Goal: Information Seeking & Learning: Compare options

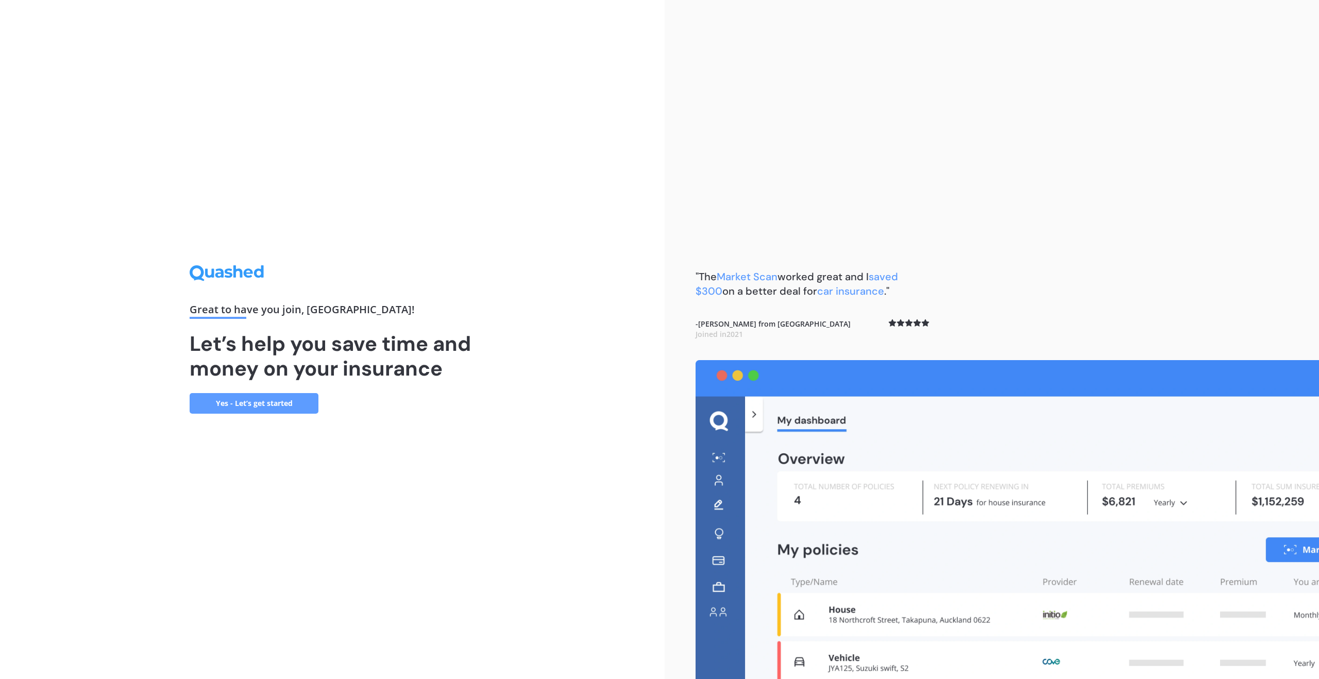
click at [273, 405] on link "Yes - Let’s get started" at bounding box center [254, 403] width 129 height 21
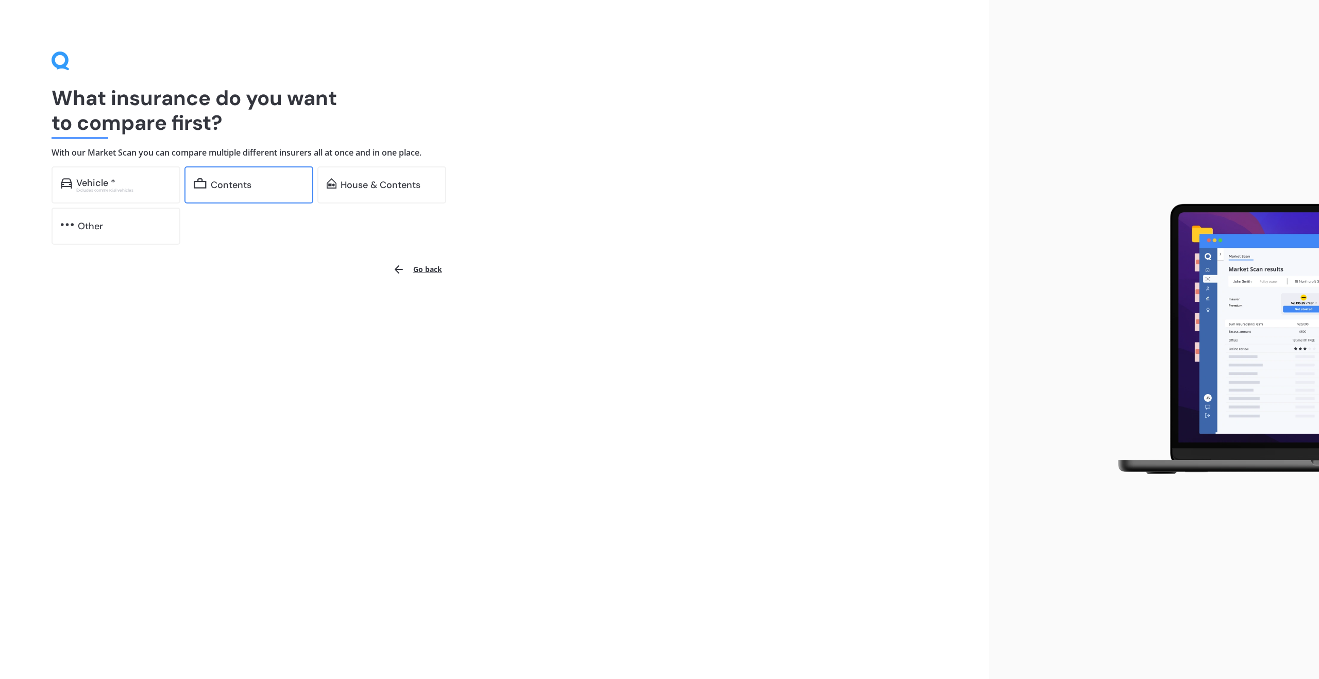
click at [243, 192] on div "Contents" at bounding box center [248, 184] width 129 height 37
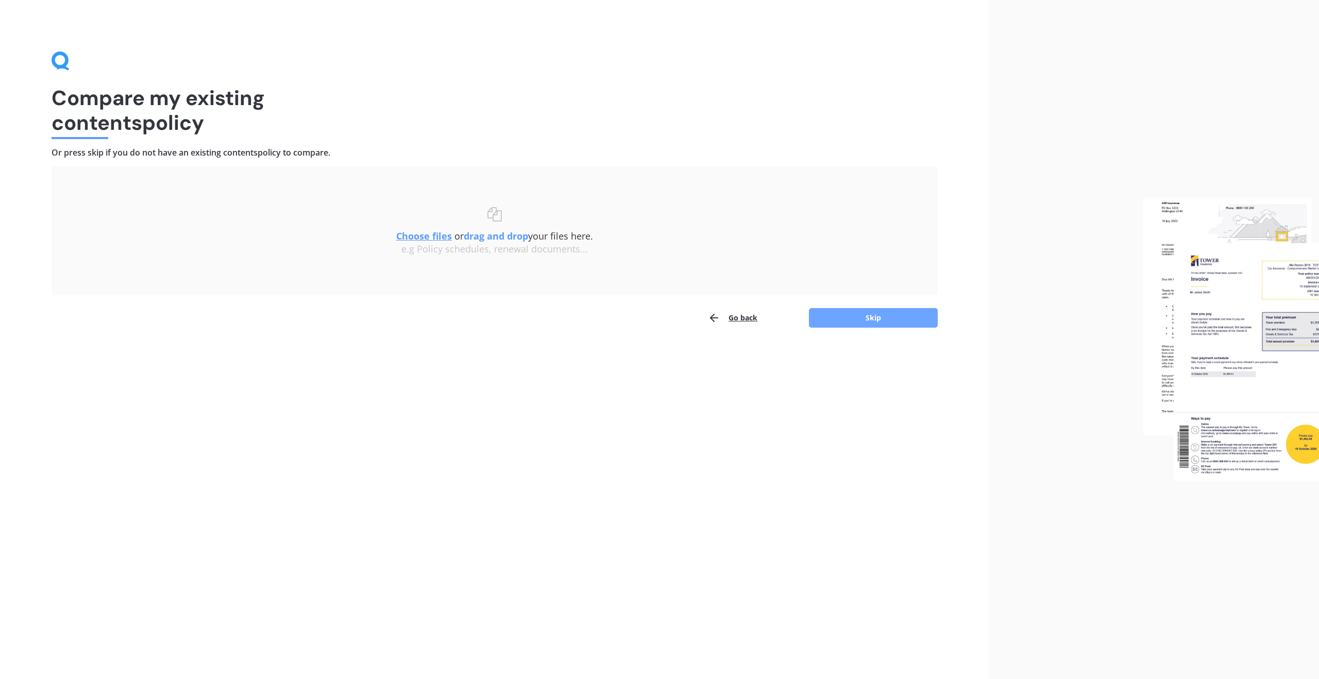
click at [836, 318] on button "Skip" at bounding box center [873, 318] width 129 height 20
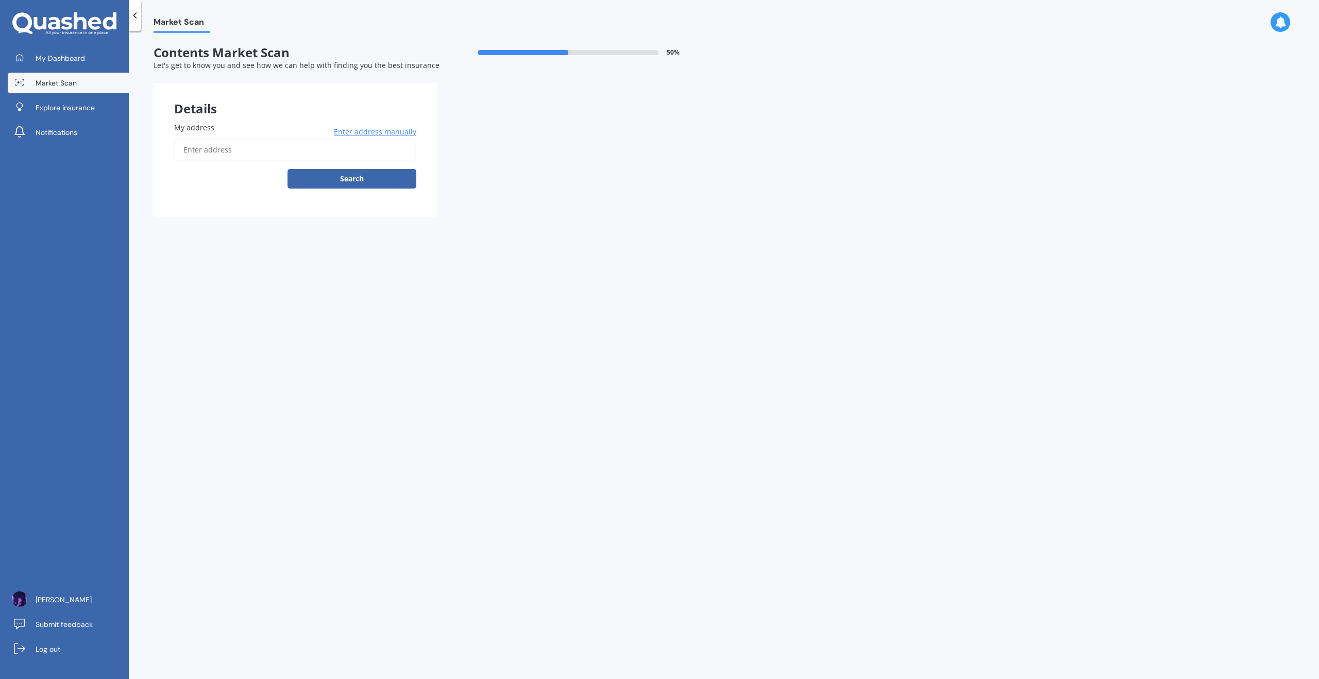
click at [227, 149] on input "My address" at bounding box center [295, 150] width 242 height 22
type input "[STREET_ADDRESS]"
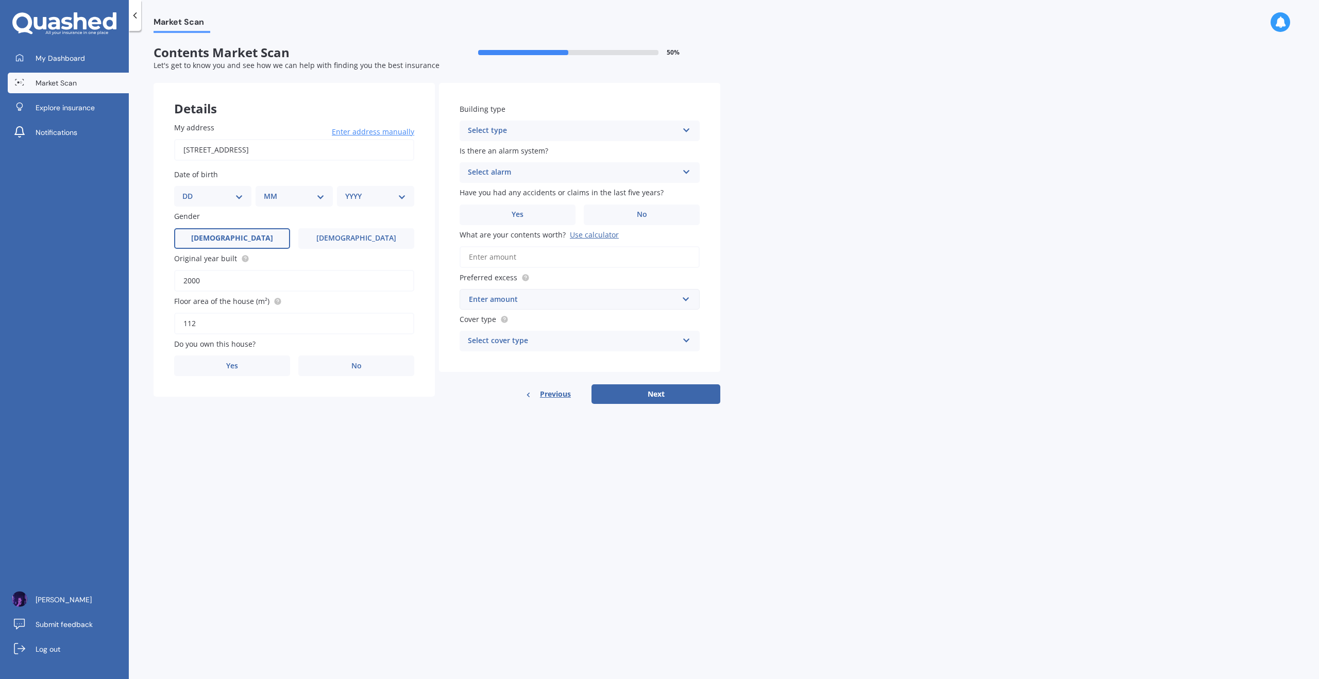
click at [236, 245] on label "[DEMOGRAPHIC_DATA]" at bounding box center [232, 238] width 116 height 21
click at [0, 0] on input "[DEMOGRAPHIC_DATA]" at bounding box center [0, 0] width 0 height 0
click at [232, 199] on select "DD 01 02 03 04 05 06 07 08 09 10 11 12 13 14 15 16 17 18 19 20 21 22 23 24 25 2…" at bounding box center [212, 196] width 61 height 11
click at [191, 191] on select "DD 01 02 03 04 05 06 07 08 09 10 11 12 13 14 15 16 17 18 19 20 21 22 23 24 25 2…" at bounding box center [212, 196] width 61 height 11
click at [230, 202] on div "DD 01 02 03 04 05 06 07 08 09 10 11 12 13 14 15 16 17 18 19 20 21 22 23 24 25 2…" at bounding box center [218, 196] width 73 height 21
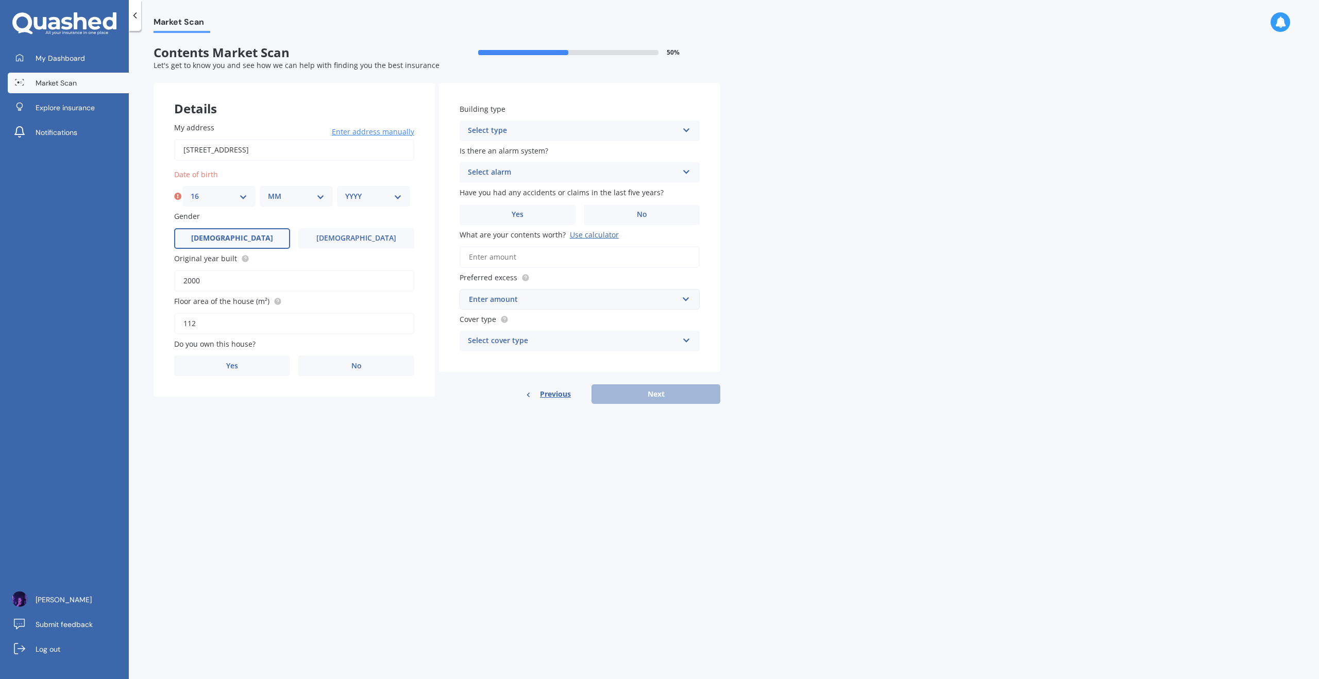
click at [234, 196] on select "DD 01 02 03 04 05 06 07 08 09 10 11 12 13 14 15 16 17 18 19 20 21 22 23 24 25 2…" at bounding box center [219, 196] width 57 height 11
select select "17"
click at [191, 191] on select "DD 01 02 03 04 05 06 07 08 09 10 11 12 13 14 15 16 17 18 19 20 21 22 23 24 25 2…" at bounding box center [219, 196] width 57 height 11
click at [278, 190] on div "MM 01 02 03 04 05 06 07 08 09 10 11 12" at bounding box center [296, 196] width 73 height 21
click at [288, 200] on select "MM 01 02 03 04 05 06 07 08 09 10 11 12" at bounding box center [296, 196] width 57 height 11
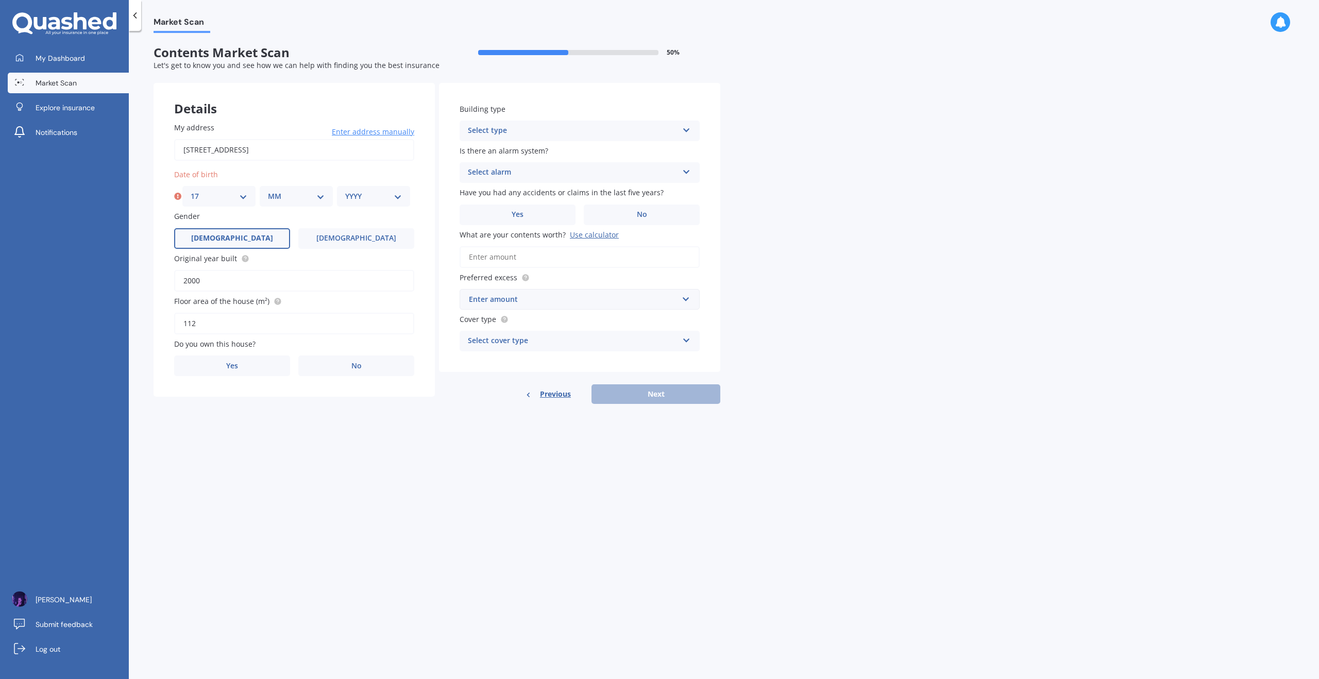
select select "10"
click at [268, 191] on select "MM 01 02 03 04 05 06 07 08 09 10 11 12" at bounding box center [296, 196] width 57 height 11
click at [381, 192] on select "YYYY 2009 2008 2007 2006 2005 2004 2003 2002 2001 2000 1999 1998 1997 1996 1995…" at bounding box center [373, 196] width 57 height 11
select select "1994"
click at [345, 191] on select "YYYY 2009 2008 2007 2006 2005 2004 2003 2002 2001 2000 1999 1998 1997 1996 1995…" at bounding box center [373, 196] width 57 height 11
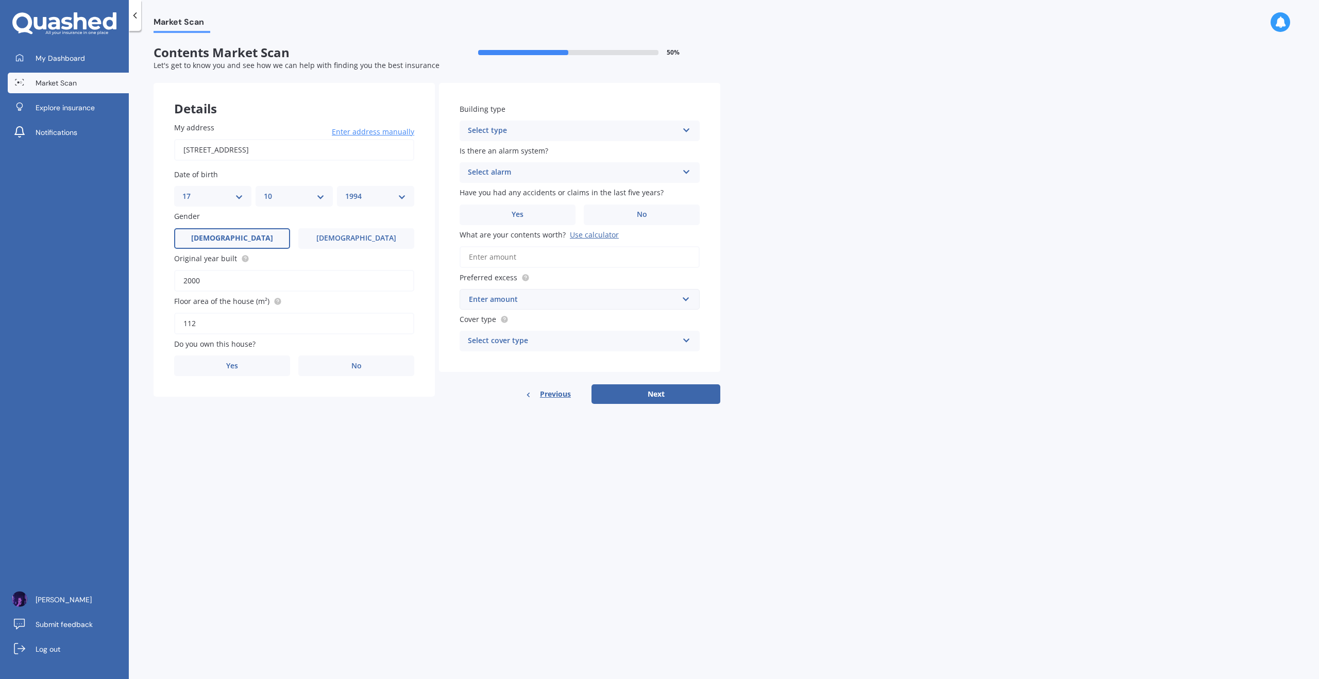
click at [350, 449] on div "Market Scan Contents Market Scan 50 % Let's get to know you and see how we can …" at bounding box center [724, 357] width 1190 height 648
click at [230, 373] on label "Yes" at bounding box center [232, 366] width 116 height 21
click at [0, 0] on input "Yes" at bounding box center [0, 0] width 0 height 0
click at [252, 406] on div "Select occupant" at bounding box center [287, 408] width 210 height 12
click at [220, 426] on div "Owner" at bounding box center [294, 428] width 239 height 19
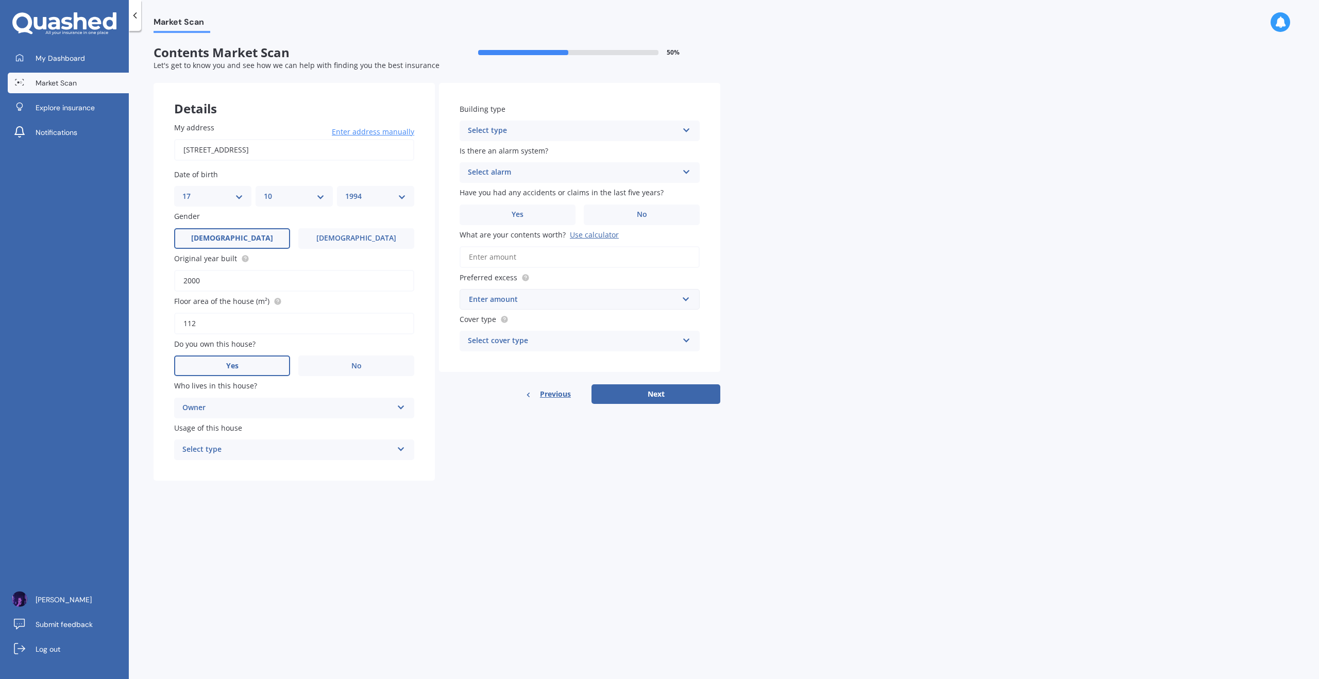
click at [204, 455] on div "Select type" at bounding box center [287, 450] width 210 height 12
click at [236, 471] on div "Permanent" at bounding box center [294, 470] width 239 height 19
click at [498, 132] on div "Select type" at bounding box center [573, 131] width 210 height 12
click at [528, 189] on span "Multi-unit (in a block of 7-10)" at bounding box center [519, 188] width 102 height 10
click at [528, 189] on span "Have you had any accidents or claims in the last five years?" at bounding box center [562, 193] width 204 height 10
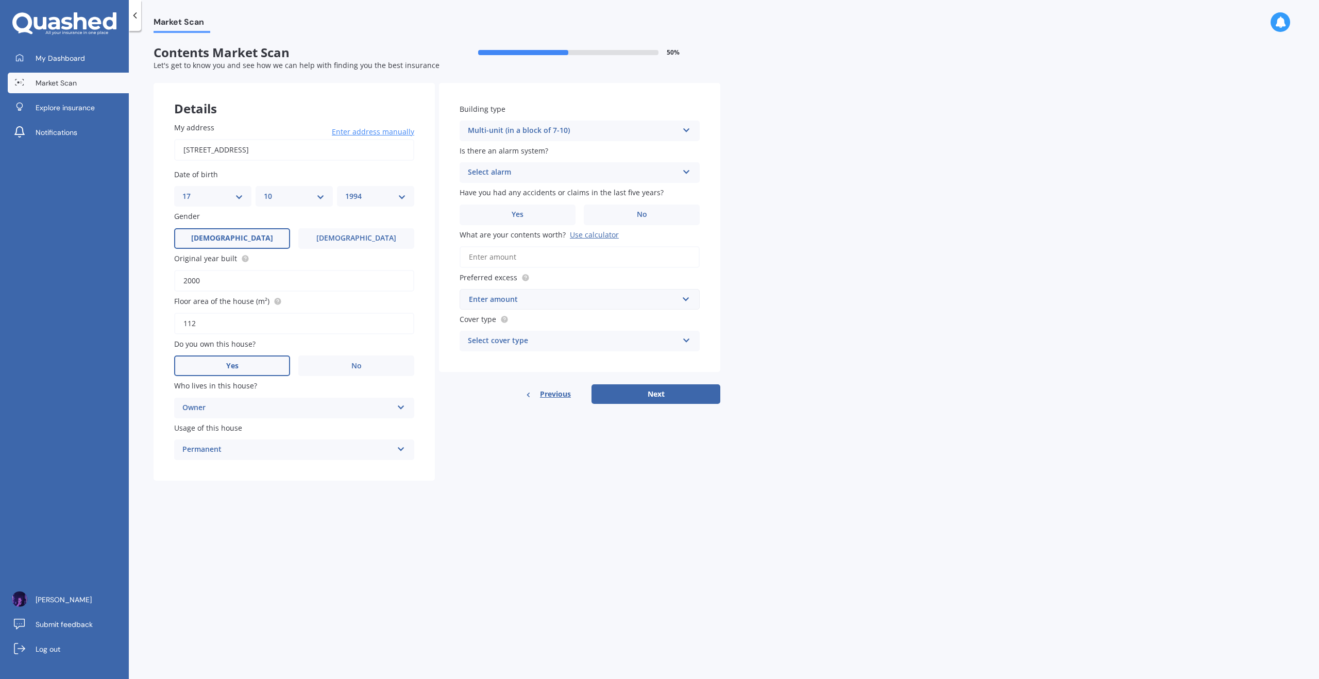
click at [521, 175] on div "Select alarm" at bounding box center [573, 172] width 210 height 12
click at [494, 224] on div "No" at bounding box center [579, 230] width 239 height 19
click at [612, 216] on label "No" at bounding box center [642, 215] width 116 height 21
click at [0, 0] on input "No" at bounding box center [0, 0] width 0 height 0
click at [527, 253] on input "What are your contents worth? Use calculator" at bounding box center [580, 257] width 240 height 22
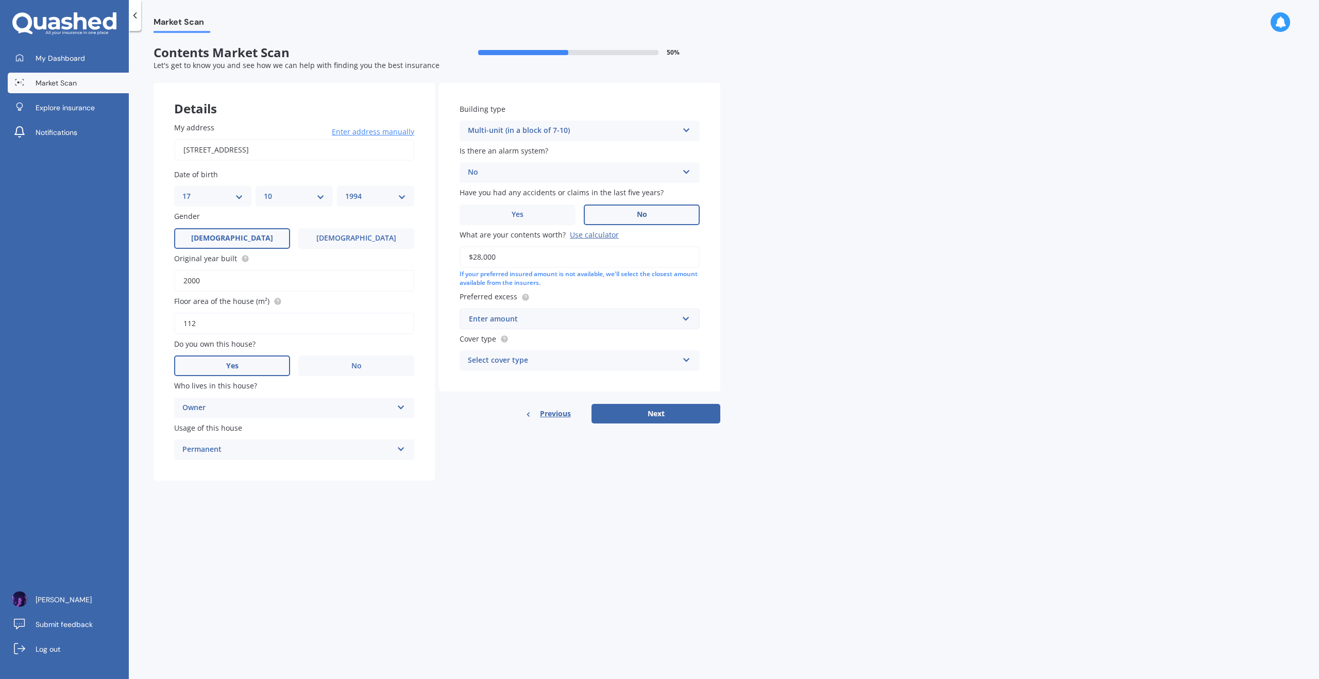
type input "$28,000"
click at [785, 292] on div "Market Scan Contents Market Scan 50 % Let's get to know you and see how we can …" at bounding box center [724, 357] width 1190 height 648
click at [525, 321] on div "Enter amount" at bounding box center [573, 318] width 209 height 11
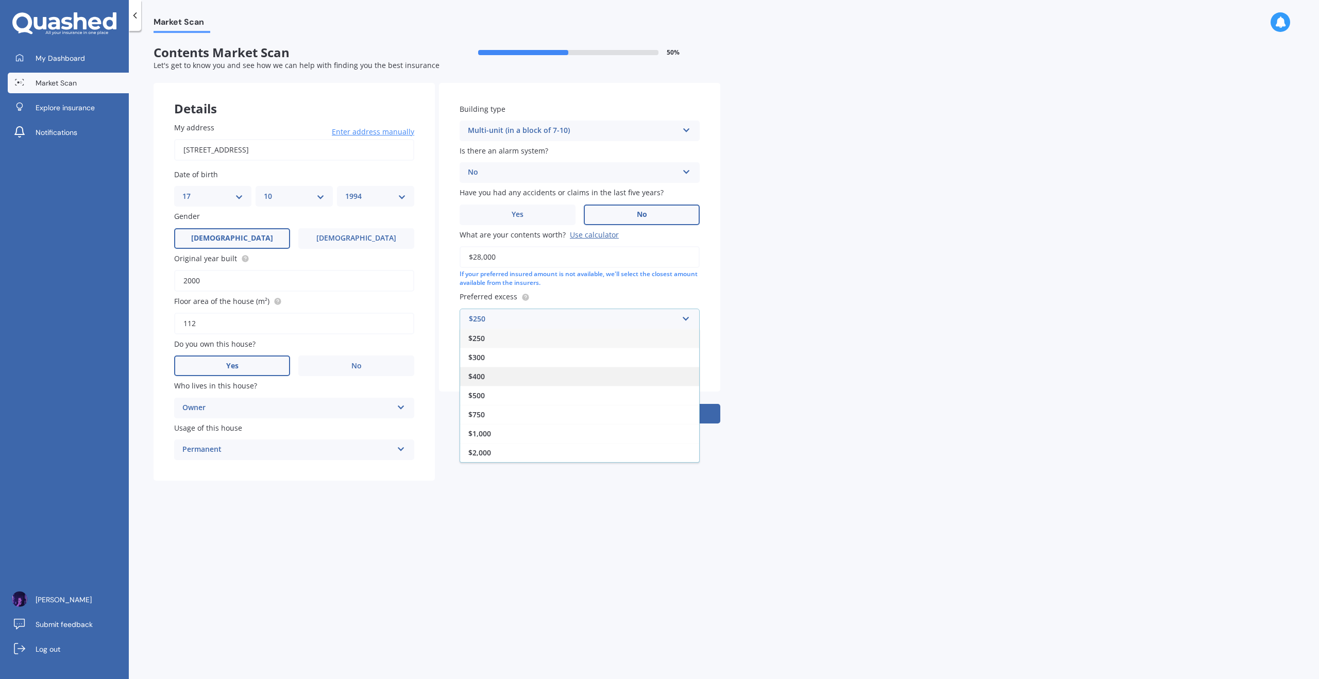
click at [500, 375] on div "$400" at bounding box center [579, 376] width 239 height 19
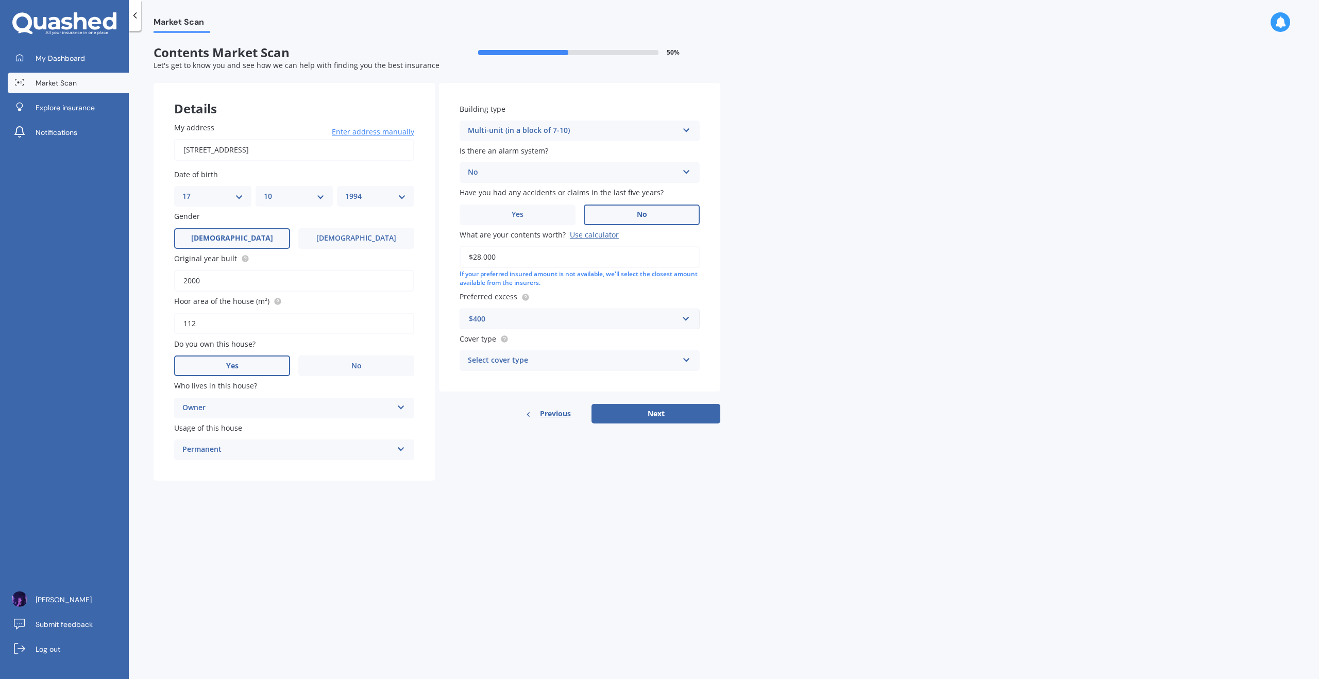
drag, startPoint x: 529, startPoint y: 321, endPoint x: 510, endPoint y: 348, distance: 33.3
click at [529, 321] on div "$400" at bounding box center [573, 318] width 209 height 11
click at [493, 378] on div "$400" at bounding box center [579, 376] width 239 height 19
click at [497, 367] on div "Select cover type High Limited" at bounding box center [580, 360] width 240 height 21
click at [490, 384] on div "High" at bounding box center [579, 381] width 239 height 19
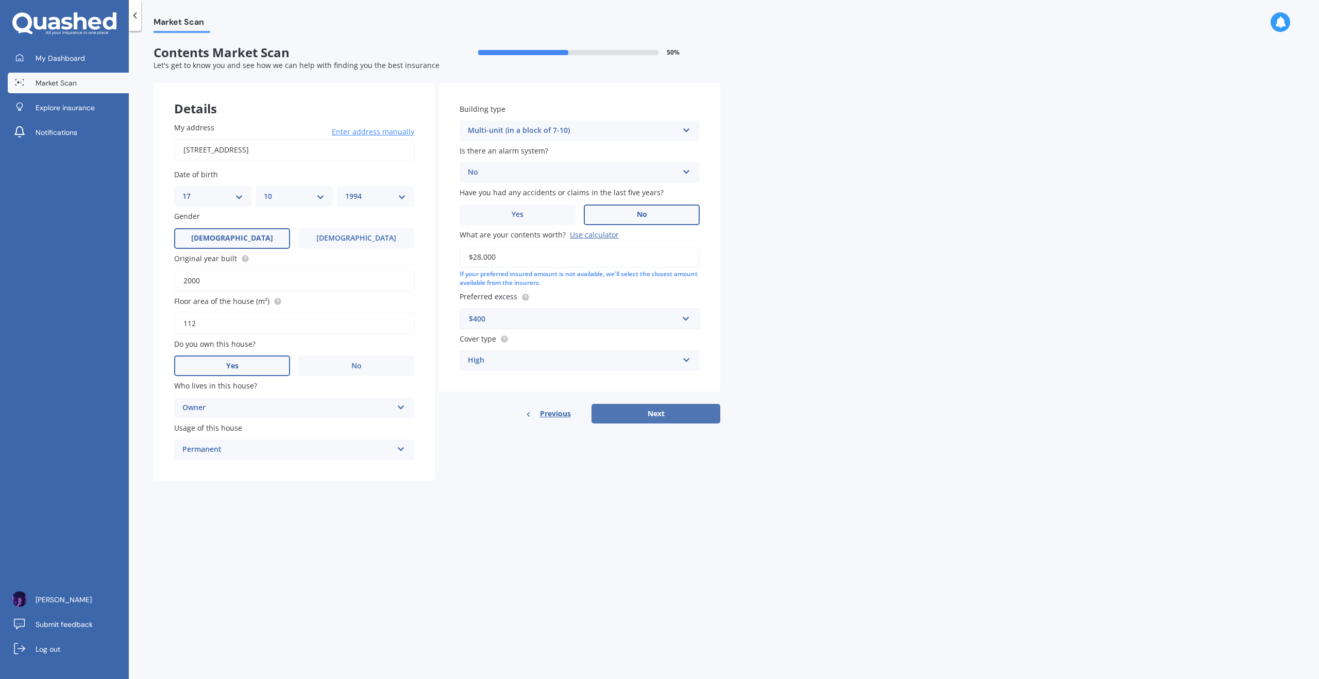
click at [657, 414] on button "Next" at bounding box center [656, 414] width 129 height 20
select select "17"
select select "10"
select select "1994"
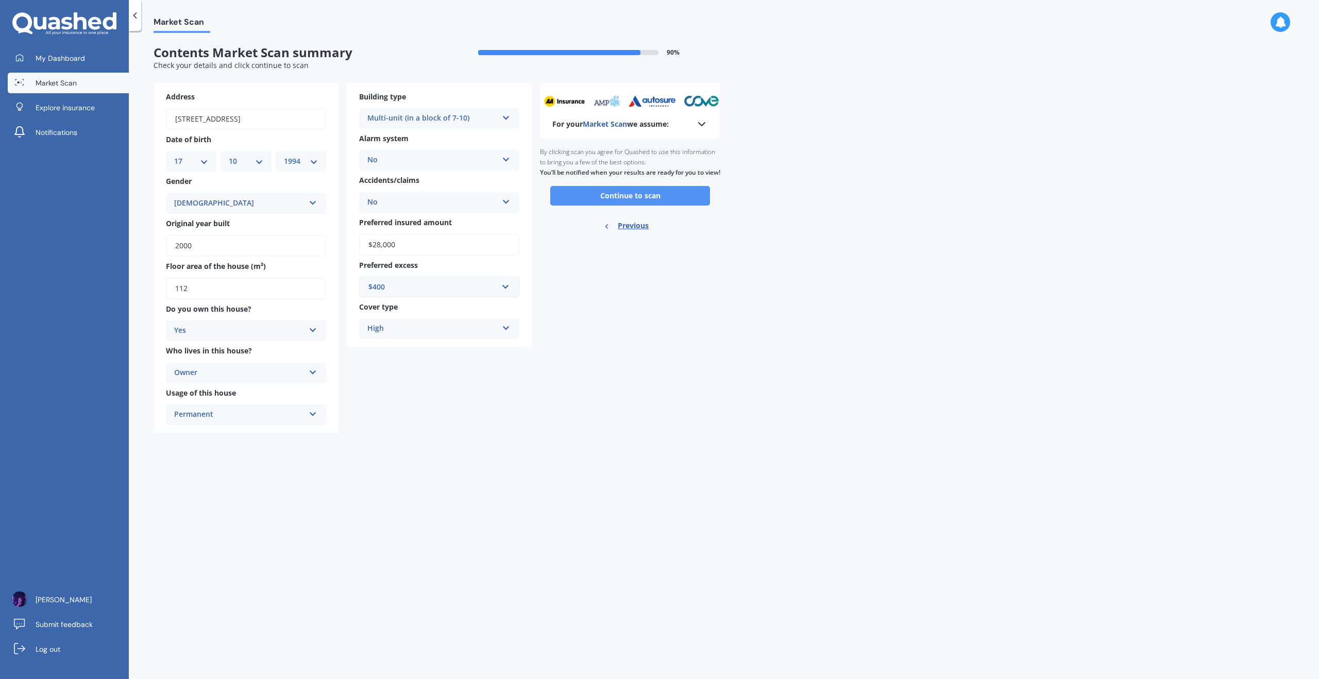
click at [607, 205] on button "Continue to scan" at bounding box center [630, 196] width 160 height 20
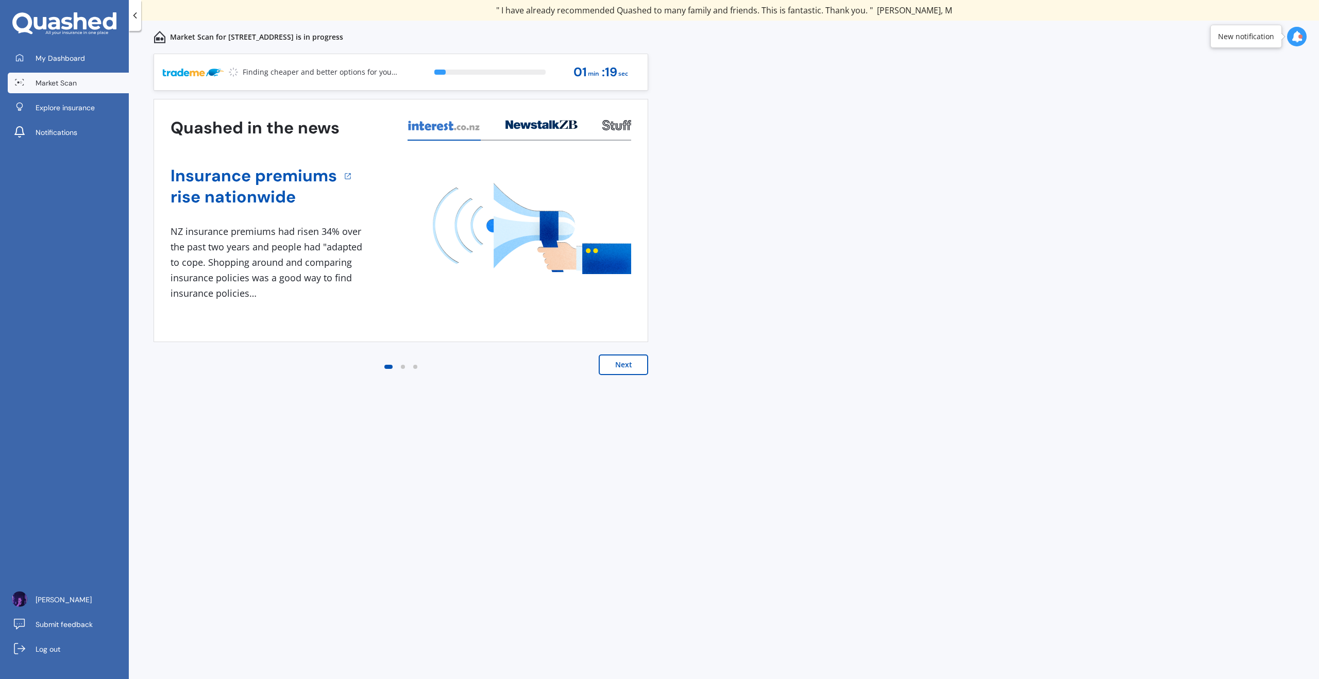
click at [631, 362] on button "Next" at bounding box center [623, 365] width 49 height 21
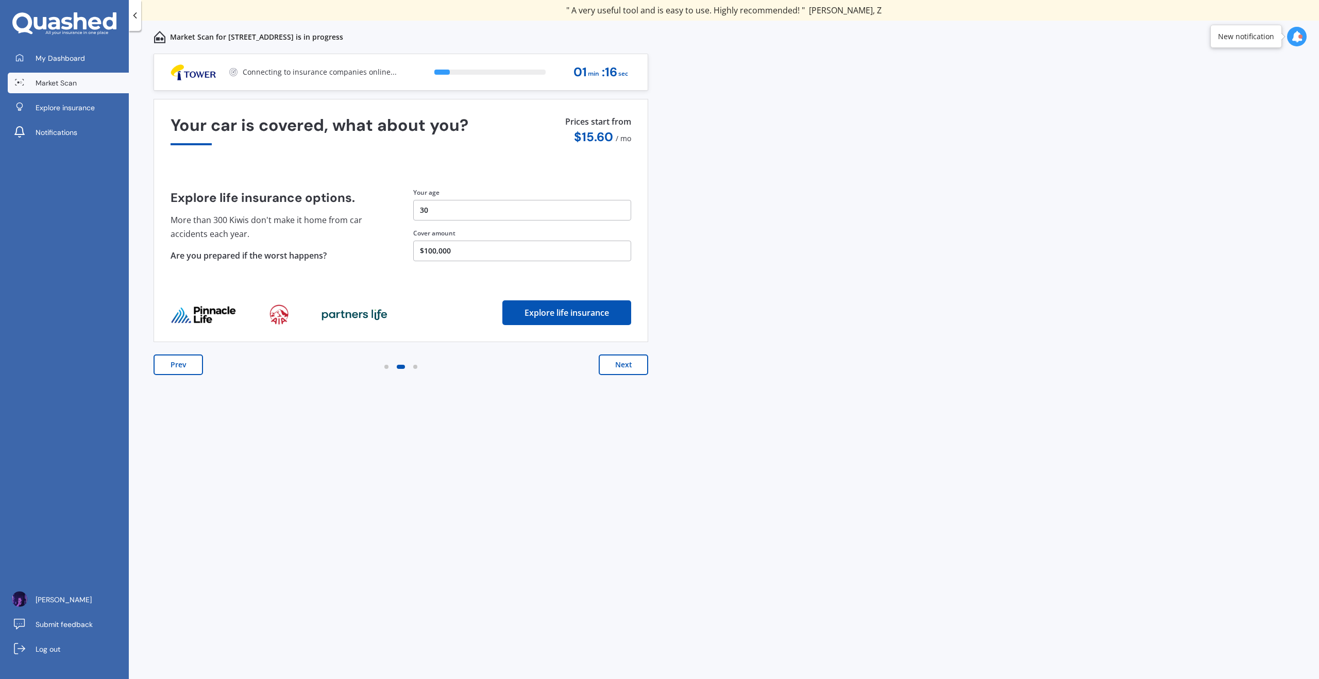
click at [627, 367] on button "Next" at bounding box center [623, 365] width 49 height 21
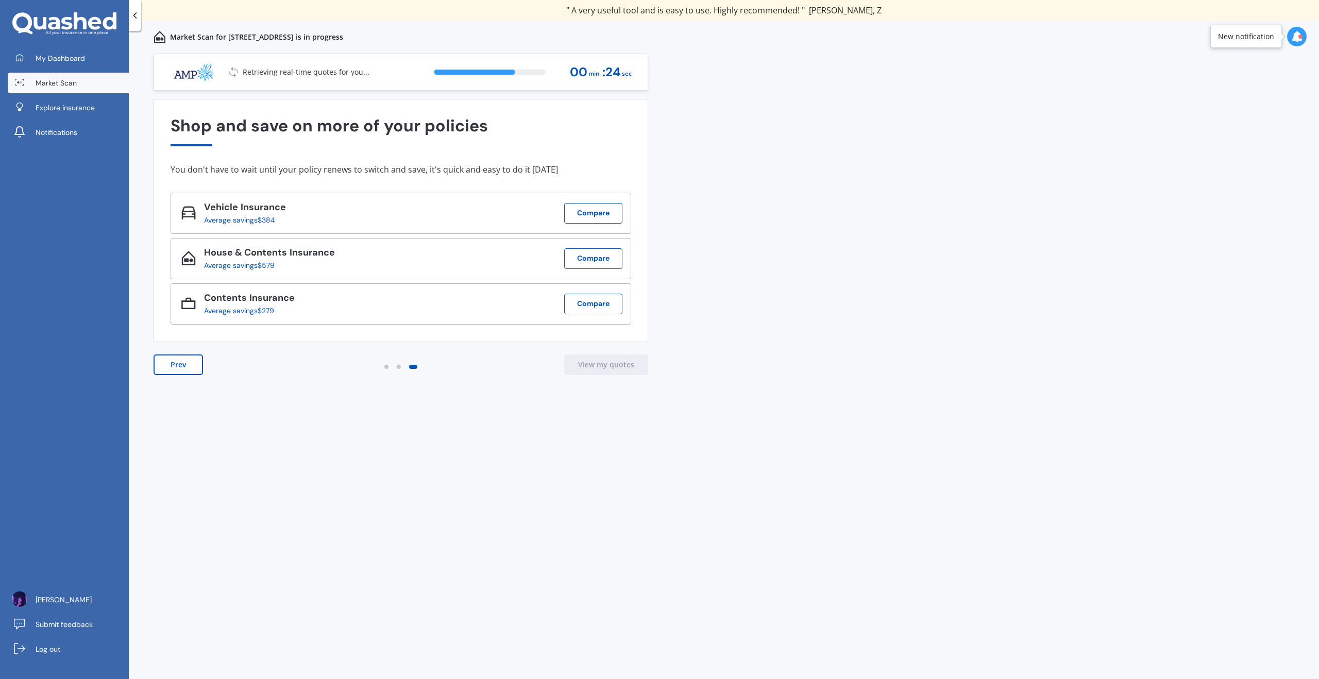
click at [715, 262] on div "Previous 80,000+ Kiwis have signed up to shop and save on insurance with us " H…" at bounding box center [724, 378] width 1190 height 648
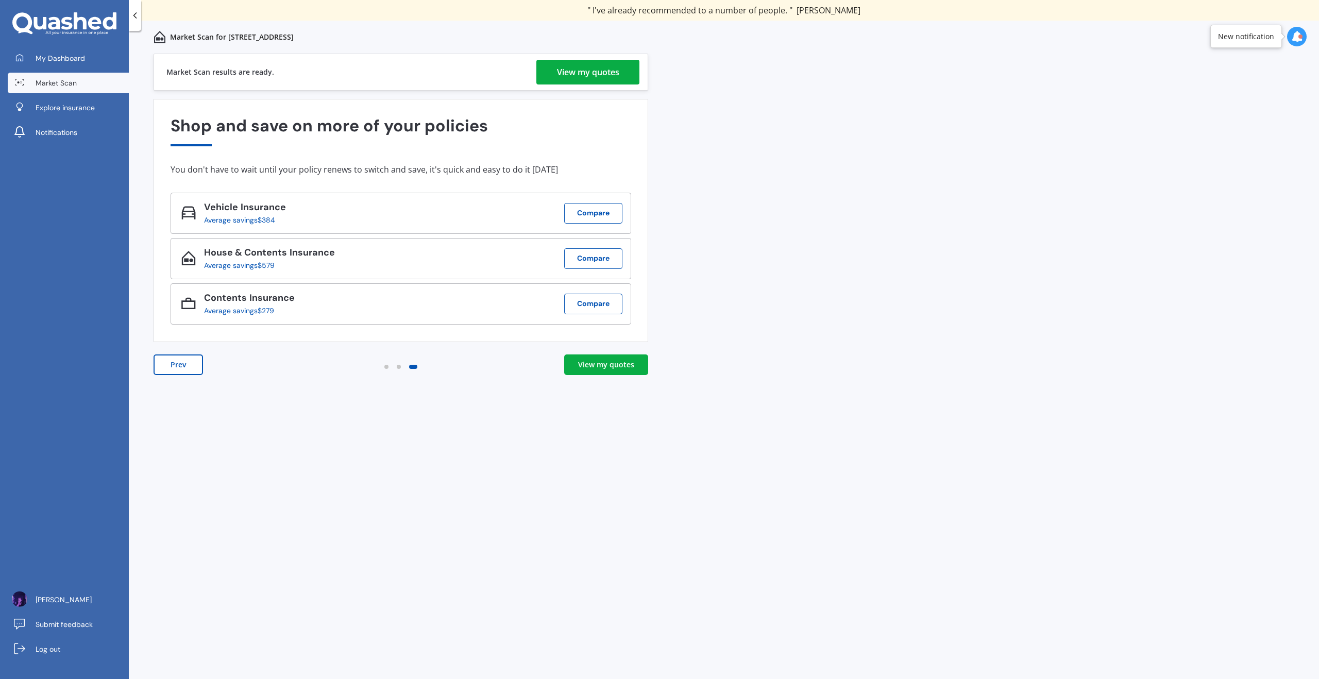
click at [589, 370] on div "View my quotes" at bounding box center [606, 365] width 56 height 10
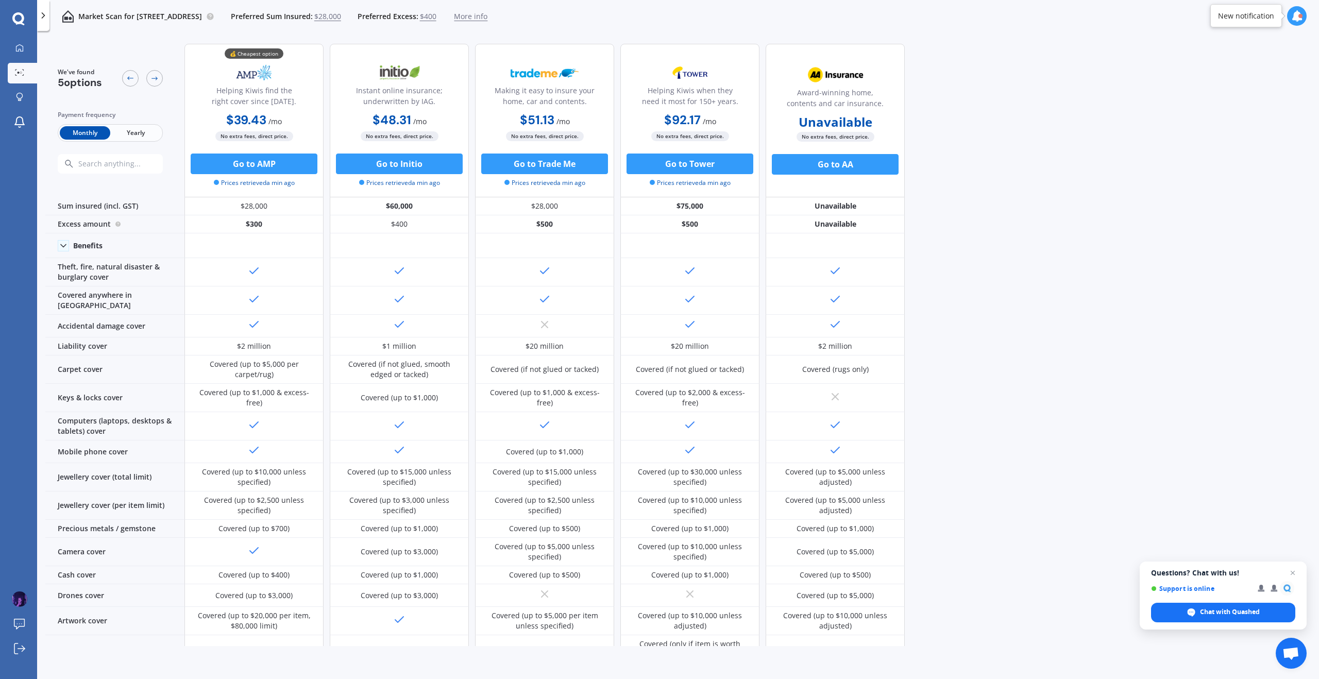
click at [141, 139] on span "Yearly" at bounding box center [135, 132] width 51 height 13
click at [88, 136] on span "Monthly" at bounding box center [85, 132] width 51 height 13
click at [131, 135] on span "Yearly" at bounding box center [135, 132] width 51 height 13
click at [244, 160] on button "Go to AMP" at bounding box center [254, 164] width 127 height 21
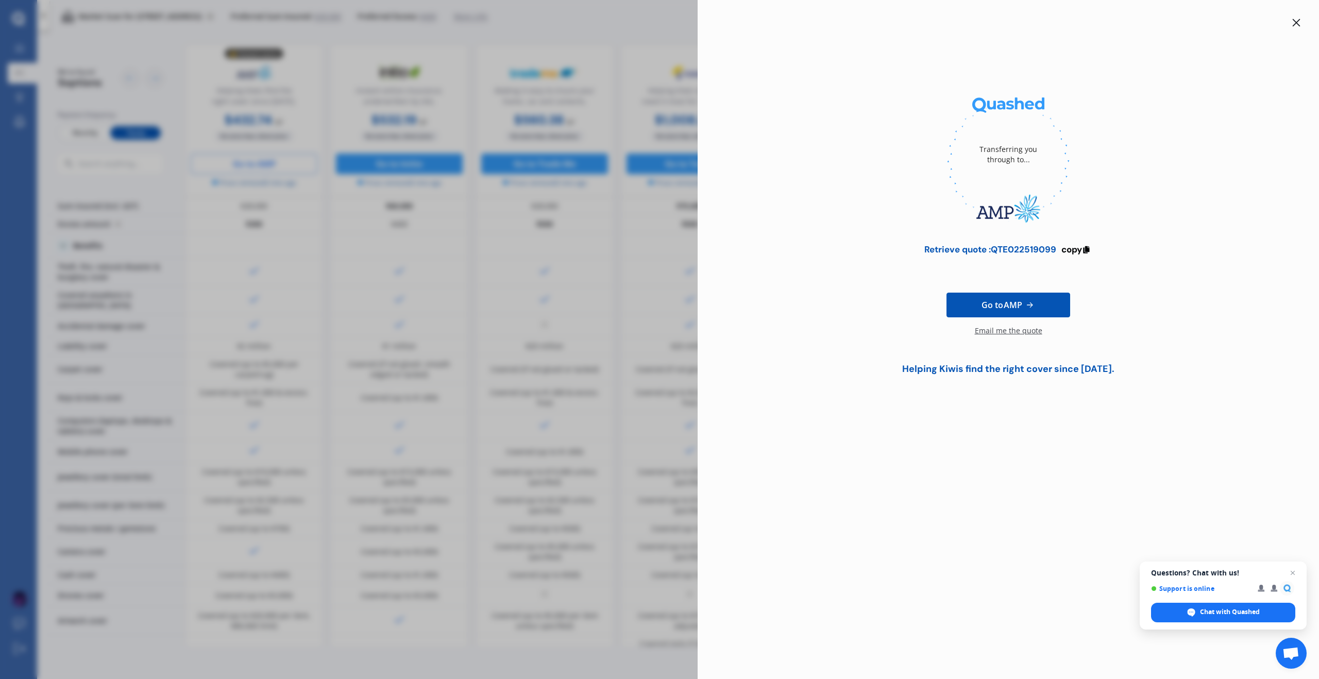
click at [272, 86] on div "Transferring you through to... Retrieve quote : QTE022519099 copy Go to AMP Ema…" at bounding box center [659, 339] width 1319 height 679
click at [1296, 25] on icon at bounding box center [1296, 23] width 8 height 8
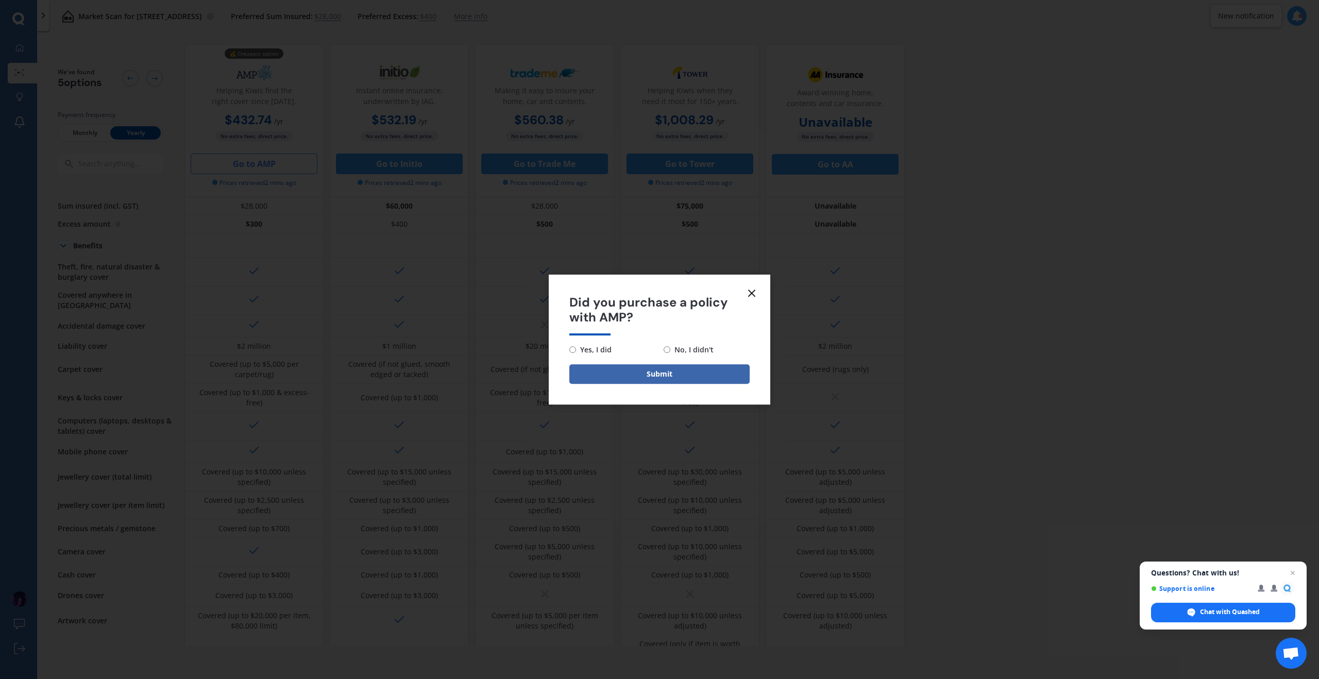
click at [683, 349] on span "No, I didn't" at bounding box center [691, 350] width 43 height 12
click at [670, 349] on input "No, I didn't" at bounding box center [667, 349] width 7 height 7
radio input "true"
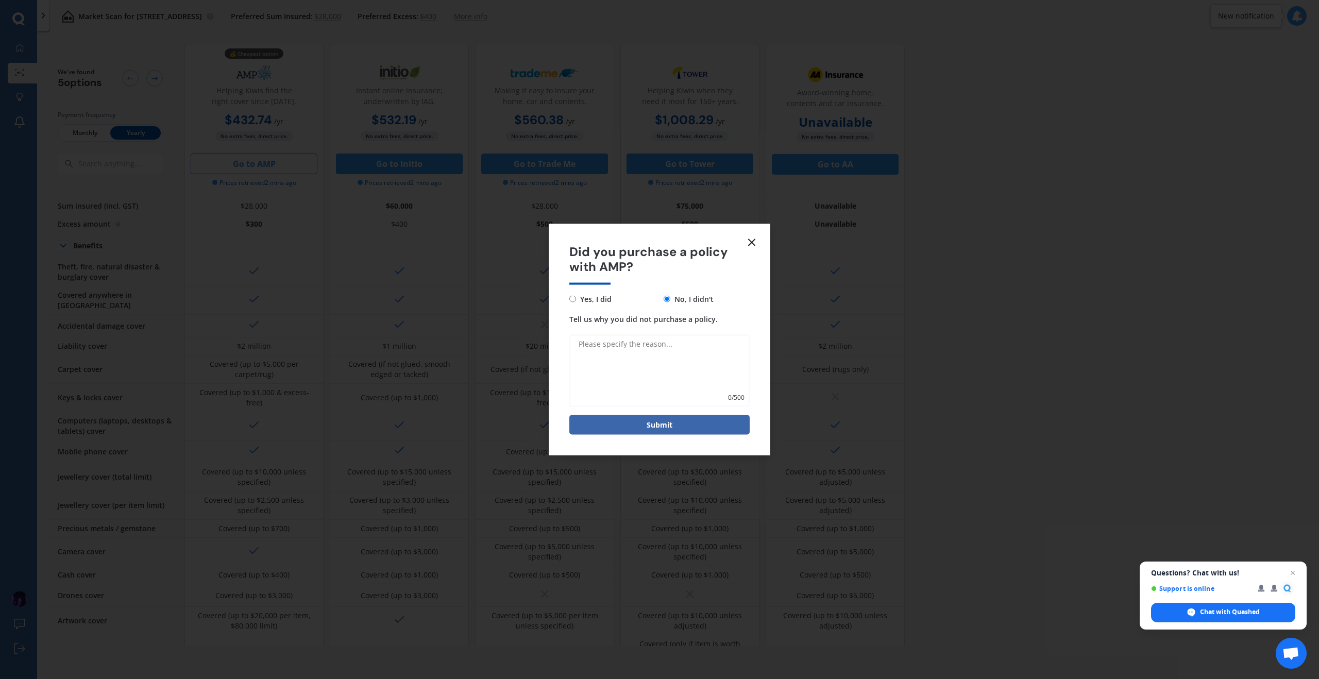
click at [665, 360] on textarea "Tell us why you did not purchase a policy." at bounding box center [659, 370] width 180 height 72
type textarea "Just looking"
click at [665, 421] on button "Submit" at bounding box center [659, 417] width 180 height 20
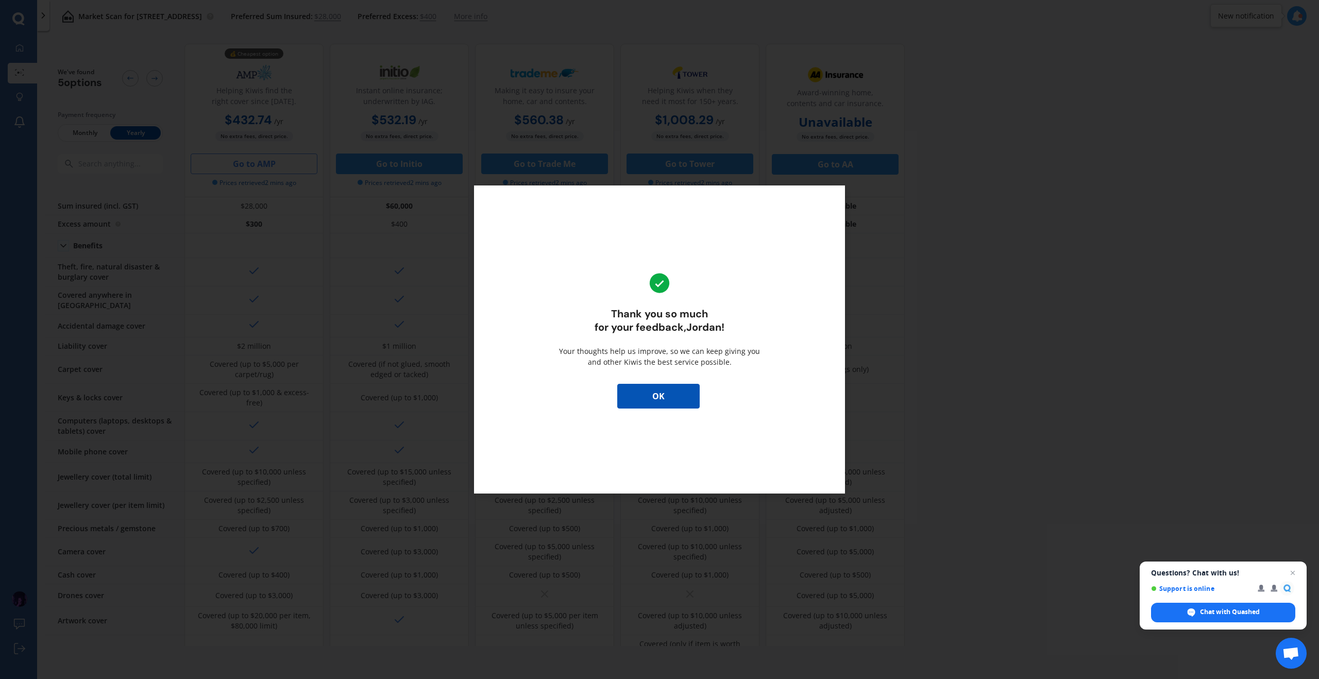
click at [646, 393] on button "OK" at bounding box center [658, 396] width 82 height 25
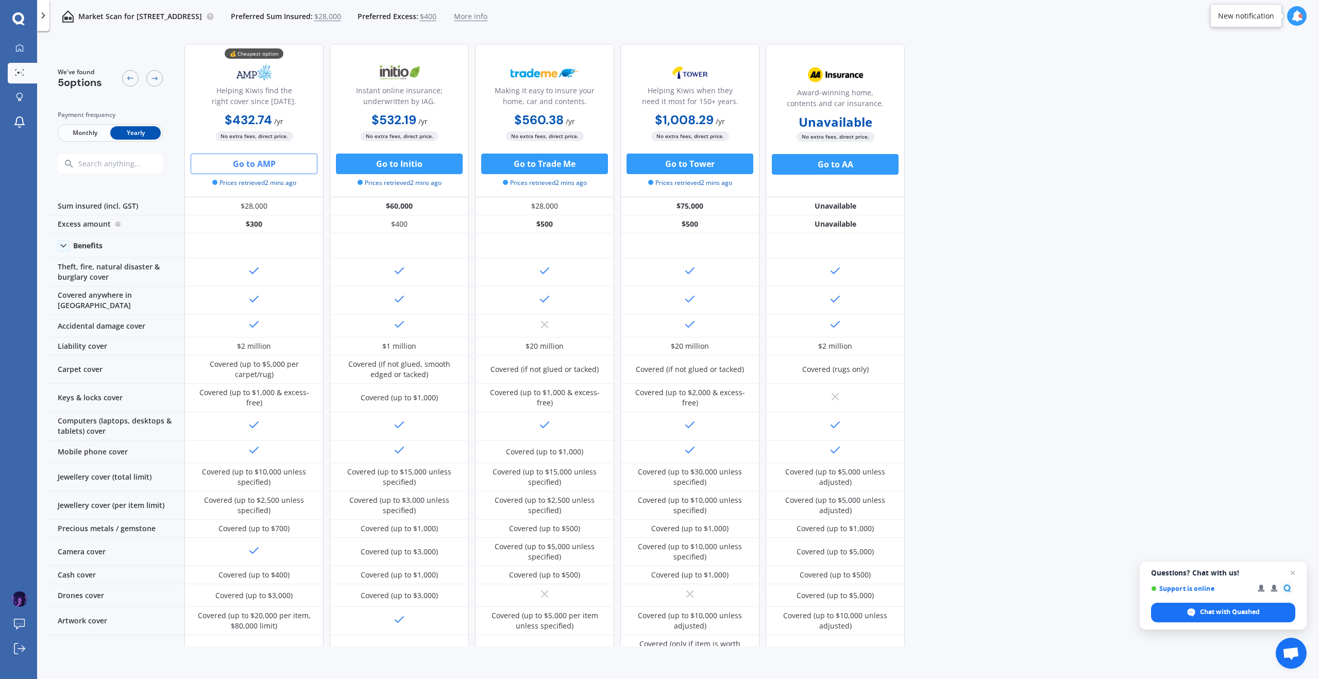
click at [45, 22] on div at bounding box center [43, 15] width 12 height 31
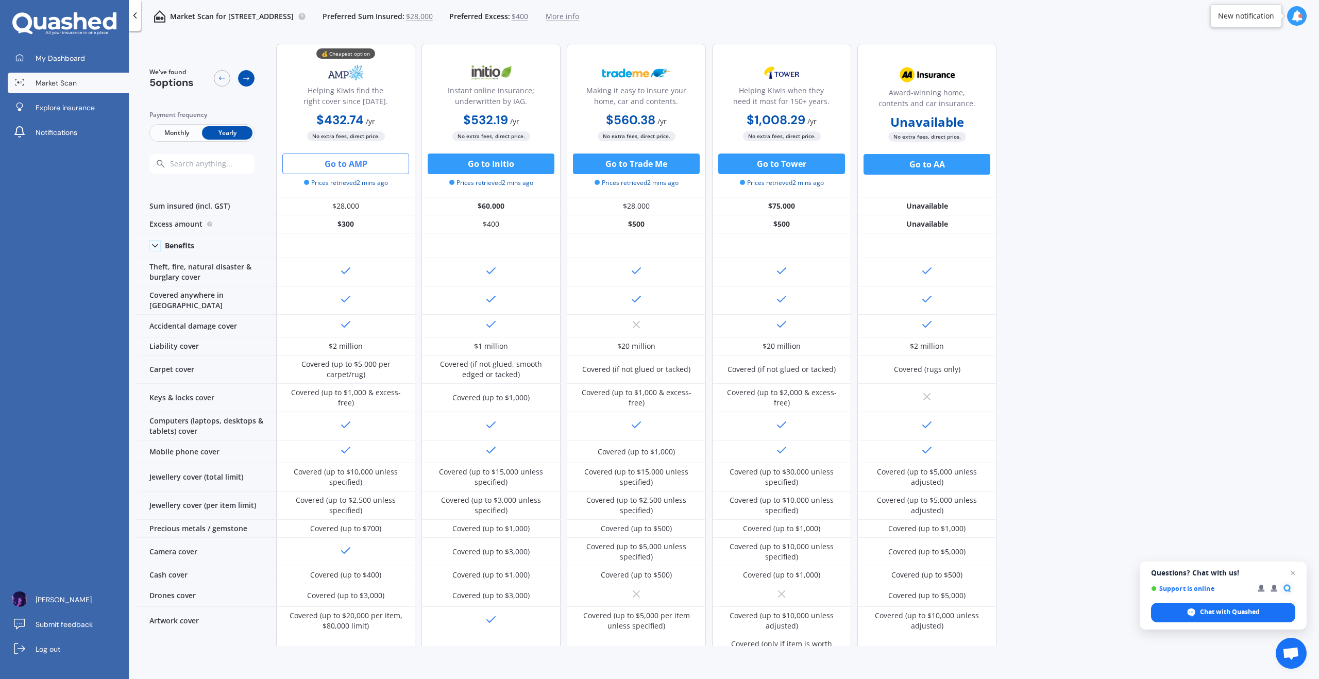
click at [247, 82] on div at bounding box center [246, 78] width 16 height 16
click at [222, 79] on icon at bounding box center [222, 78] width 8 height 8
click at [579, 18] on span "More info" at bounding box center [562, 16] width 33 height 10
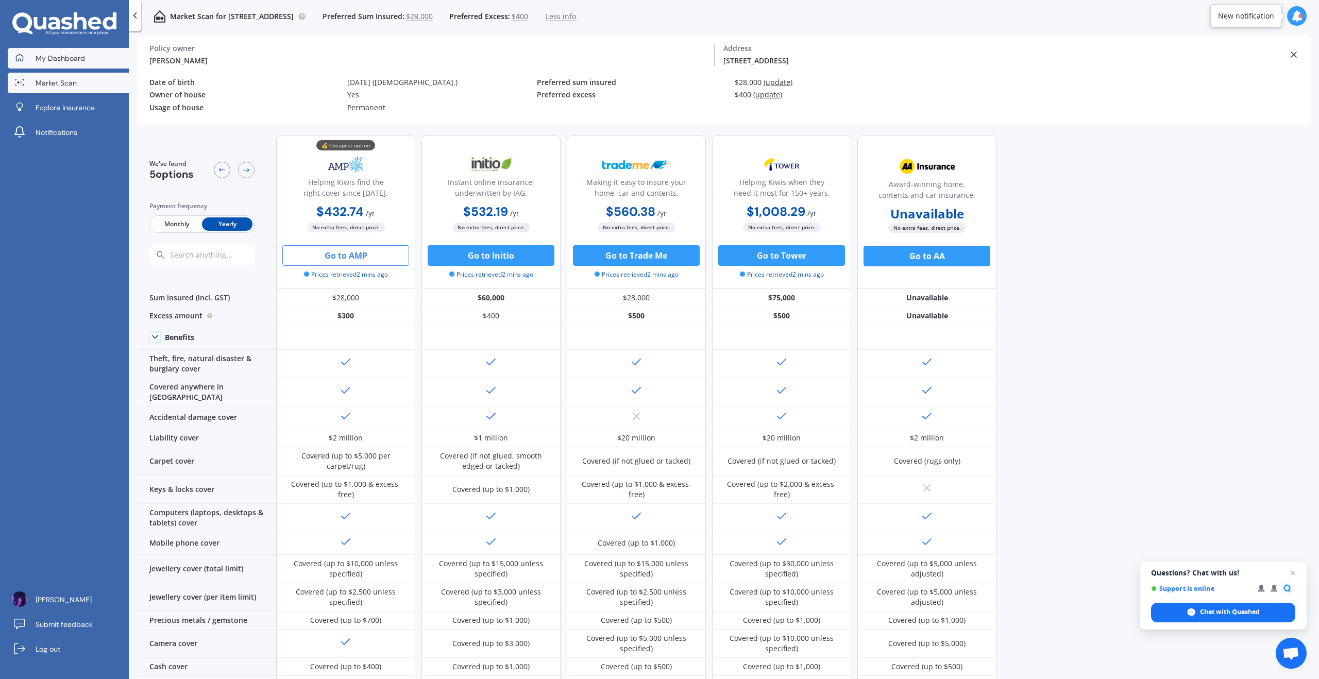
click at [72, 57] on span "My Dashboard" at bounding box center [60, 58] width 49 height 10
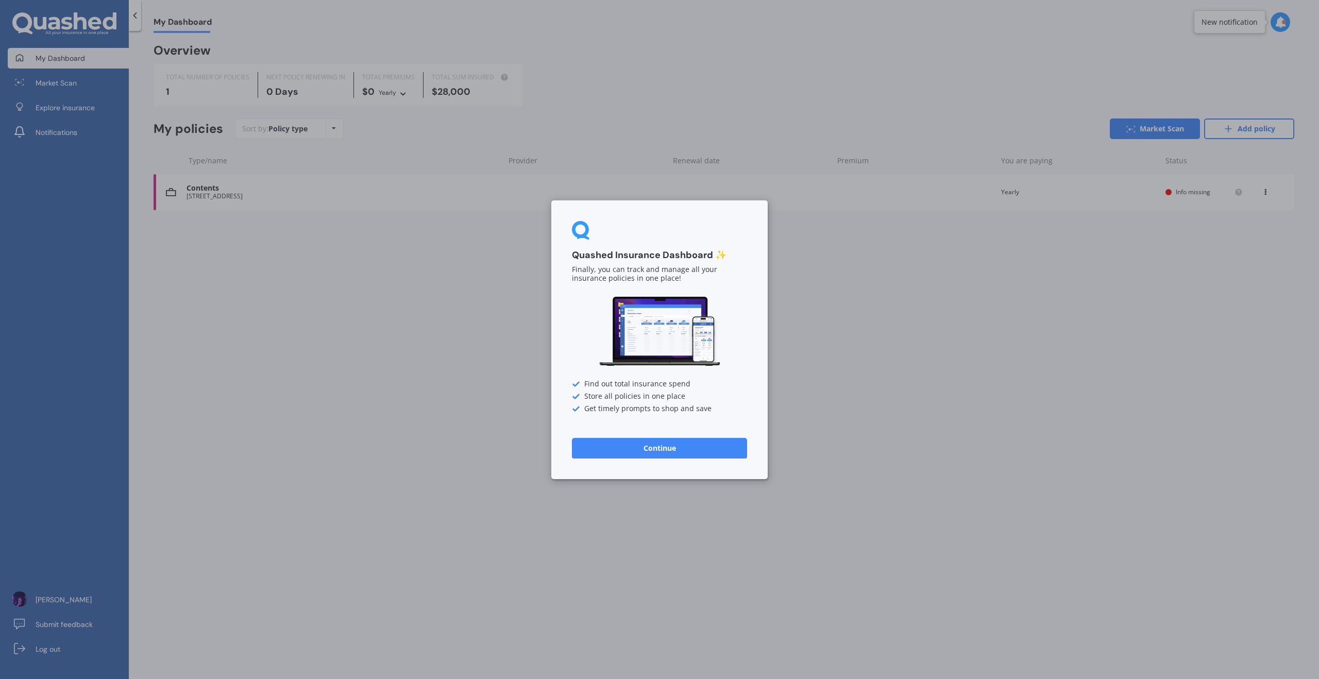
click at [673, 445] on button "Continue" at bounding box center [659, 448] width 175 height 21
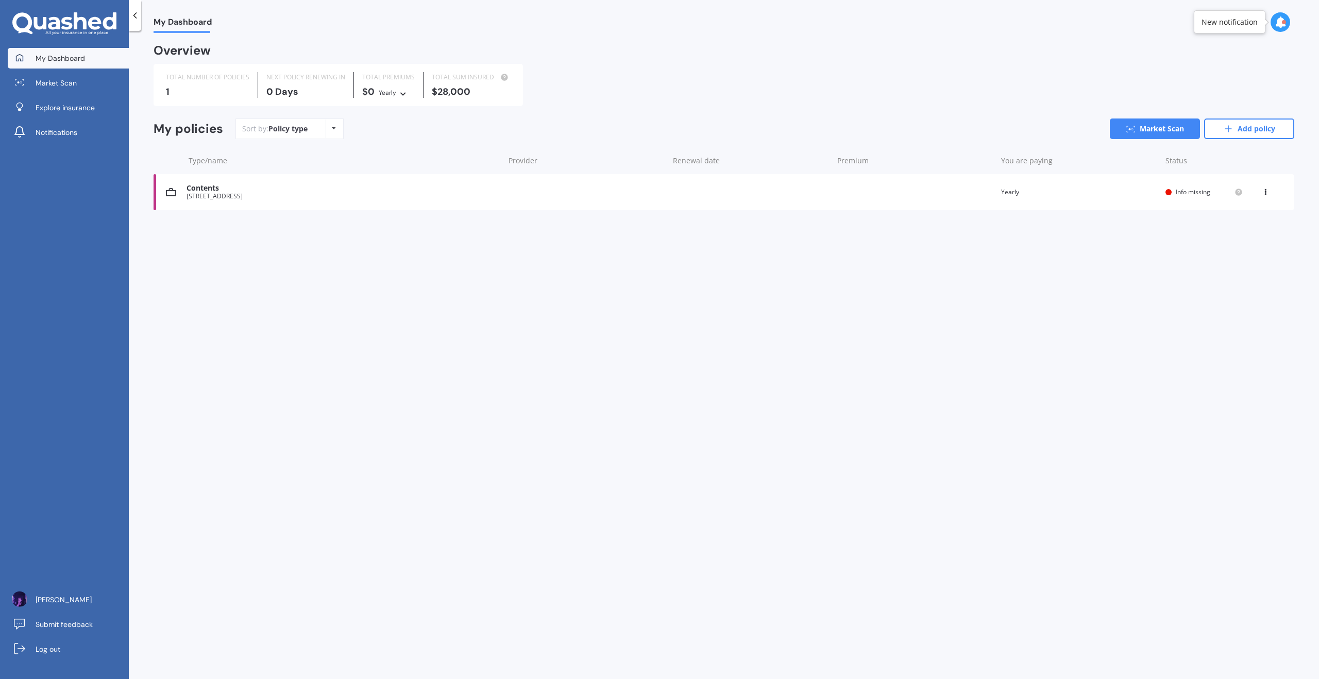
click at [1262, 190] on icon at bounding box center [1265, 190] width 7 height 6
click at [893, 294] on div "My Dashboard Overview TOTAL NUMBER OF POLICIES 1 NEXT POLICY RENEWING IN 0 Days…" at bounding box center [724, 357] width 1190 height 648
click at [205, 187] on div "Contents" at bounding box center [343, 188] width 313 height 9
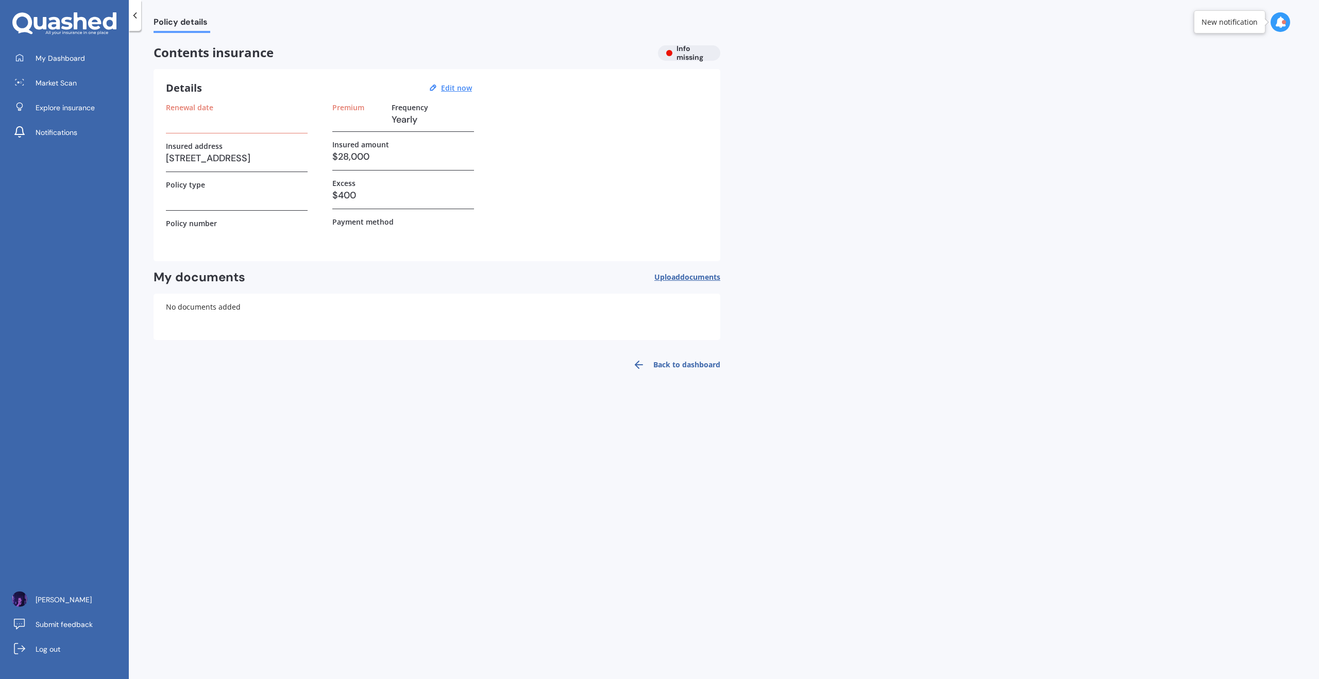
click at [663, 367] on link "Back to dashboard" at bounding box center [674, 364] width 94 height 25
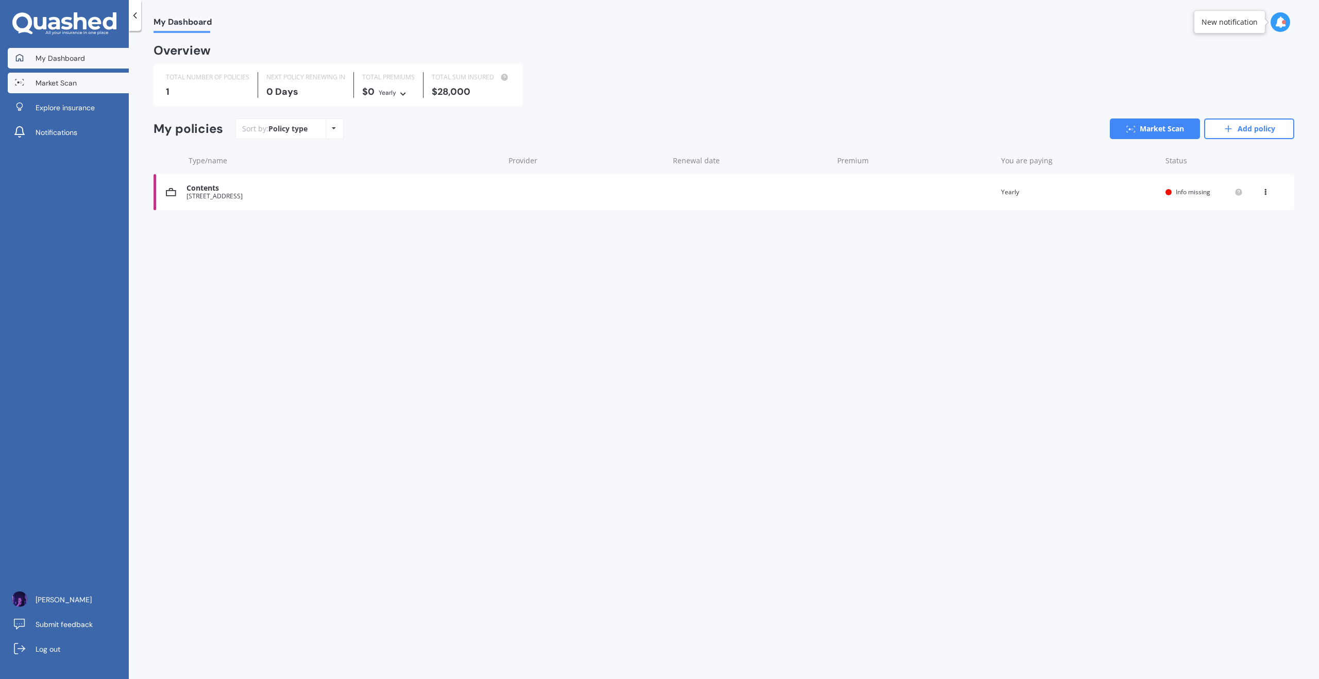
click at [65, 78] on span "Market Scan" at bounding box center [56, 83] width 41 height 10
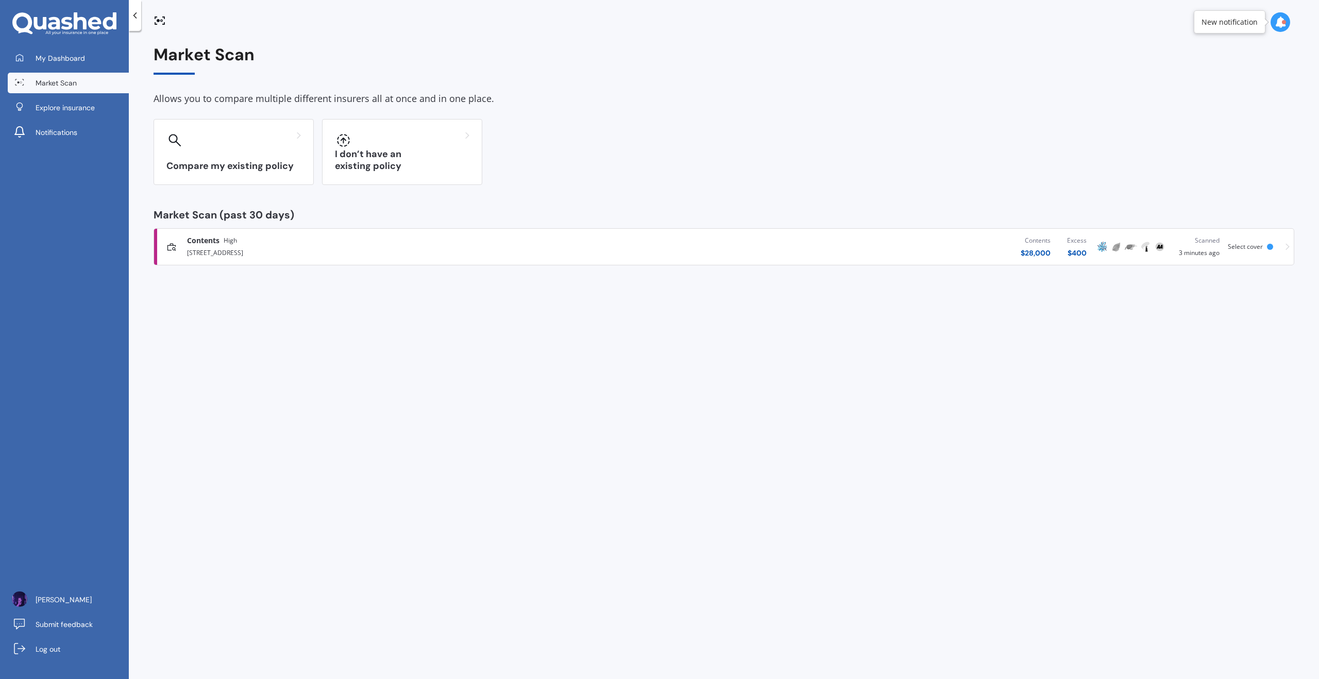
click at [905, 248] on div "Contents $ 28,000 Excess $ 400" at bounding box center [863, 246] width 464 height 31
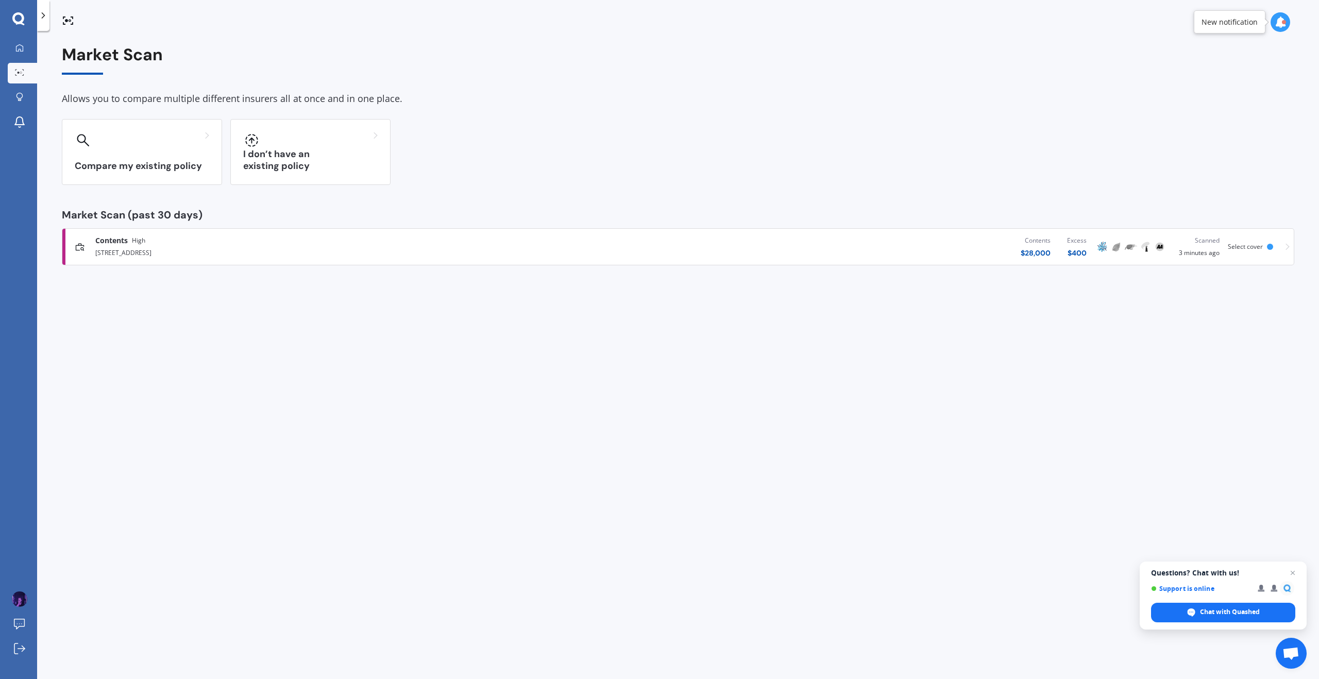
click at [543, 363] on div "Market Scan Allows you to compare multiple different insurers all at once and i…" at bounding box center [678, 357] width 1282 height 648
click at [242, 326] on div "Market Scan Allows you to compare multiple different insurers all at once and i…" at bounding box center [678, 357] width 1282 height 648
click at [27, 55] on link "My Dashboard" at bounding box center [22, 48] width 29 height 21
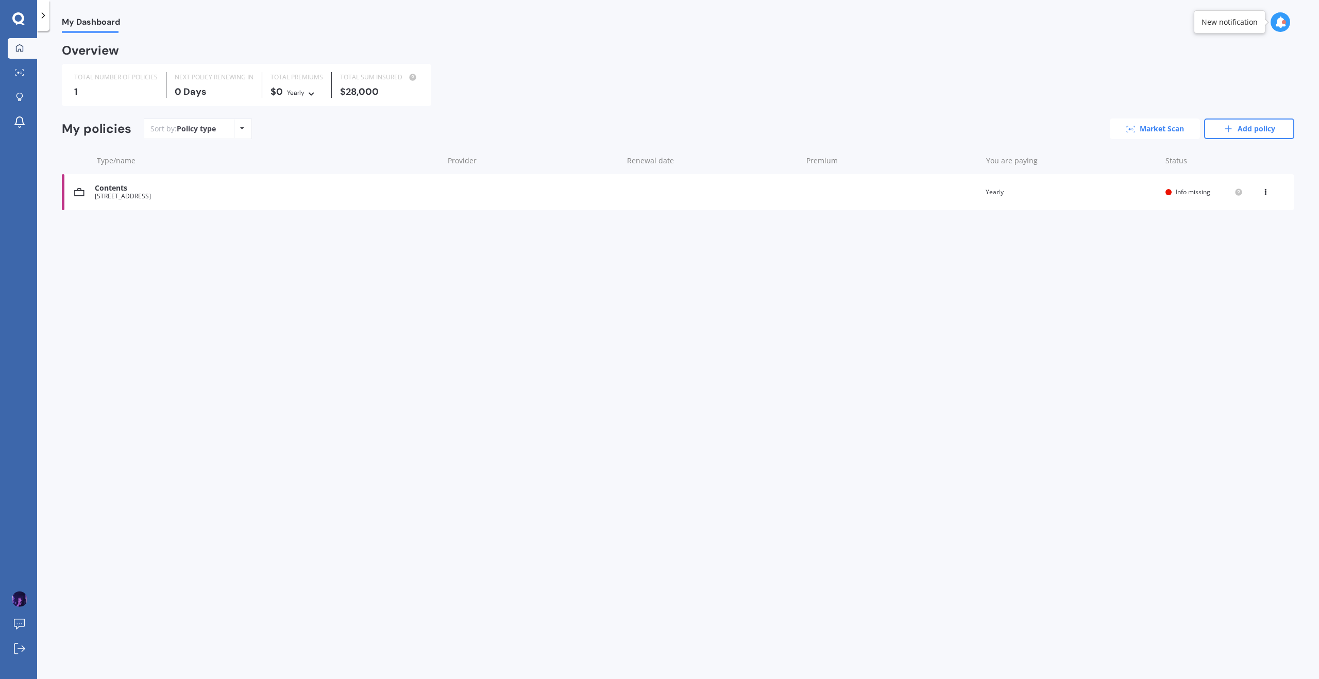
click at [1177, 133] on link "Market Scan" at bounding box center [1155, 129] width 90 height 21
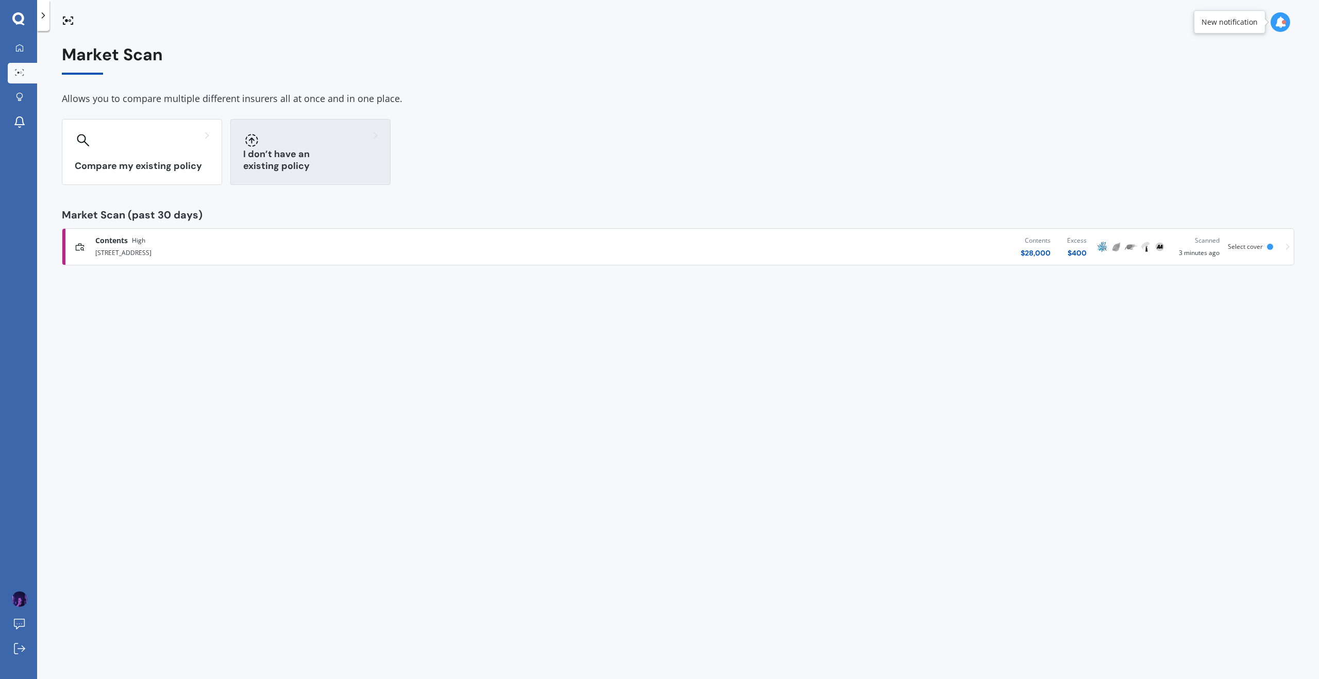
click at [315, 156] on div "I don’t have an existing policy" at bounding box center [310, 152] width 160 height 66
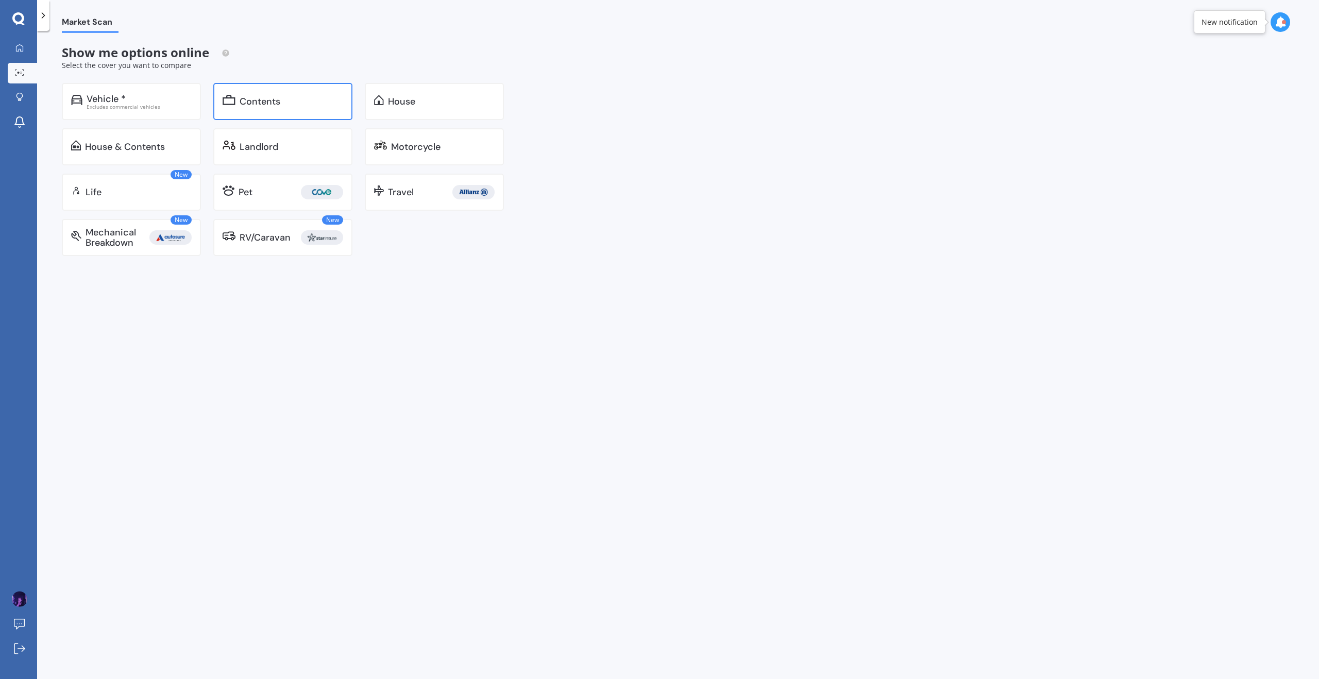
click at [291, 95] on div "Contents" at bounding box center [282, 101] width 139 height 37
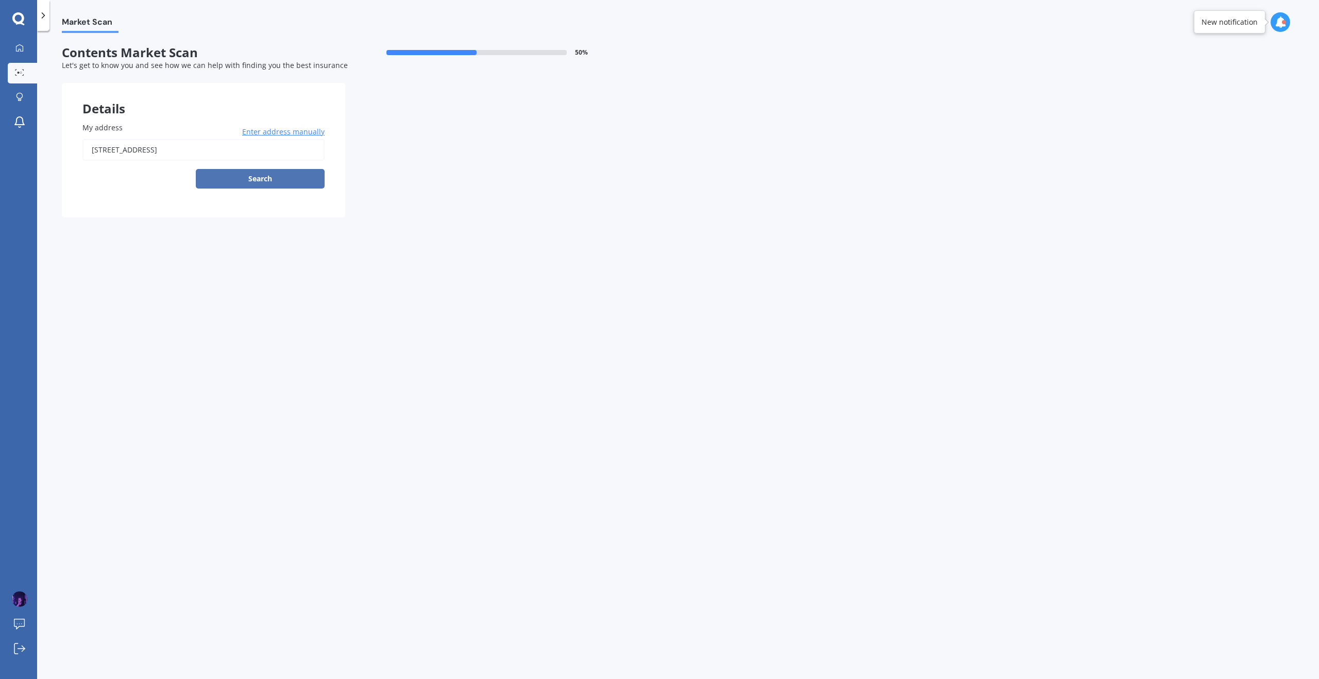
click at [236, 176] on button "Search" at bounding box center [260, 179] width 129 height 20
click at [165, 157] on input "[STREET_ADDRESS]" at bounding box center [203, 150] width 242 height 22
type input "[STREET_ADDRESS]"
select select "17"
select select "10"
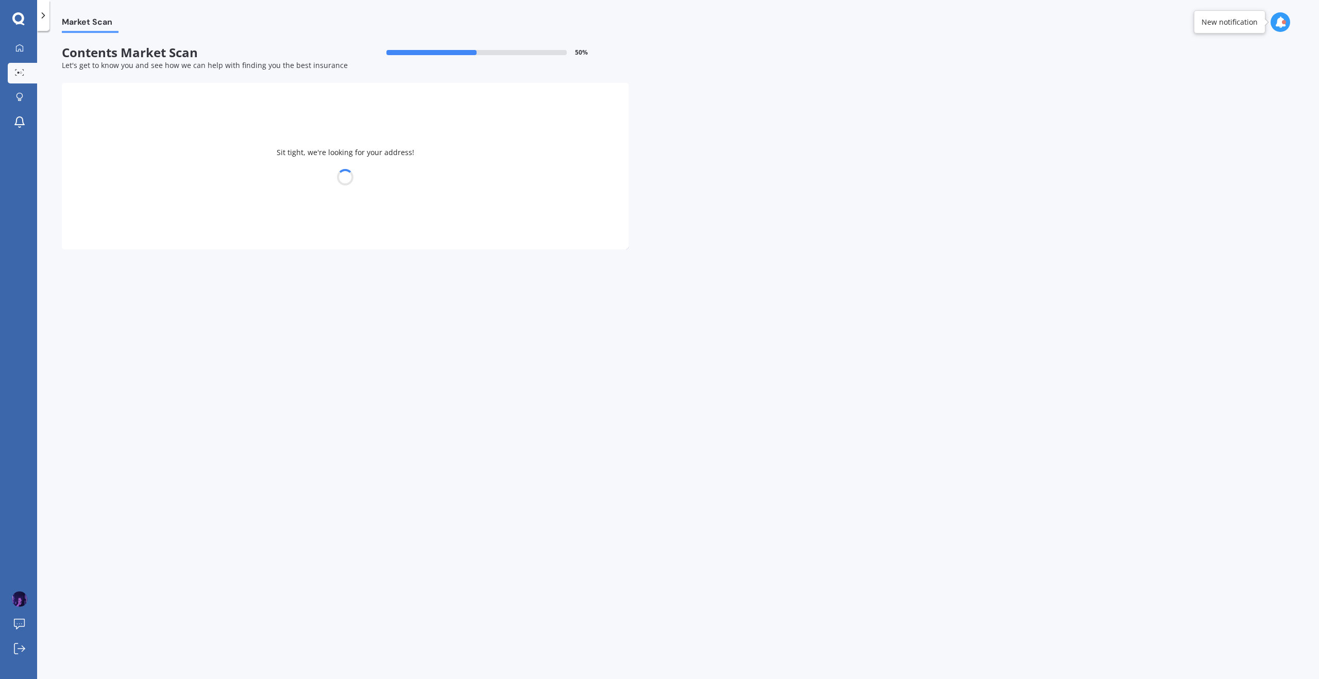
select select "1994"
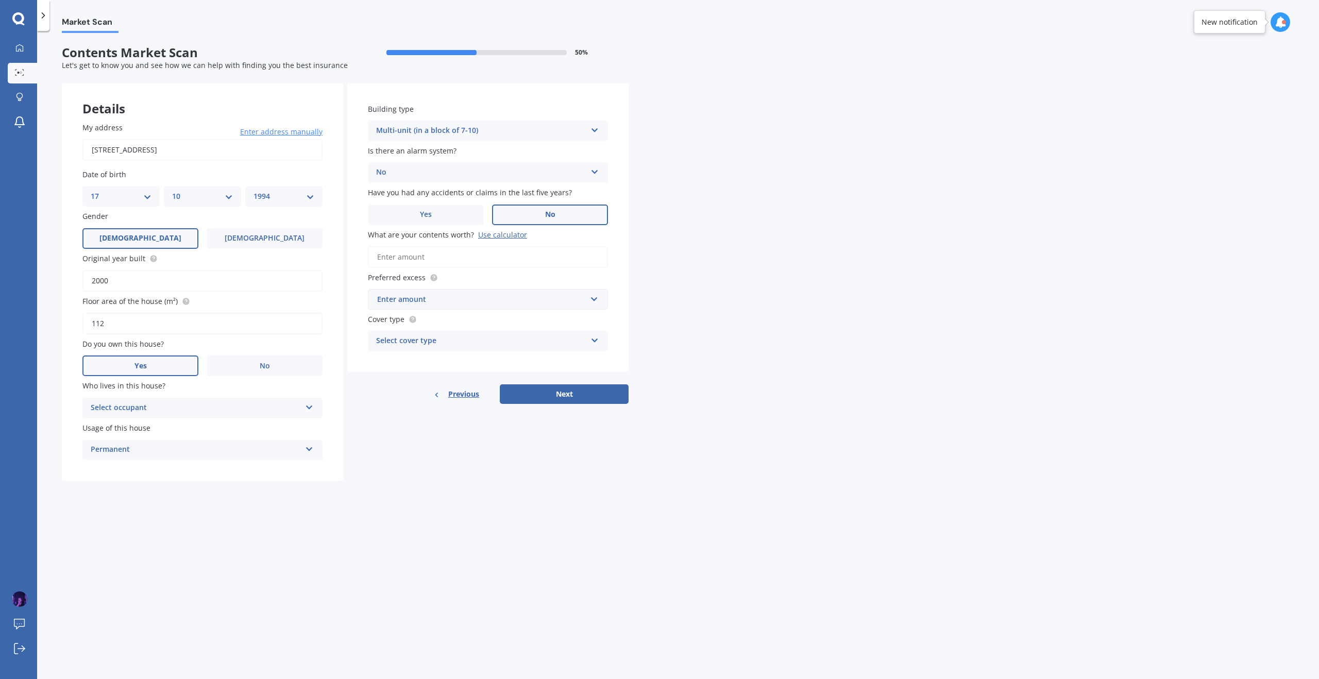
click at [382, 347] on div "Select cover type" at bounding box center [481, 341] width 210 height 12
click at [389, 380] on span "Limited" at bounding box center [390, 380] width 27 height 10
click at [428, 303] on div "Enter amount" at bounding box center [481, 299] width 209 height 11
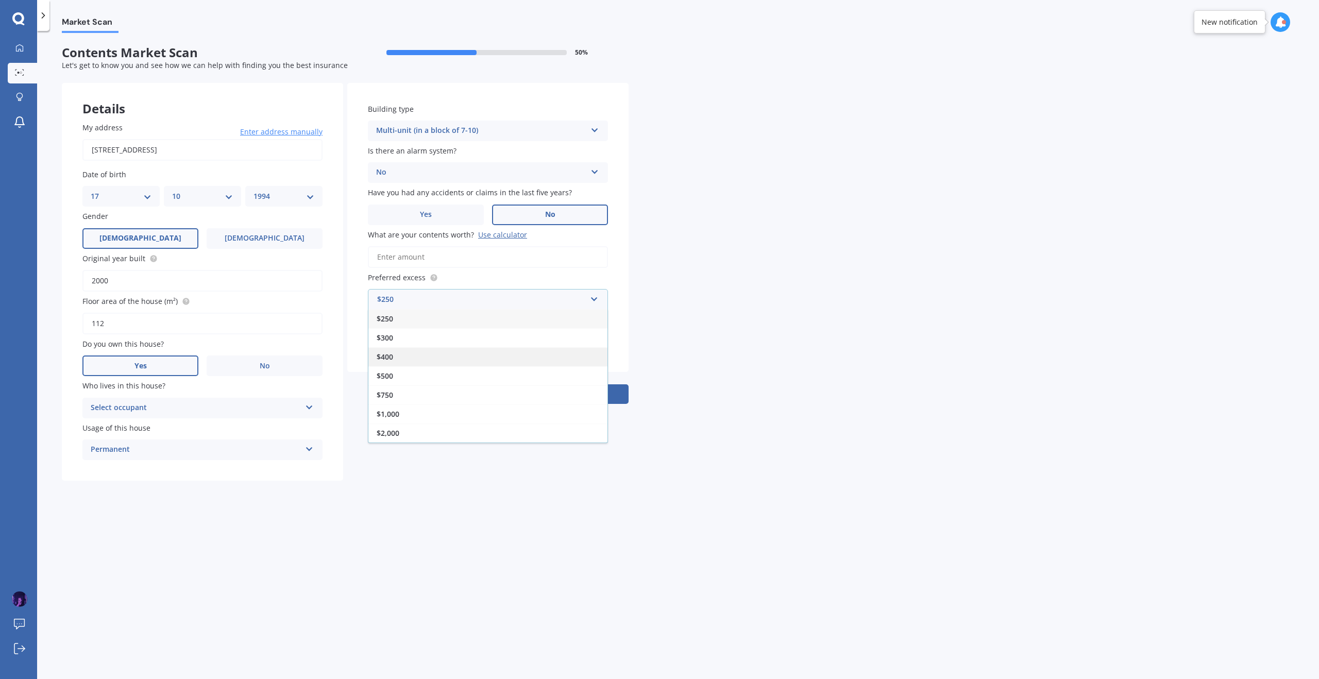
click at [397, 359] on div "$400" at bounding box center [487, 356] width 239 height 19
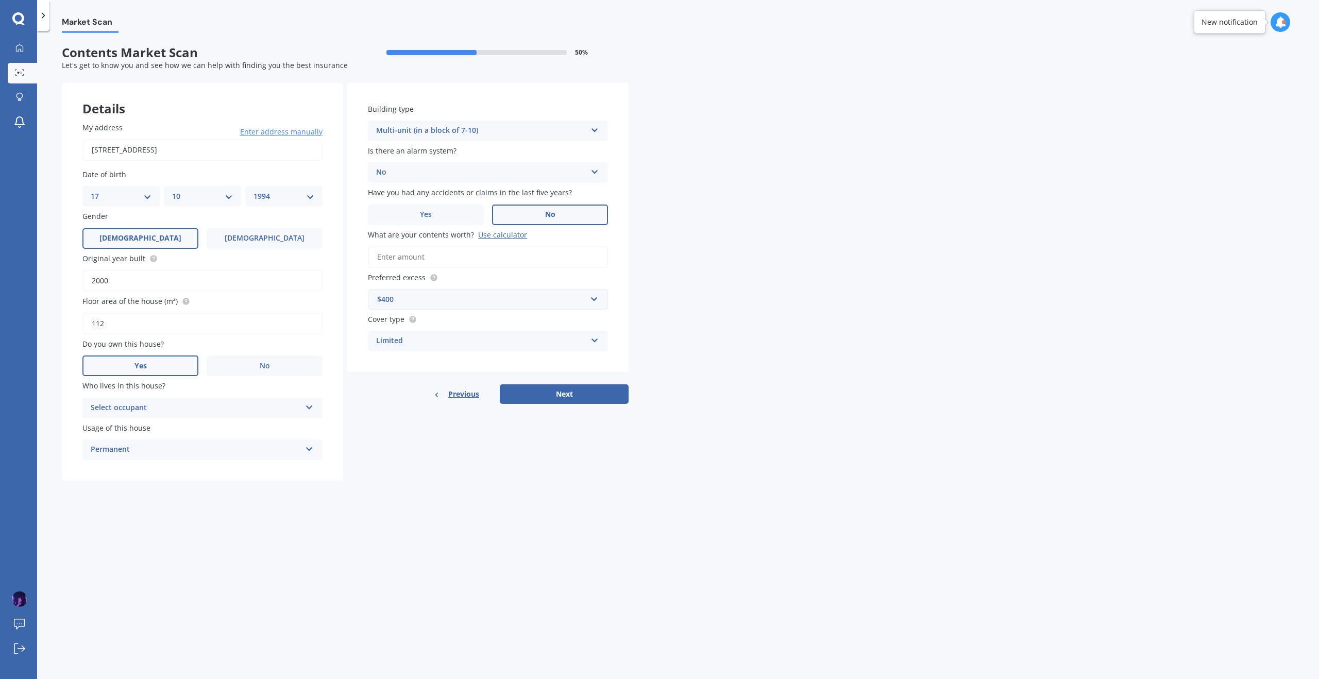
click at [171, 400] on div "Select occupant Owner" at bounding box center [202, 408] width 240 height 21
click at [144, 433] on div "Owner" at bounding box center [202, 428] width 239 height 19
click at [146, 452] on div "Permanent" at bounding box center [196, 450] width 210 height 12
click at [143, 469] on div "Permanent" at bounding box center [202, 470] width 239 height 19
click at [424, 496] on div "Market Scan Contents Market Scan 50 % Let's get to know you and see how we can …" at bounding box center [678, 357] width 1282 height 648
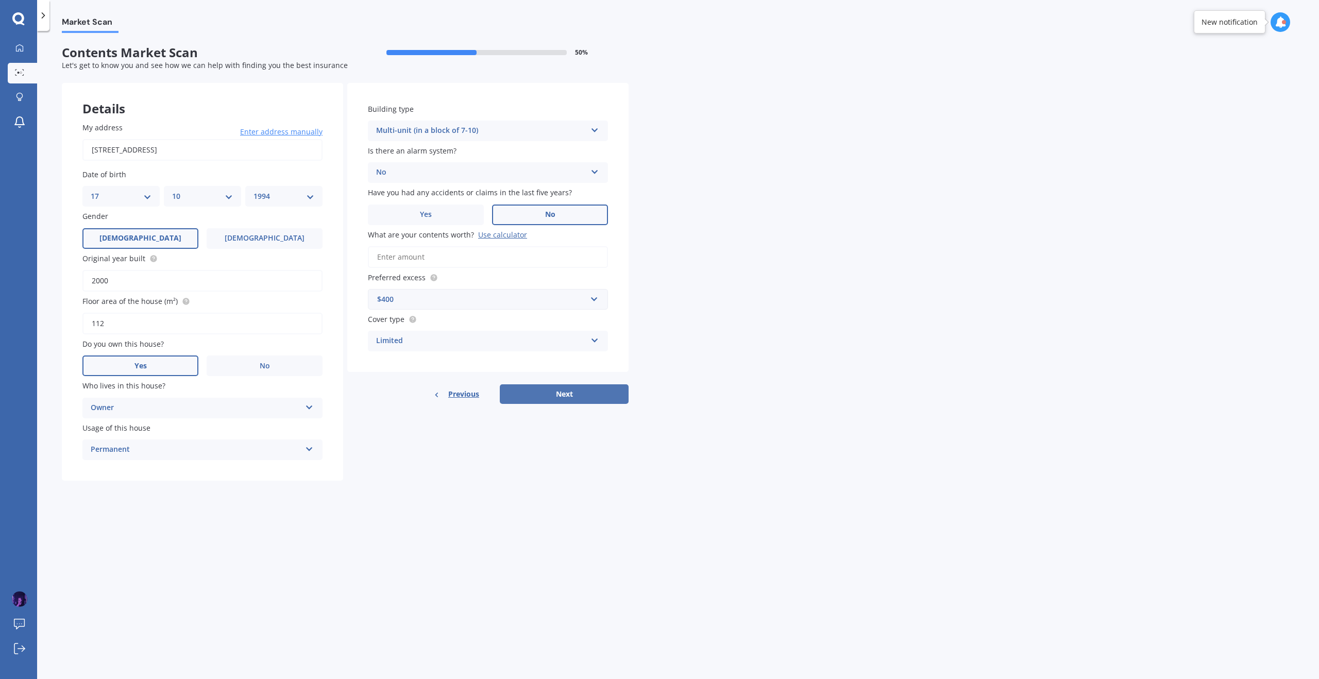
click at [594, 393] on button "Next" at bounding box center [564, 394] width 129 height 20
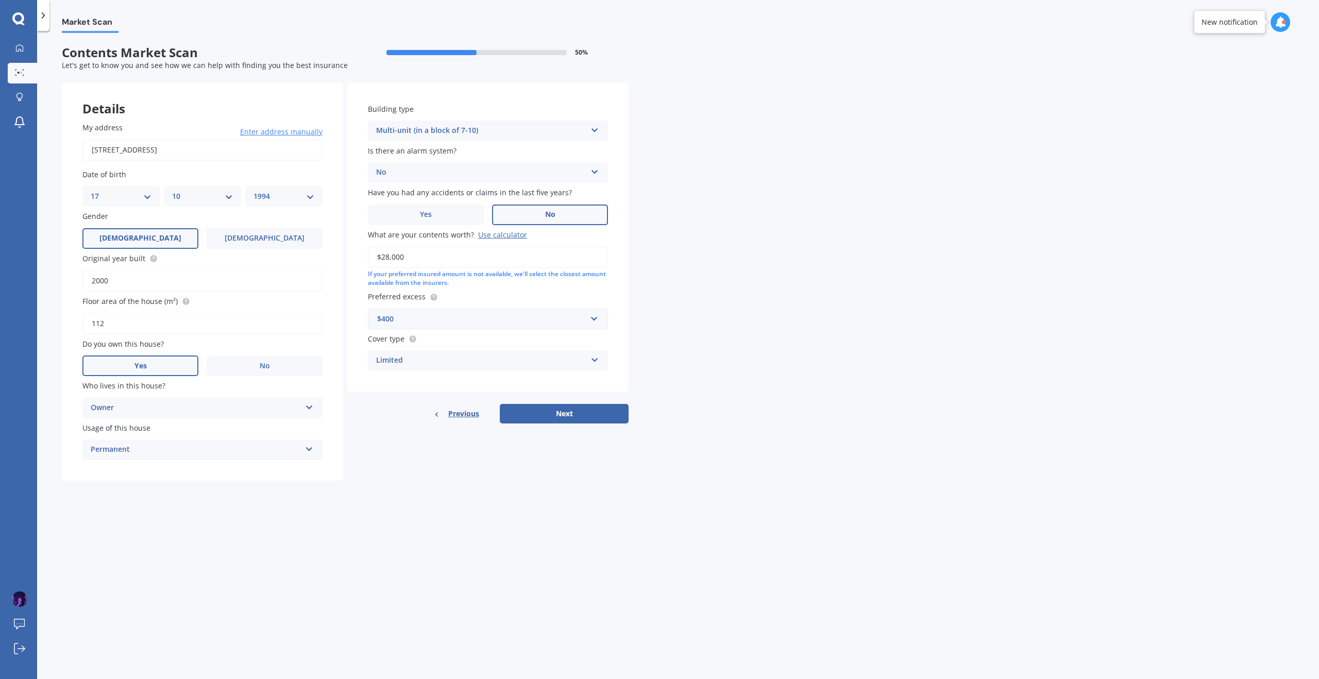
type input "$28,000"
click at [715, 338] on div "Market Scan Contents Market Scan 50 % Let's get to know you and see how we can …" at bounding box center [678, 357] width 1282 height 648
click at [560, 404] on button "Next" at bounding box center [564, 414] width 129 height 20
select select "17"
select select "10"
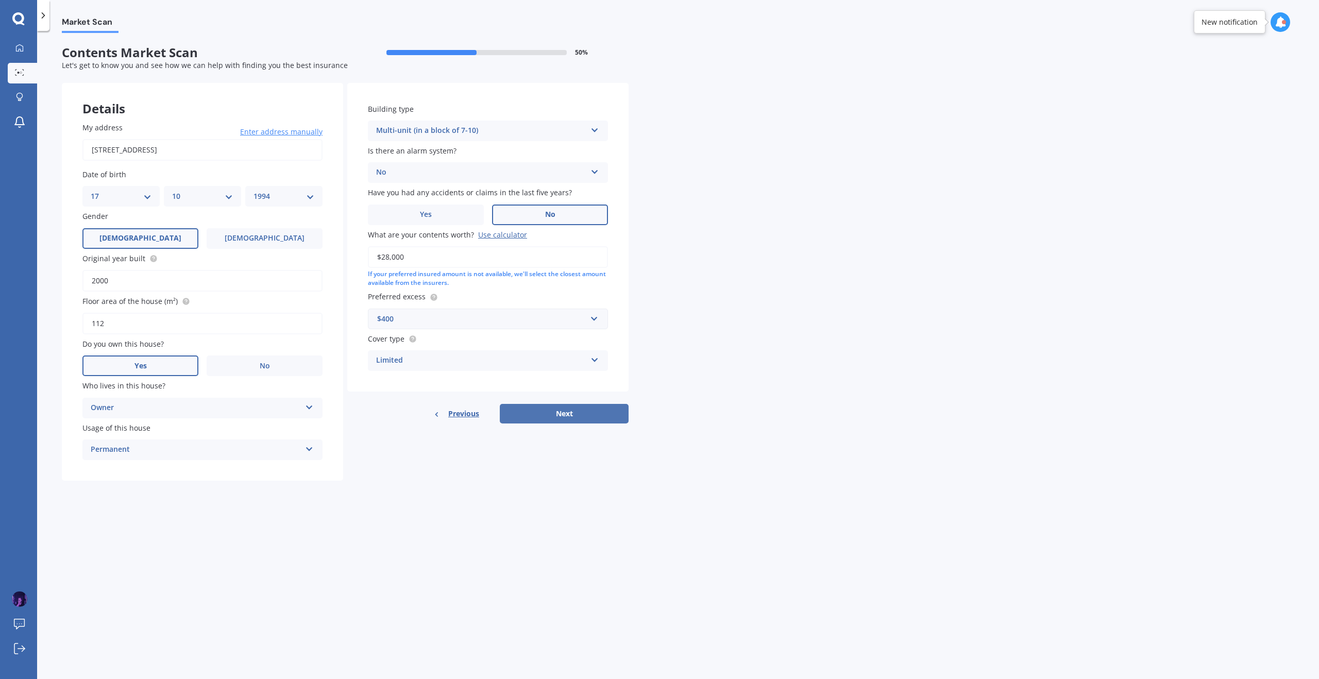
select select "1994"
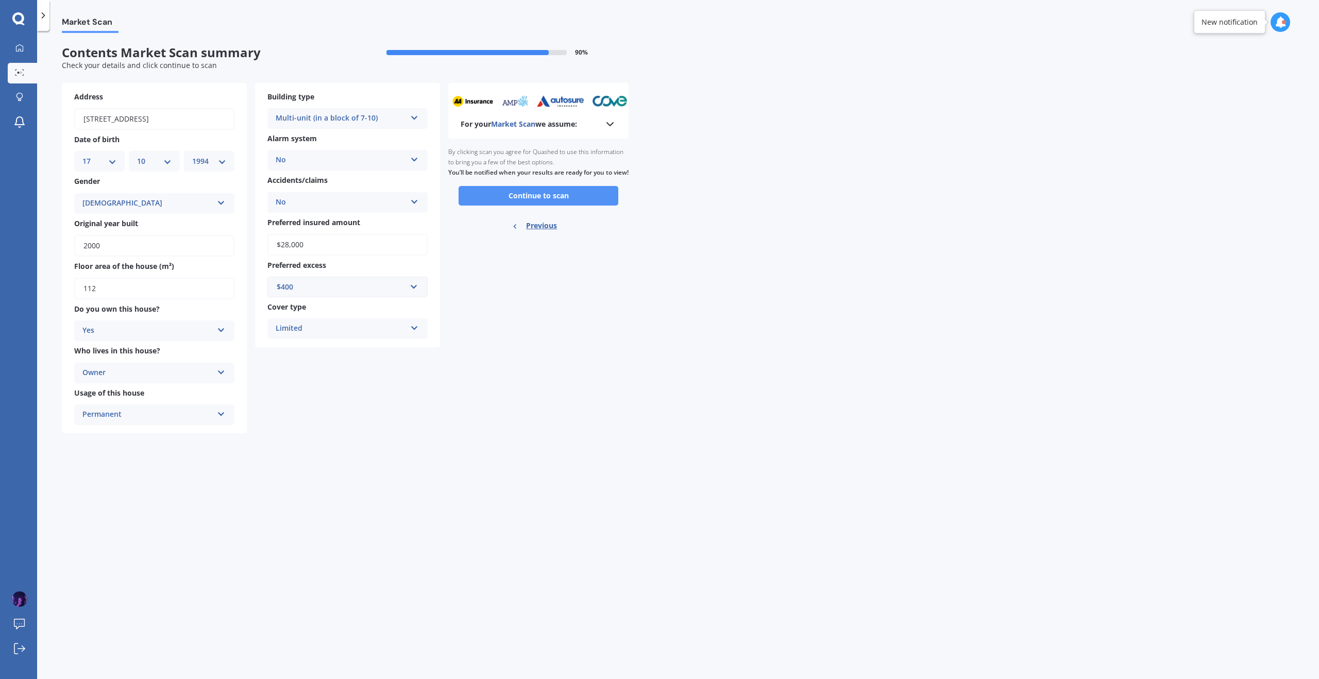
click at [494, 199] on button "Continue to scan" at bounding box center [539, 196] width 160 height 20
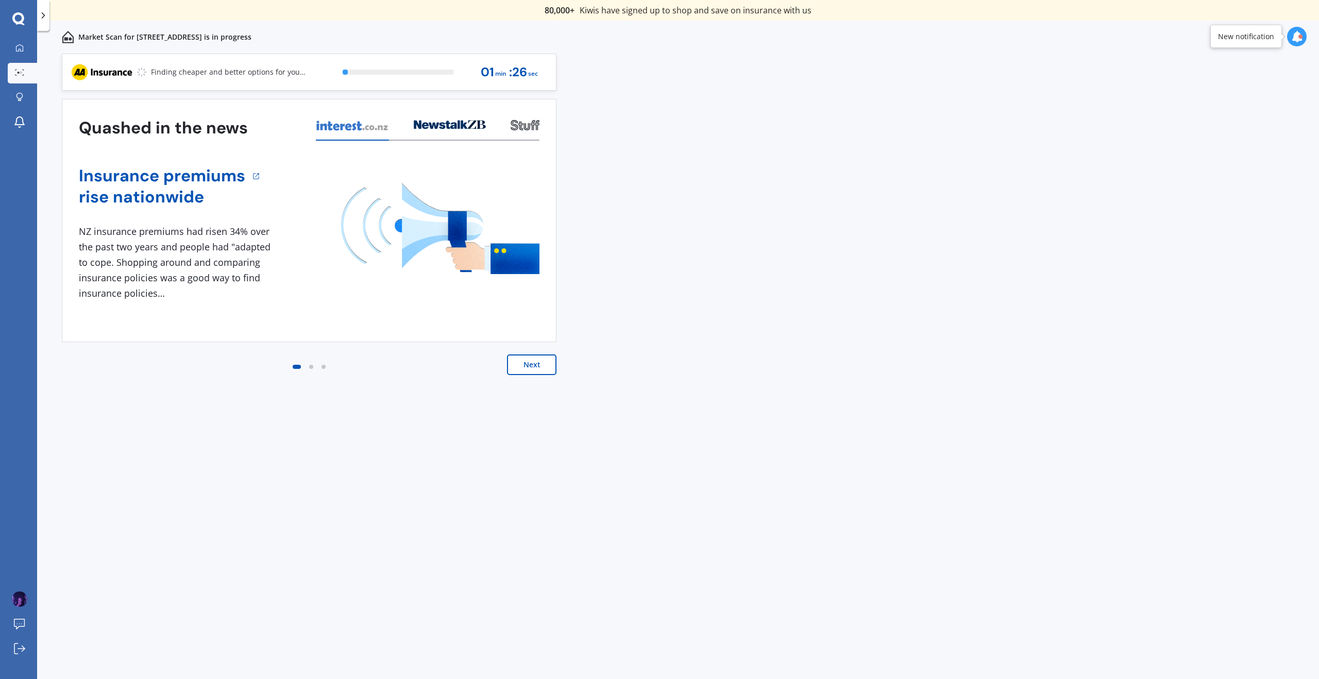
click at [541, 368] on button "Next" at bounding box center [531, 365] width 49 height 21
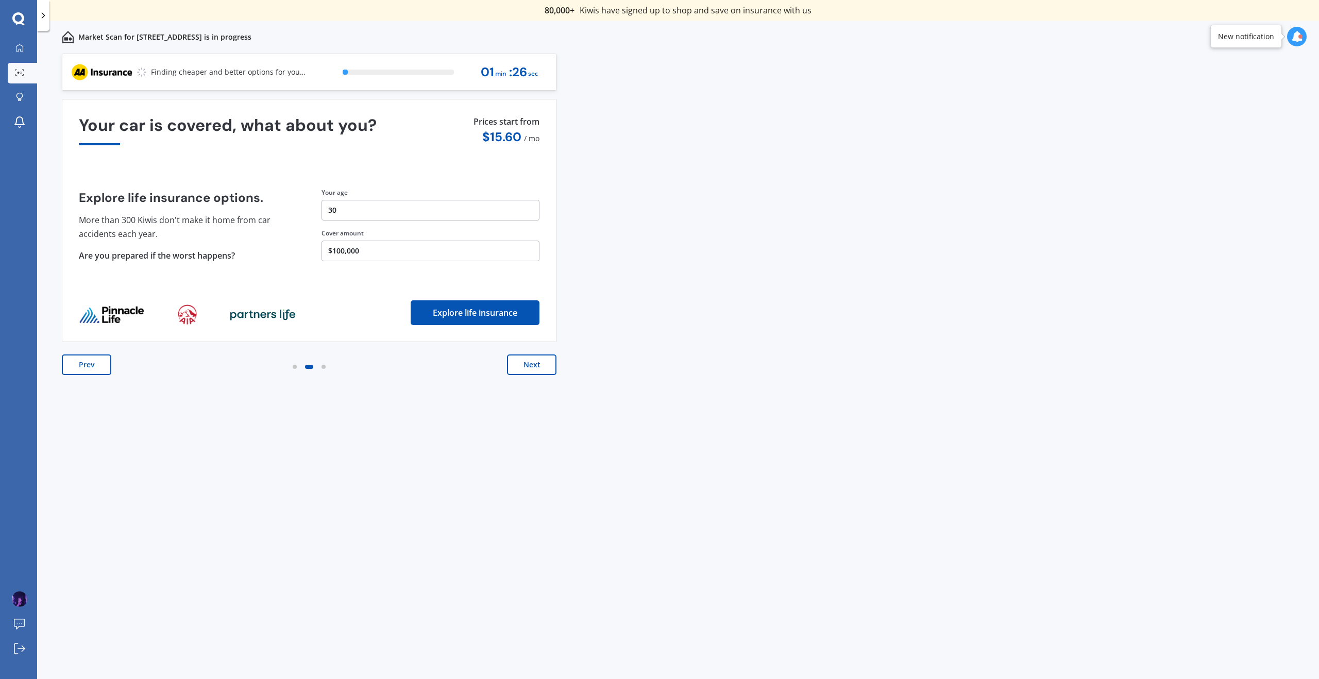
click at [542, 367] on button "Next" at bounding box center [531, 365] width 49 height 21
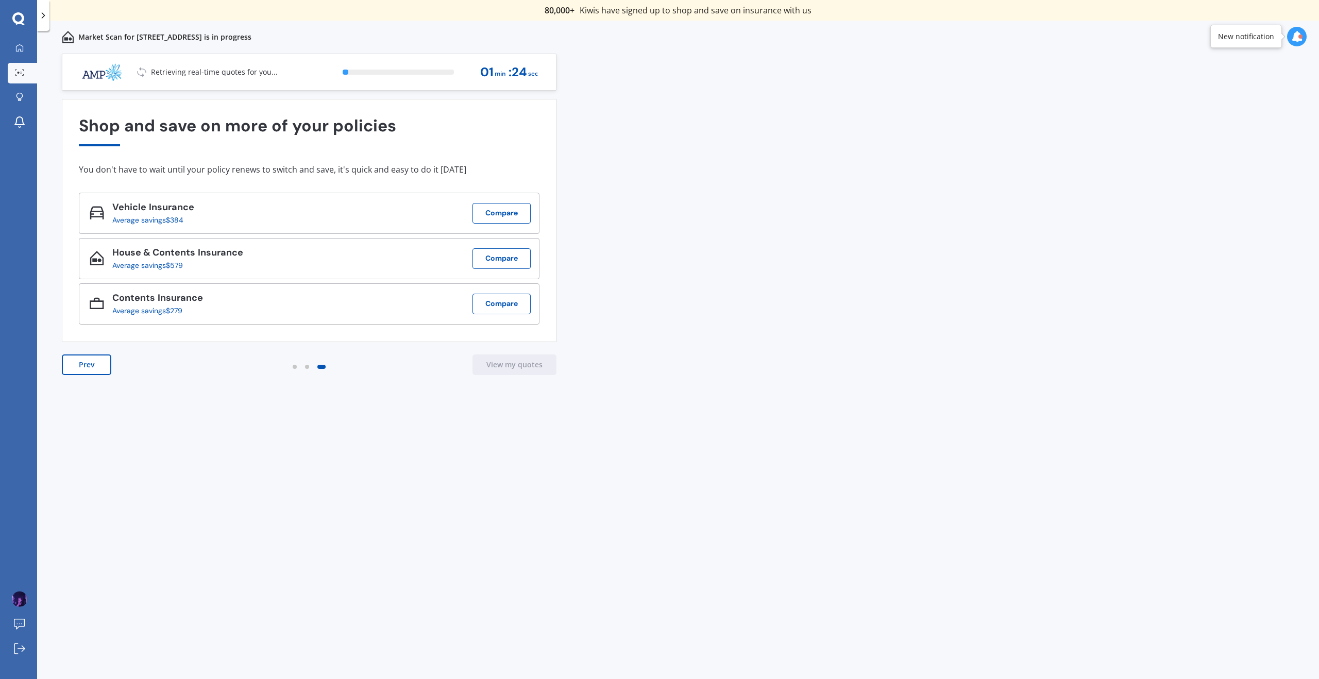
click at [618, 284] on div "Previous 80,000+ Kiwis have signed up to shop and save on insurance with us " H…" at bounding box center [678, 378] width 1282 height 648
click at [714, 320] on div "Previous 80,000+ Kiwis have signed up to shop and save on insurance with us " H…" at bounding box center [678, 378] width 1282 height 648
click at [1303, 36] on div at bounding box center [1297, 37] width 20 height 20
click at [829, 156] on div "Previous 80,000+ Kiwis have signed up to shop and save on insurance with us " H…" at bounding box center [678, 378] width 1282 height 648
click at [506, 360] on div "View my quotes" at bounding box center [514, 365] width 56 height 10
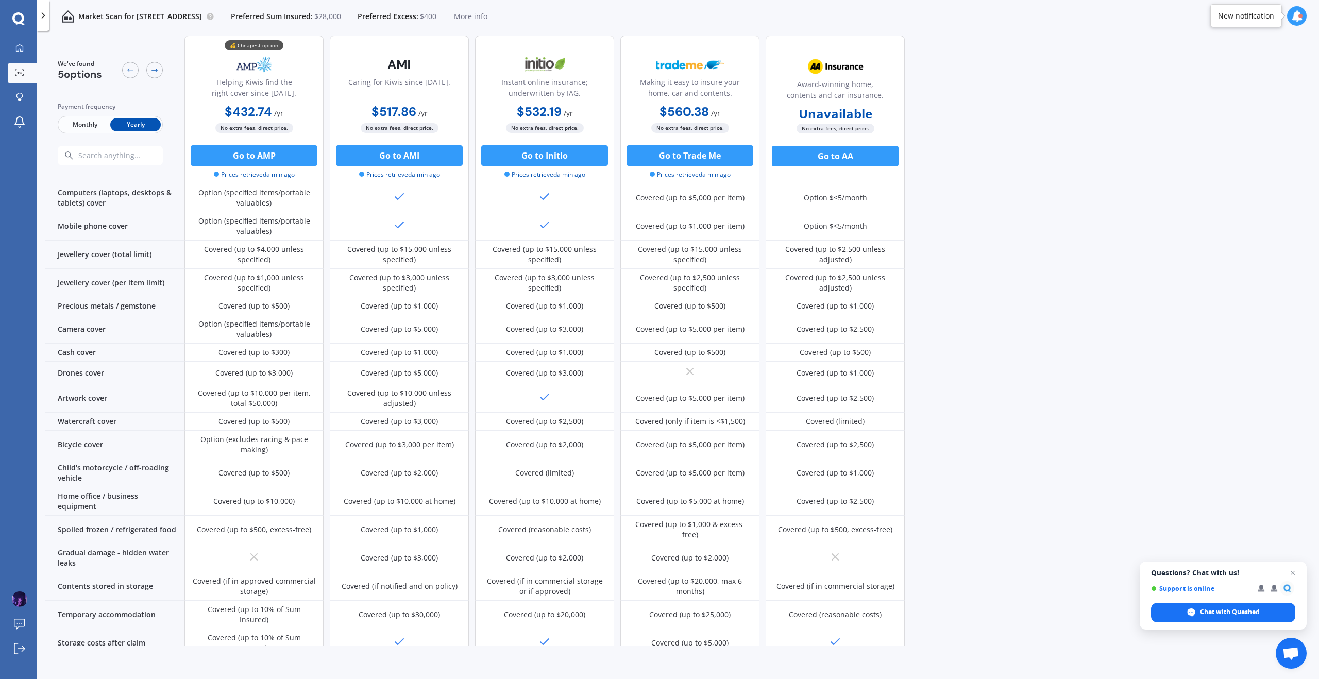
scroll to position [257, 0]
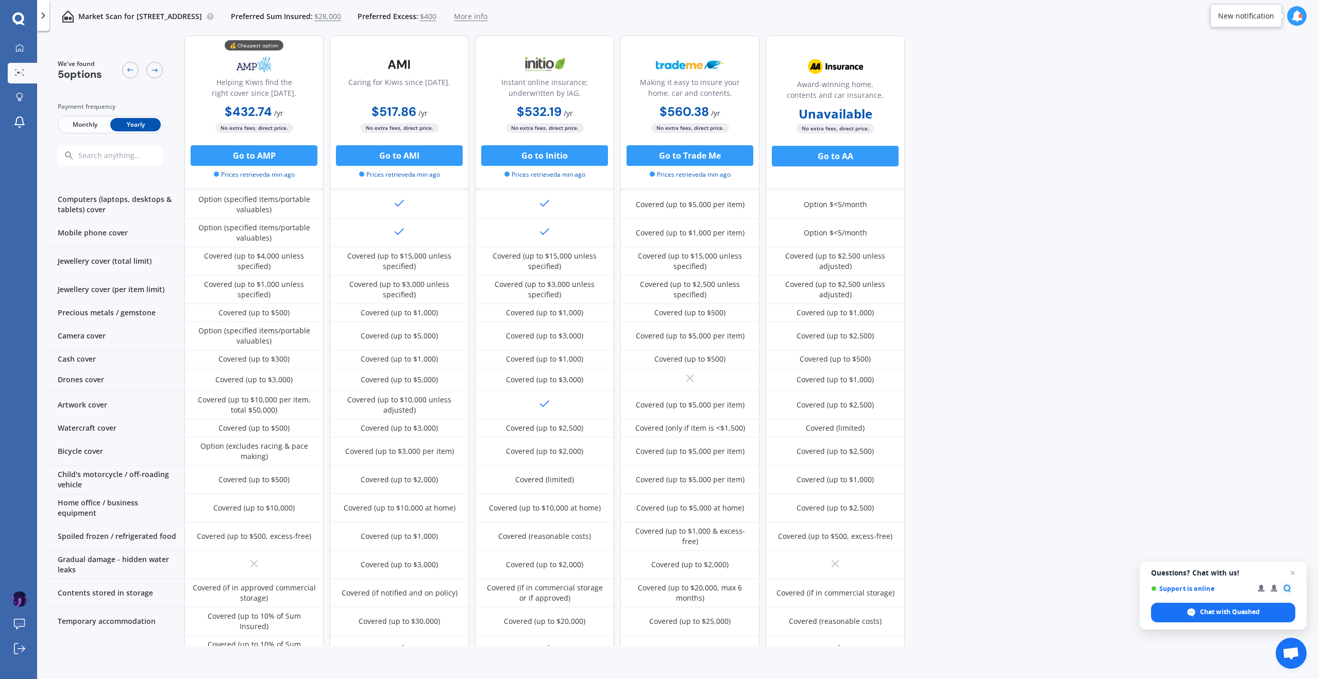
click at [1006, 383] on div "We've found 5 options Payment frequency Monthly Yearly 💰 Cheapest option Helpin…" at bounding box center [682, 84] width 1274 height 611
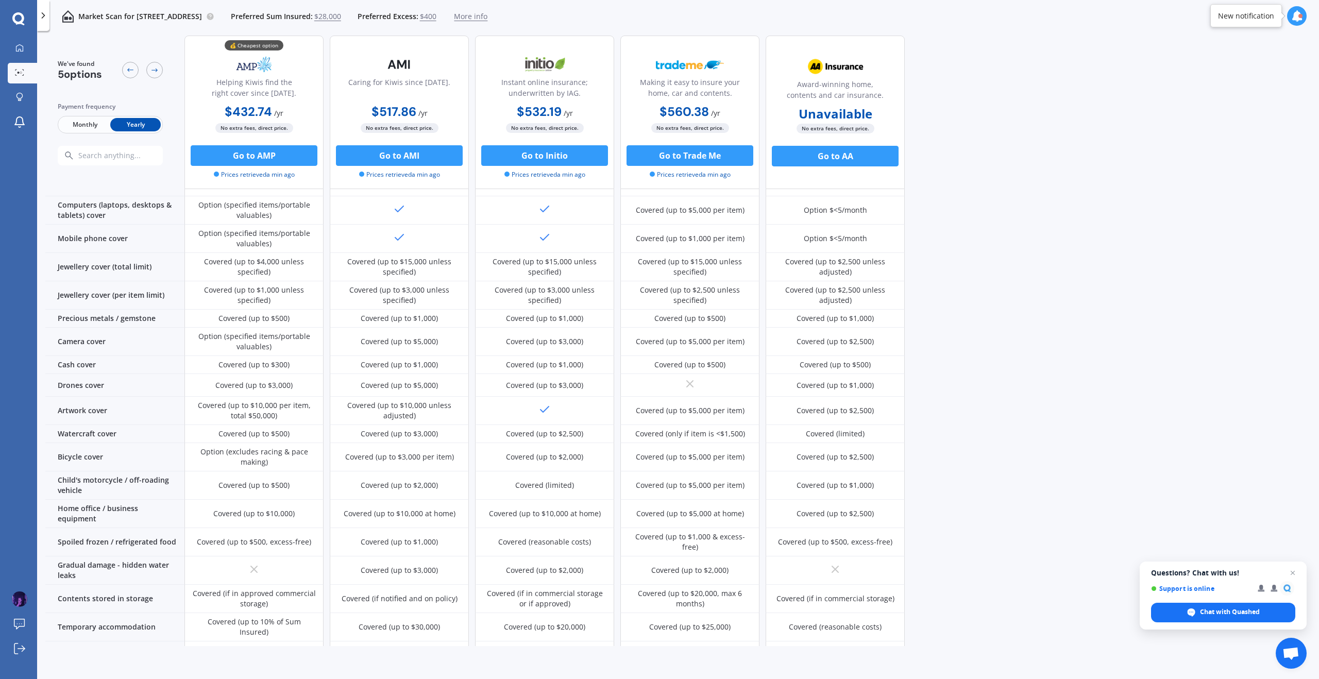
scroll to position [0, 0]
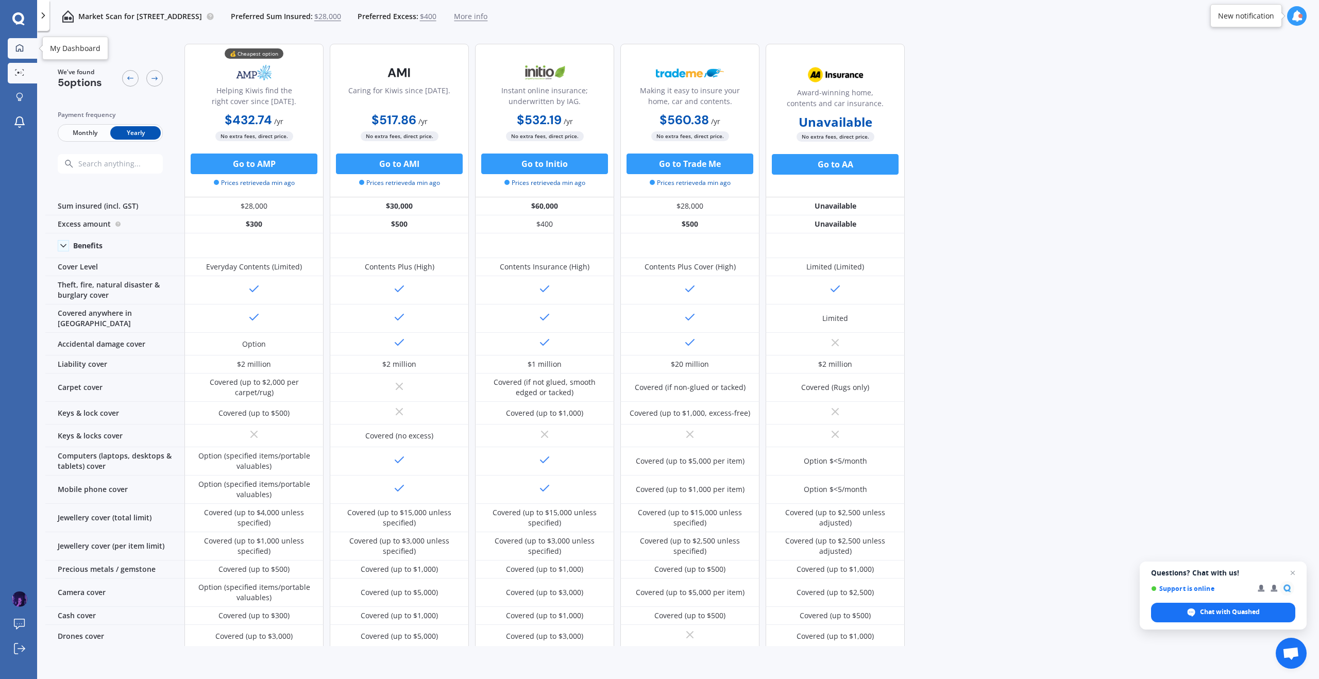
click at [19, 47] on icon at bounding box center [19, 48] width 8 height 8
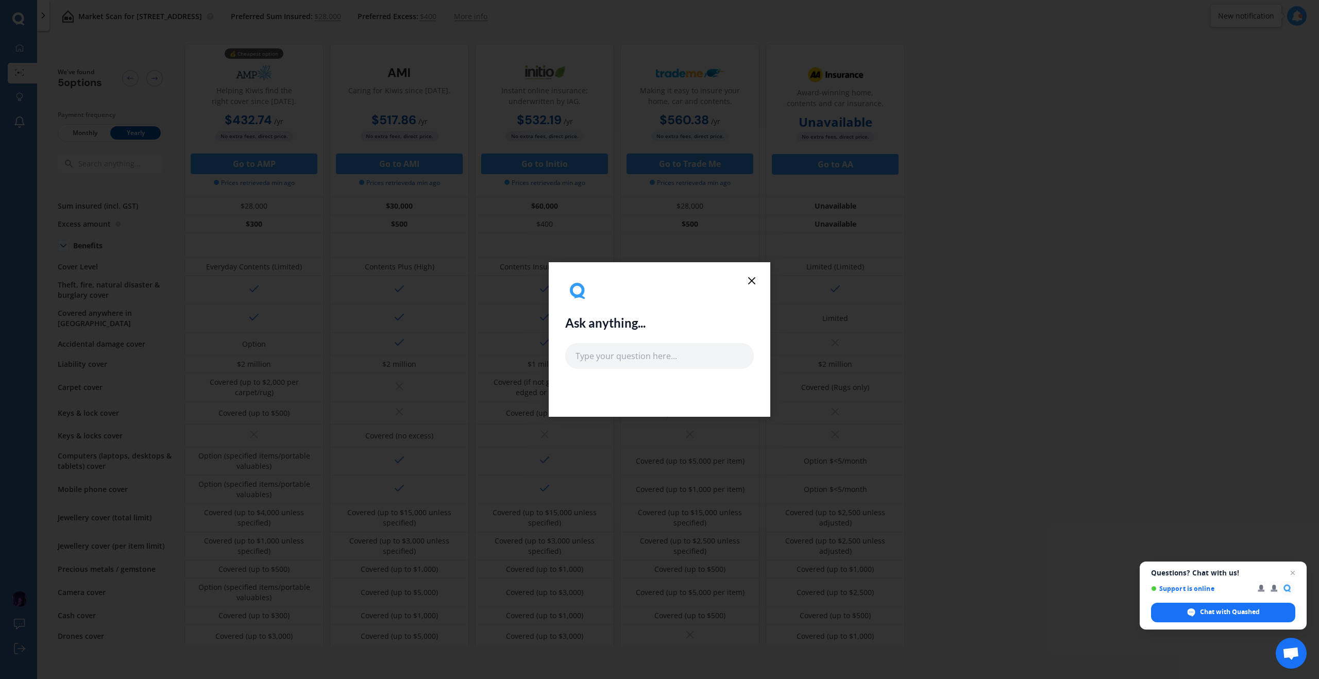
click at [754, 278] on line at bounding box center [752, 281] width 6 height 6
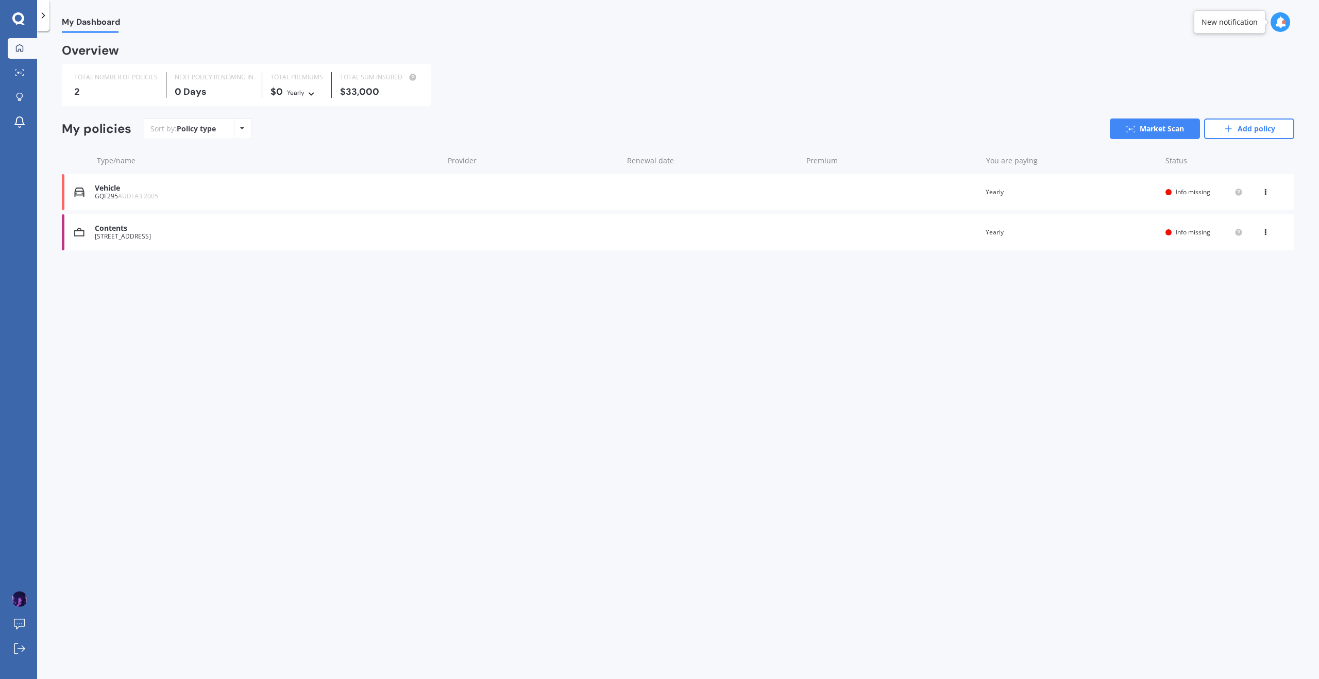
click at [139, 233] on div "[STREET_ADDRESS]" at bounding box center [266, 236] width 343 height 7
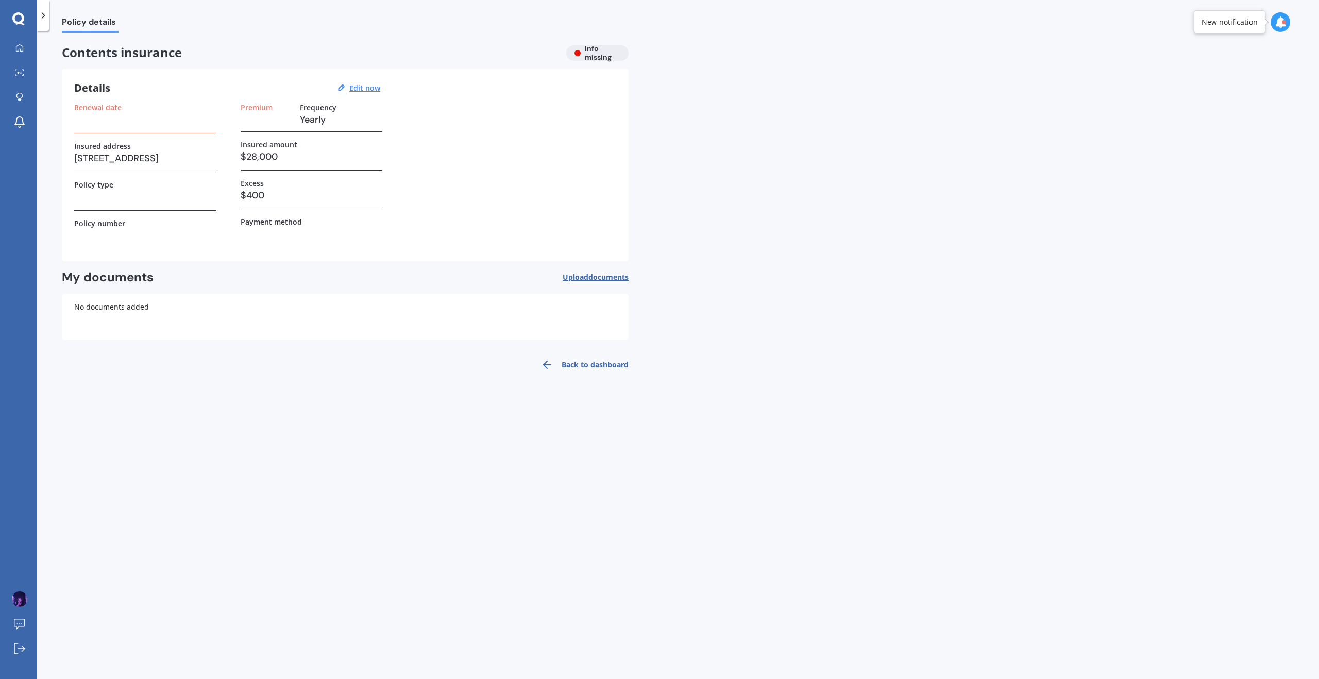
click at [574, 365] on link "Back to dashboard" at bounding box center [582, 364] width 94 height 25
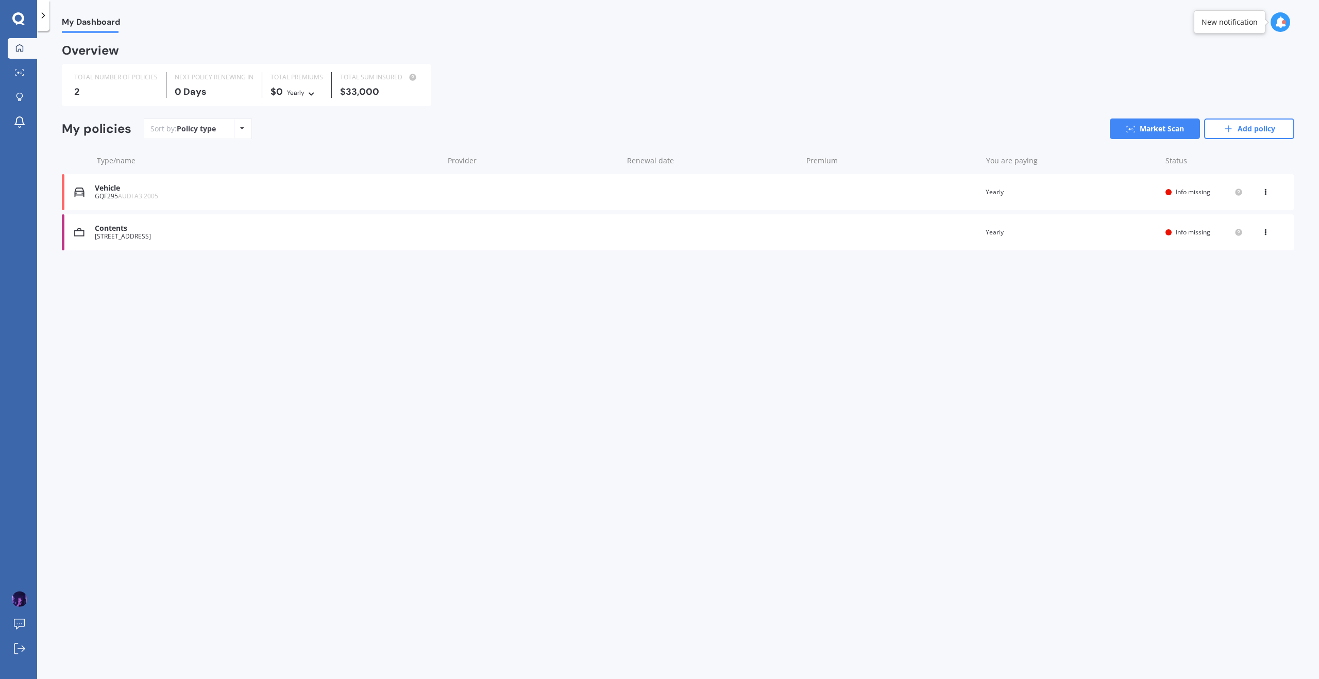
click at [1265, 232] on icon at bounding box center [1265, 230] width 7 height 6
click at [777, 313] on div "My Dashboard Overview TOTAL NUMBER OF POLICIES 2 NEXT POLICY RENEWING IN 0 Days…" at bounding box center [678, 357] width 1282 height 648
click at [635, 327] on div "My Dashboard Overview TOTAL NUMBER OF POLICIES 2 NEXT POLICY RENEWING IN 0 Days…" at bounding box center [678, 357] width 1282 height 648
click at [18, 68] on link "Market Scan" at bounding box center [22, 73] width 29 height 21
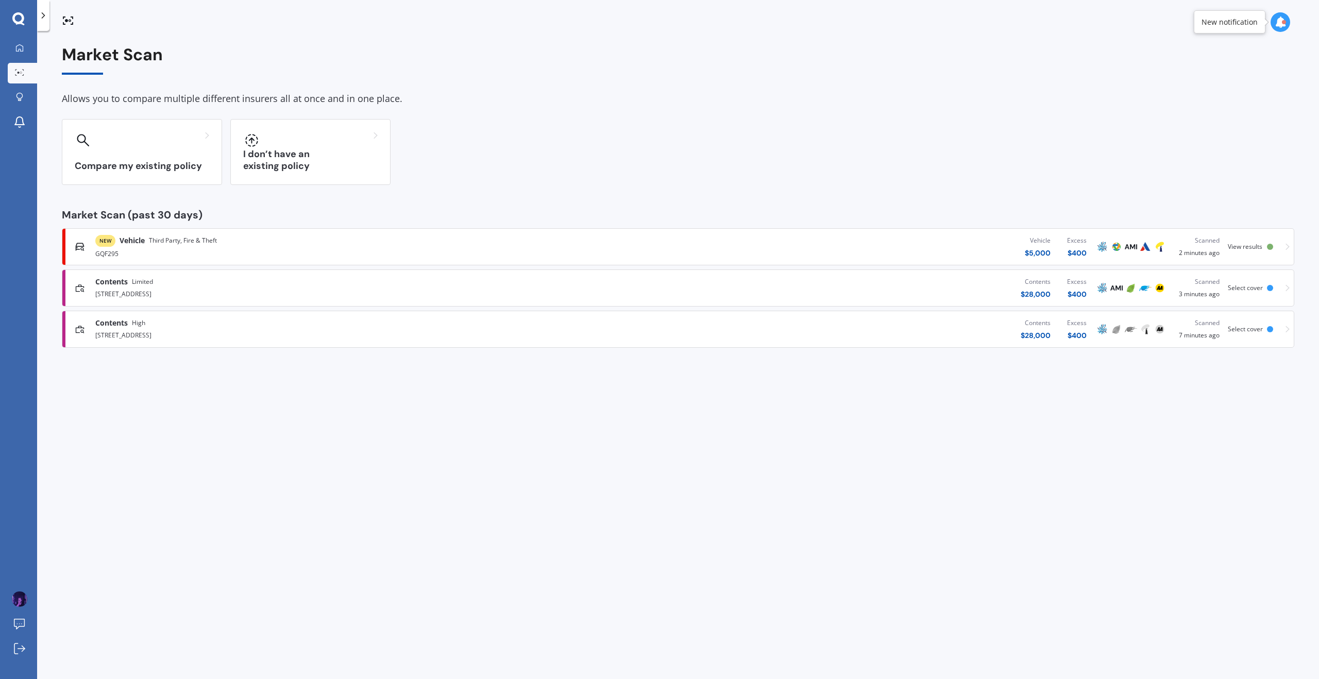
click at [798, 325] on div "Contents $ 28,000 Excess $ 400" at bounding box center [840, 329] width 510 height 31
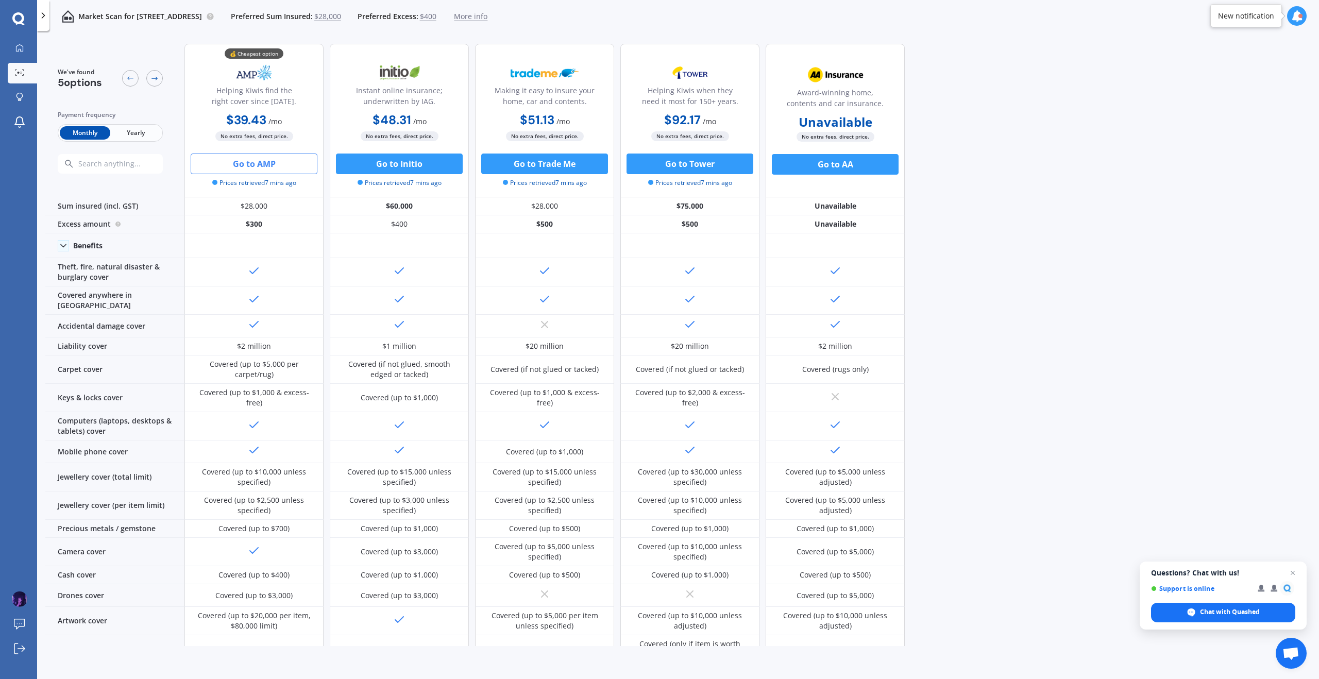
click at [223, 163] on button "Go to AMP" at bounding box center [254, 164] width 127 height 21
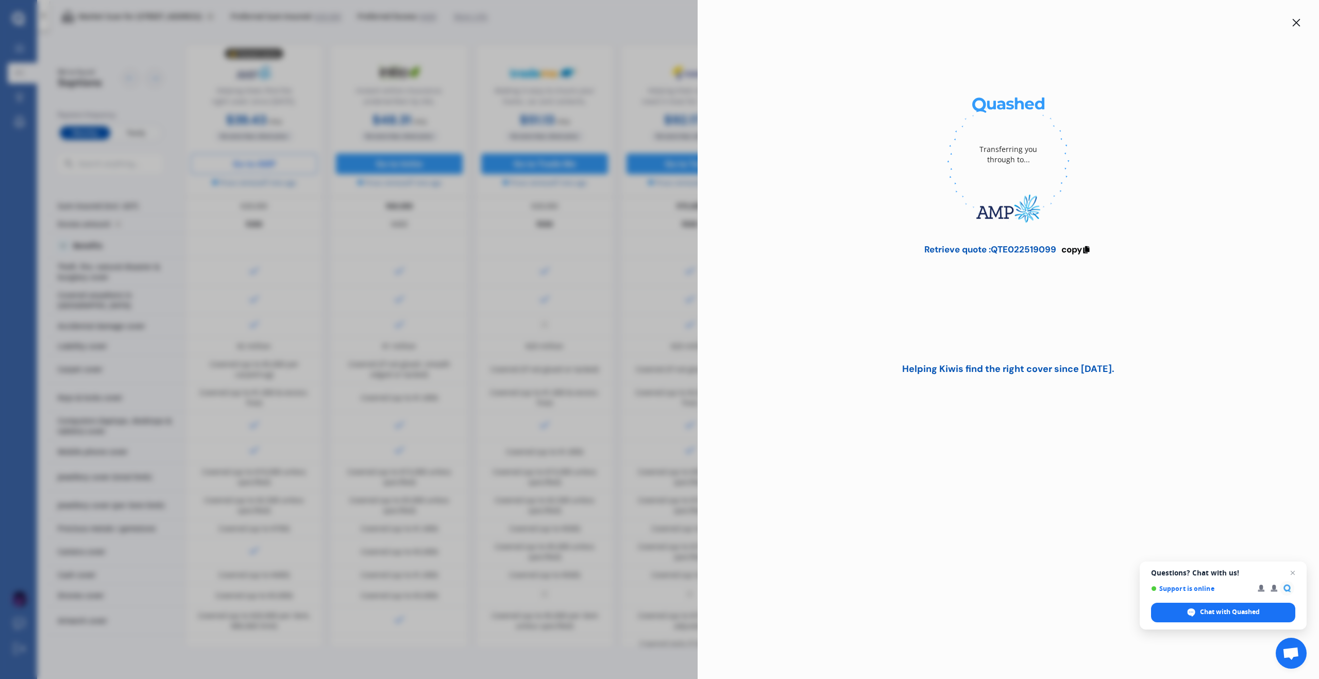
click at [223, 245] on div "Transferring you through to... Retrieve quote : QTE022519099 copy Helping Kiwis…" at bounding box center [659, 339] width 1319 height 679
click at [1291, 22] on div at bounding box center [1296, 22] width 12 height 12
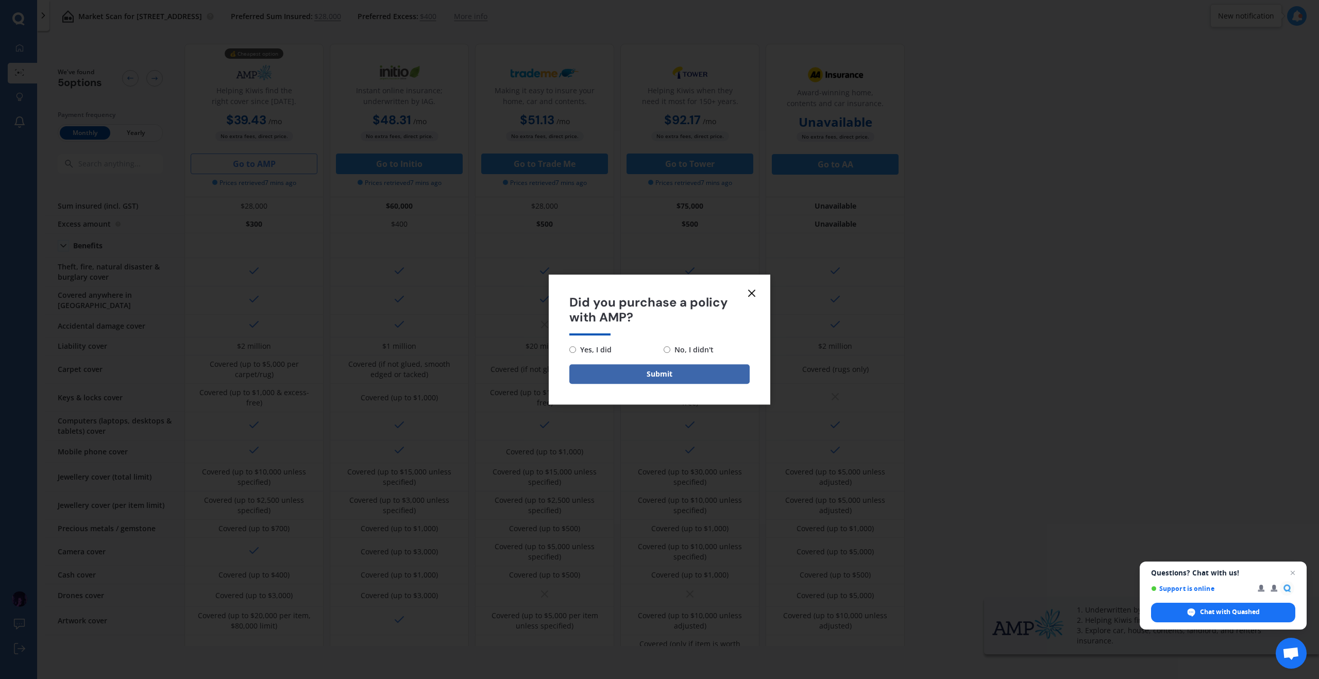
click at [750, 294] on icon at bounding box center [752, 293] width 12 height 12
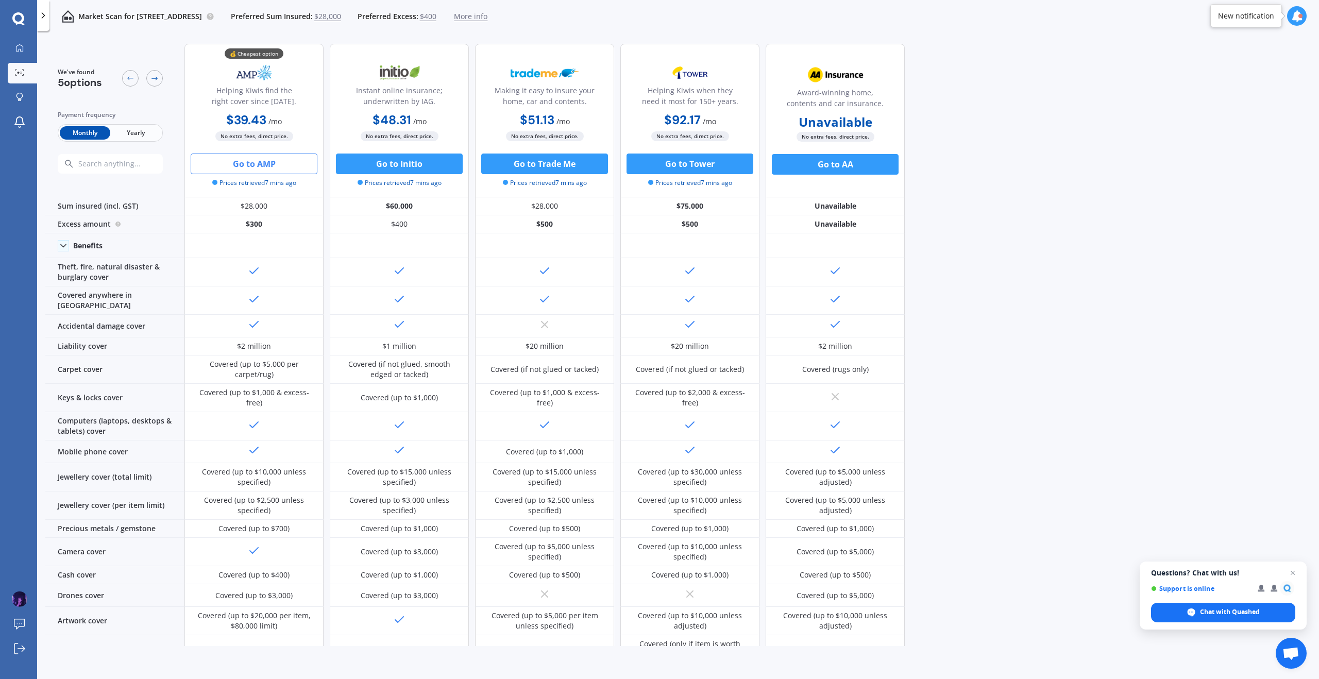
click at [260, 169] on button "Go to AMP" at bounding box center [254, 164] width 127 height 21
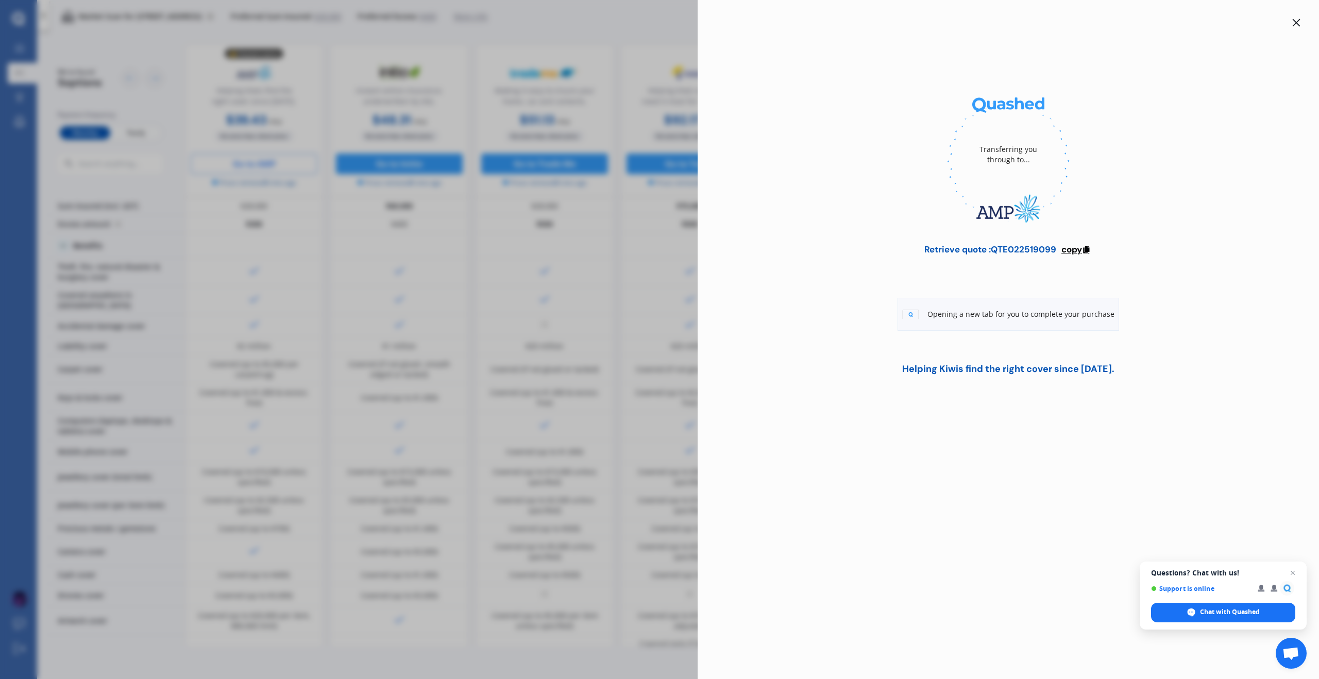
click at [1084, 250] on icon at bounding box center [1086, 248] width 9 height 7
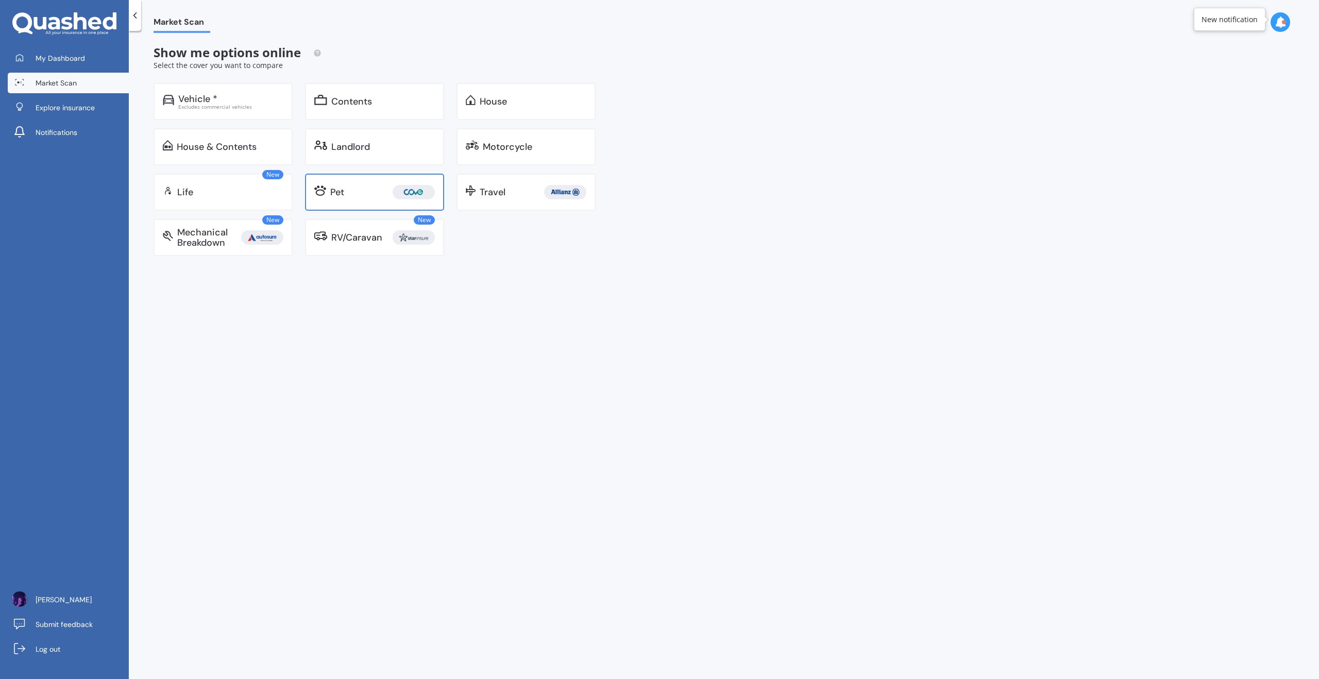
click at [373, 194] on div "Pet" at bounding box center [382, 192] width 105 height 14
click at [245, 105] on div "Excludes commercial vehicles" at bounding box center [230, 106] width 105 height 5
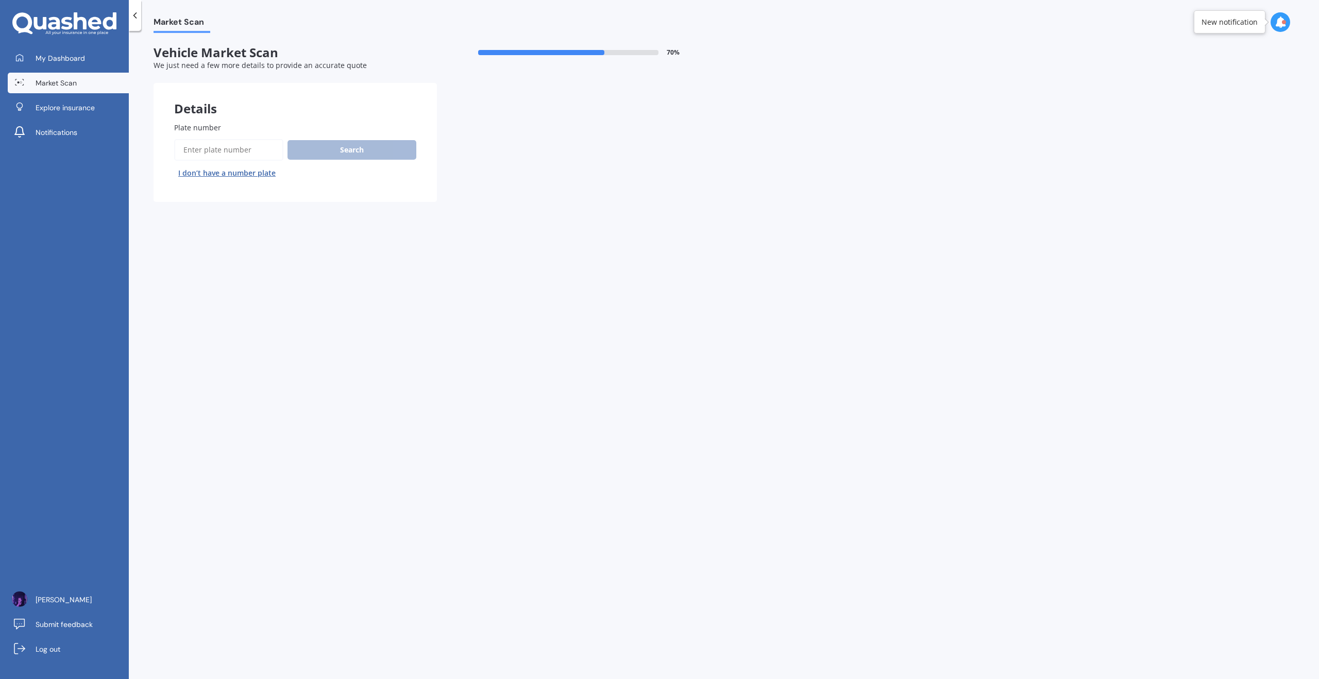
click at [240, 150] on input "Plate number" at bounding box center [228, 150] width 109 height 22
type input "GQF295"
click at [318, 152] on button "Search" at bounding box center [352, 150] width 129 height 20
select select "AUDI"
select select "A3"
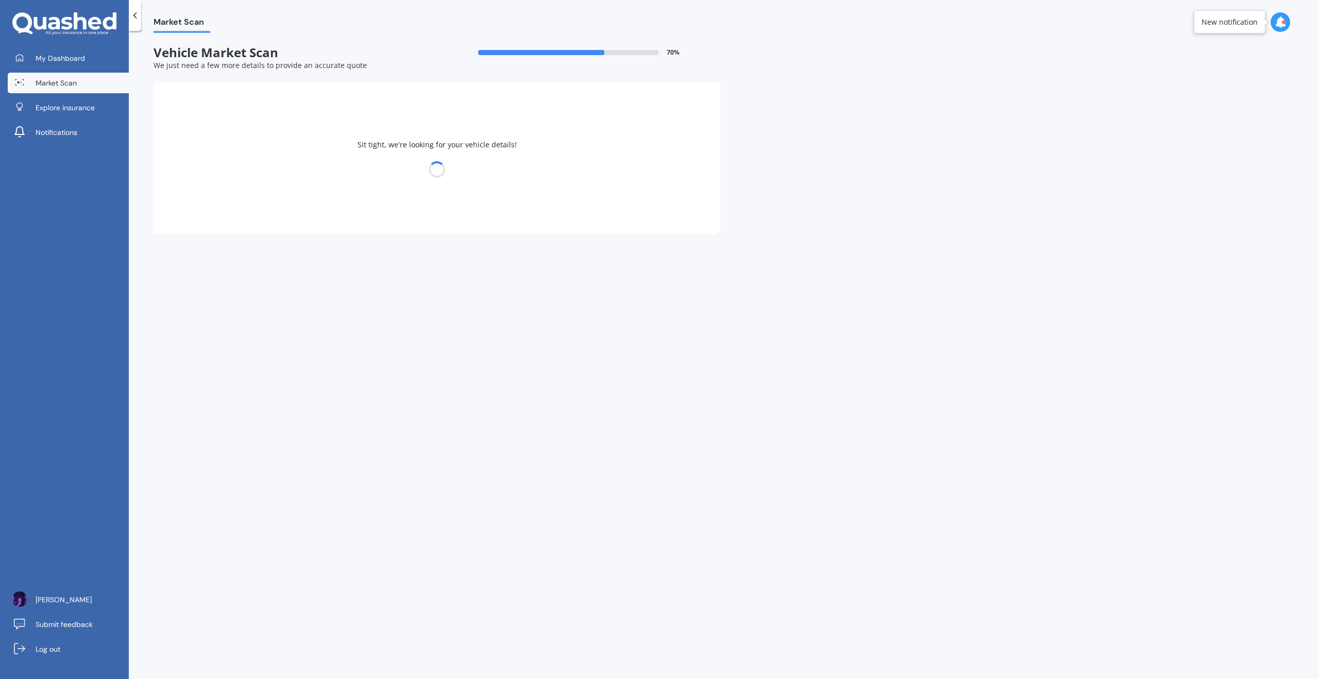
select select "17"
select select "10"
select select "1994"
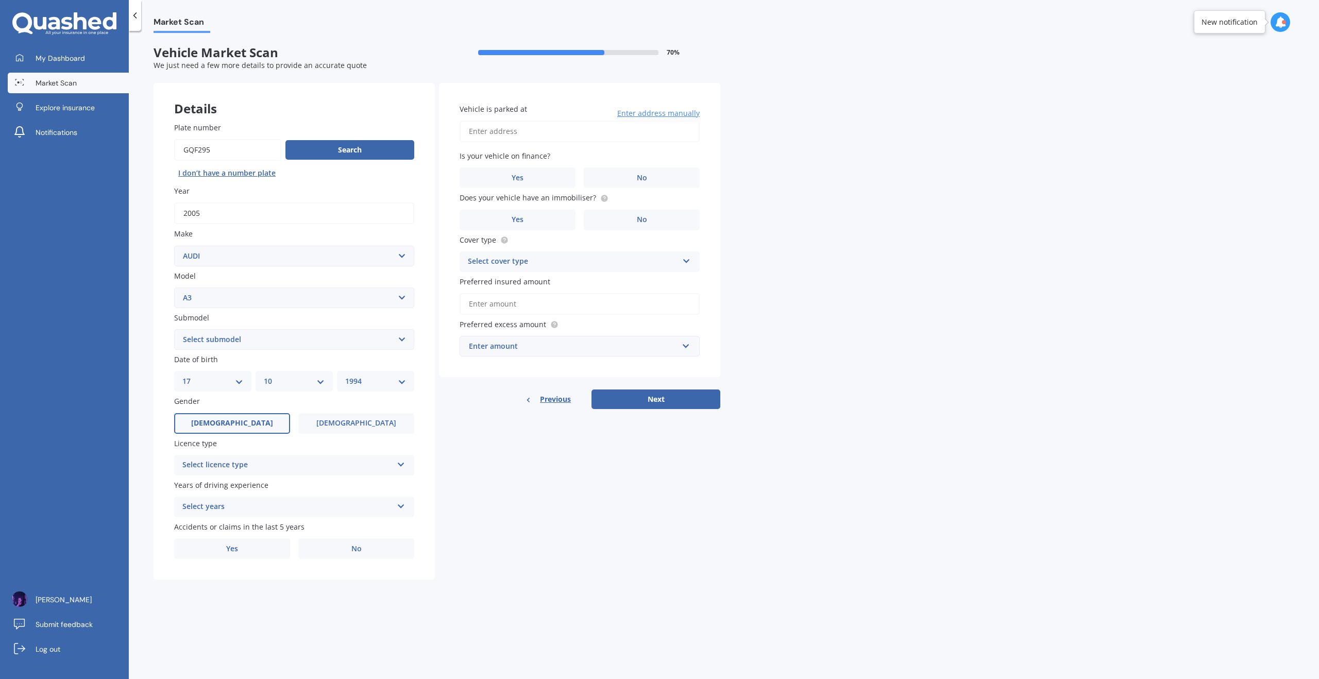
click at [261, 474] on div "Select licence type NZ Full NZ Restricted NZ Learners [GEOGRAPHIC_DATA] [GEOGRA…" at bounding box center [294, 465] width 240 height 21
click at [248, 485] on div "NZ Full" at bounding box center [294, 485] width 239 height 19
click at [249, 507] on div "Select years" at bounding box center [287, 507] width 210 height 12
click at [244, 527] on div "5 or more years" at bounding box center [294, 527] width 239 height 19
click at [347, 548] on label "No" at bounding box center [356, 549] width 116 height 21
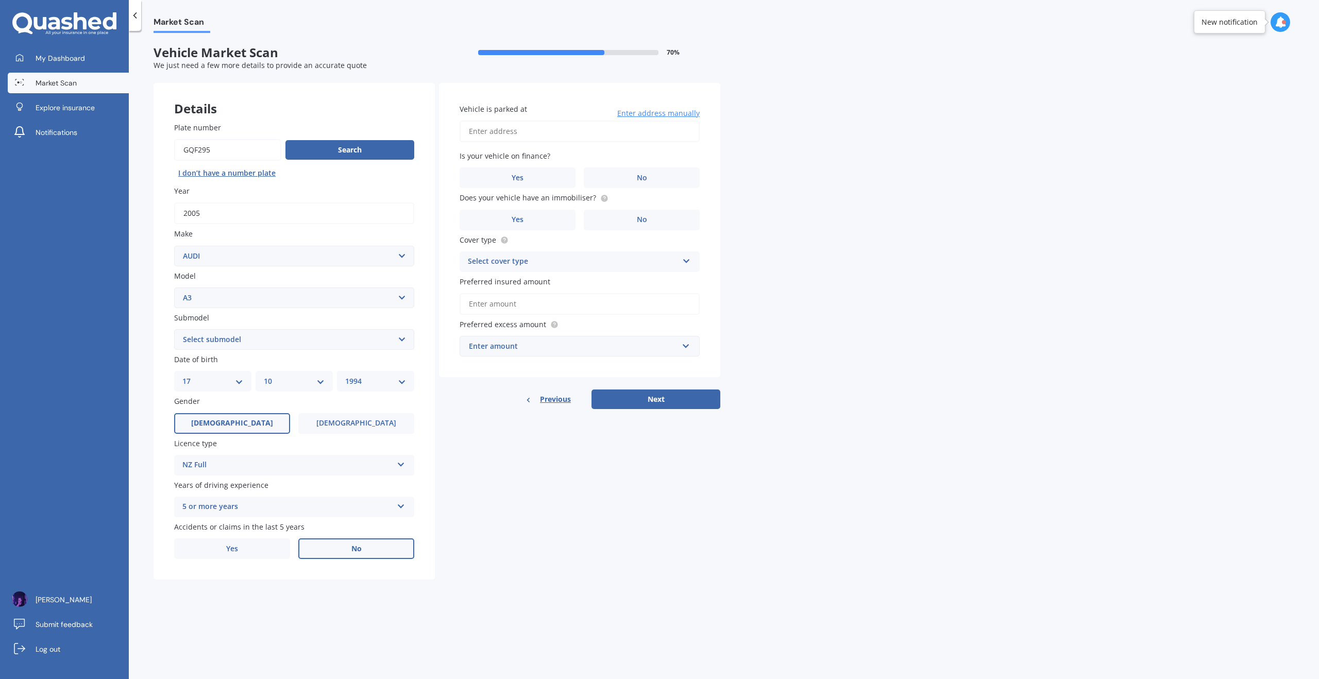
click at [0, 0] on input "No" at bounding box center [0, 0] width 0 height 0
click at [525, 134] on input "Vehicle is parked at" at bounding box center [580, 132] width 240 height 22
type input "[STREET_ADDRESS]"
click at [610, 167] on label "No" at bounding box center [642, 177] width 116 height 21
click at [0, 0] on input "No" at bounding box center [0, 0] width 0 height 0
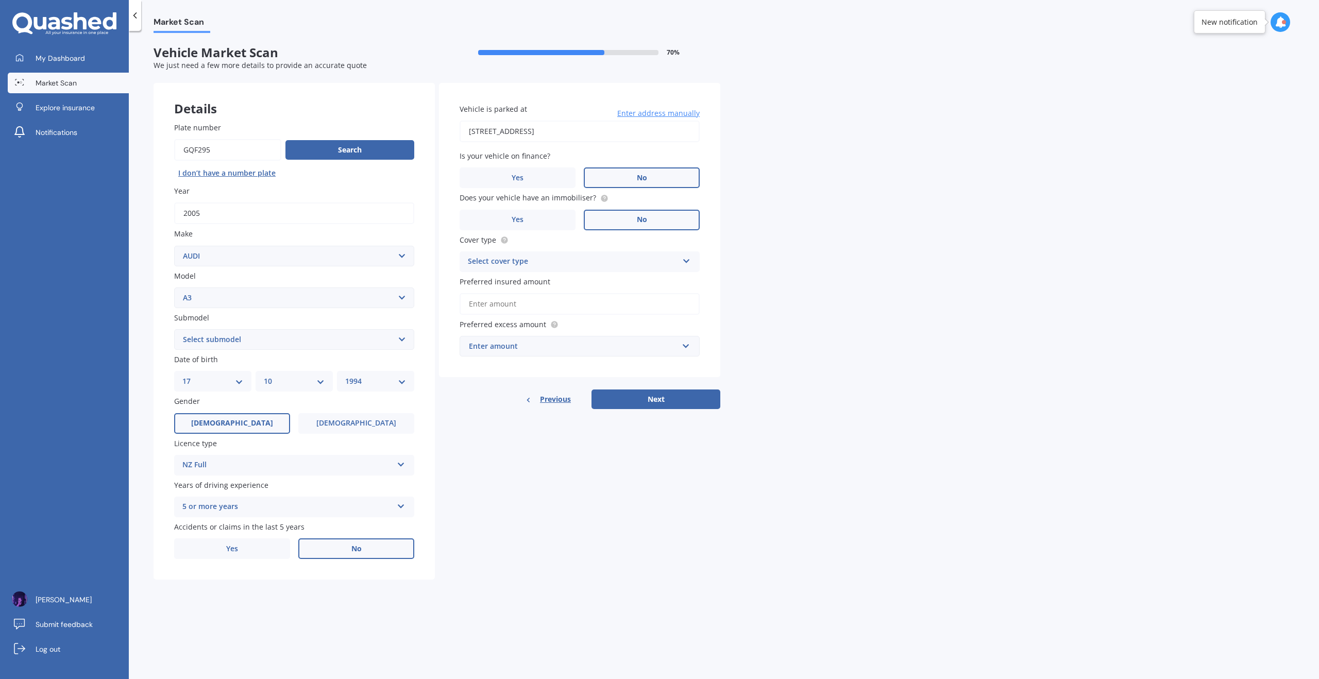
click at [644, 215] on span "No" at bounding box center [642, 219] width 10 height 9
click at [0, 0] on input "No" at bounding box center [0, 0] width 0 height 0
click at [607, 261] on div "Select cover type" at bounding box center [573, 262] width 210 height 12
click at [581, 302] on div "Third Party, Fire & Theft" at bounding box center [579, 300] width 239 height 19
click at [577, 303] on input "Preferred insured amount" at bounding box center [580, 304] width 240 height 22
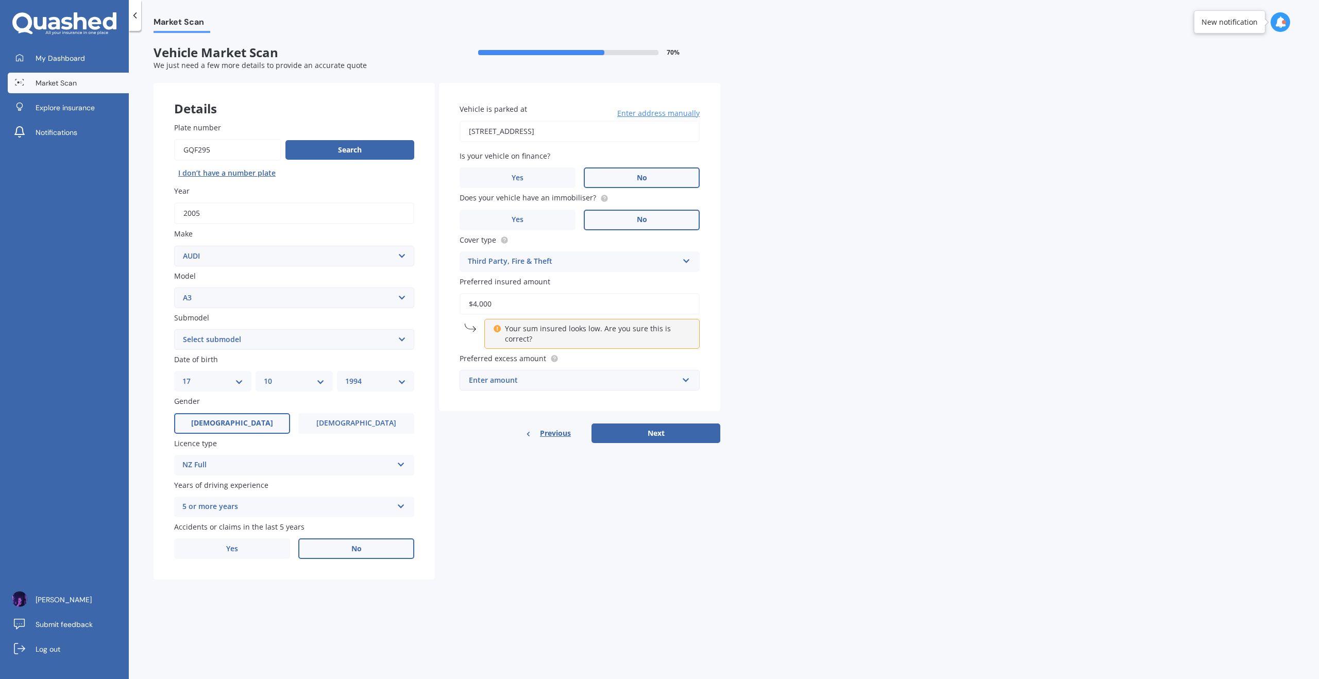
click at [734, 320] on div "Market Scan Vehicle Market Scan 70 % We just need a few more details to provide…" at bounding box center [724, 357] width 1190 height 648
click at [622, 309] on input "$4,000" at bounding box center [580, 304] width 240 height 22
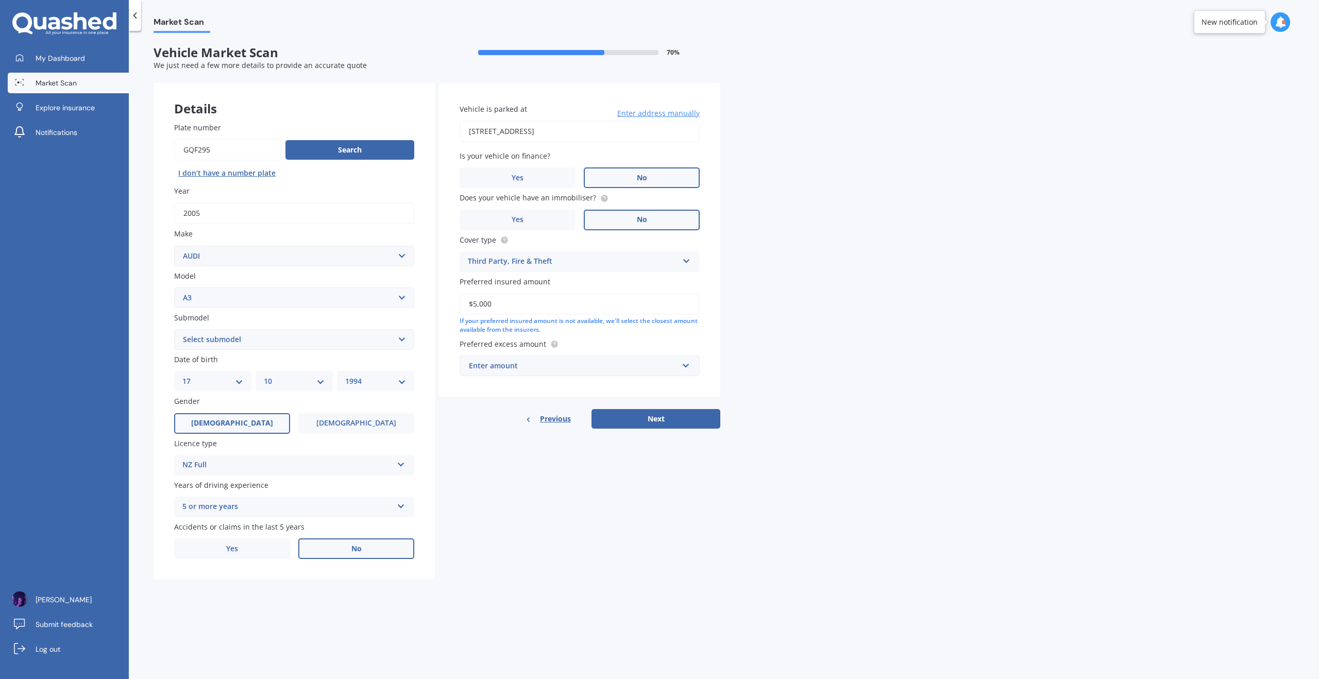
type input "$5,000"
click at [824, 361] on div "Market Scan Vehicle Market Scan 70 % We just need a few more details to provide…" at bounding box center [724, 357] width 1190 height 648
click at [498, 361] on div "Enter amount" at bounding box center [573, 365] width 209 height 11
click at [528, 399] on div "$400" at bounding box center [579, 404] width 239 height 19
click at [691, 426] on button "Next" at bounding box center [656, 419] width 129 height 20
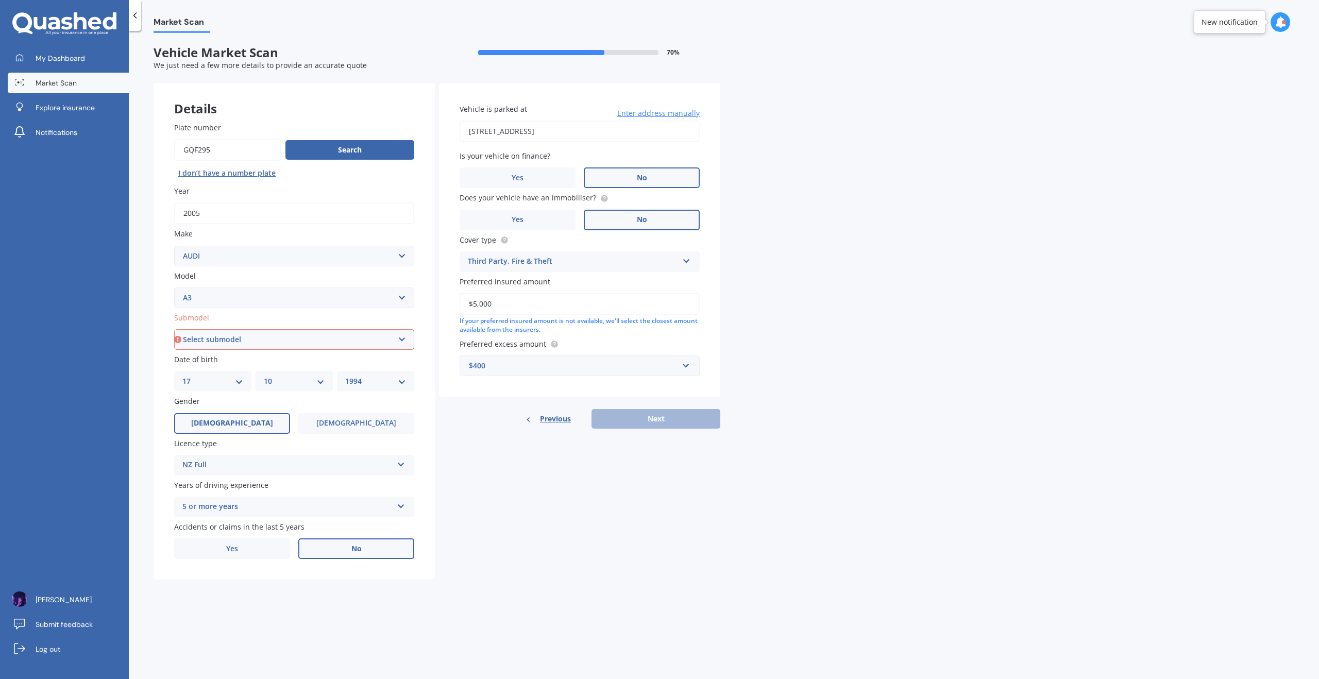
click at [254, 337] on select "Select submodel (All other) 1.4 TFSI 1.6 1.8 Non Turbo 1.8 Turbo 2.0 FSI 2.0 TD…" at bounding box center [294, 339] width 240 height 21
select select "2.0 TDI"
click at [174, 329] on select "Select submodel (All other) 1.4 TFSI 1.6 1.8 Non Turbo 1.8 Turbo 2.0 FSI 2.0 TD…" at bounding box center [294, 339] width 240 height 21
click at [639, 496] on div "Details Plate number Search I don’t have a number plate Year [DATE] Make Select…" at bounding box center [437, 331] width 567 height 497
click at [647, 418] on button "Next" at bounding box center [656, 419] width 129 height 20
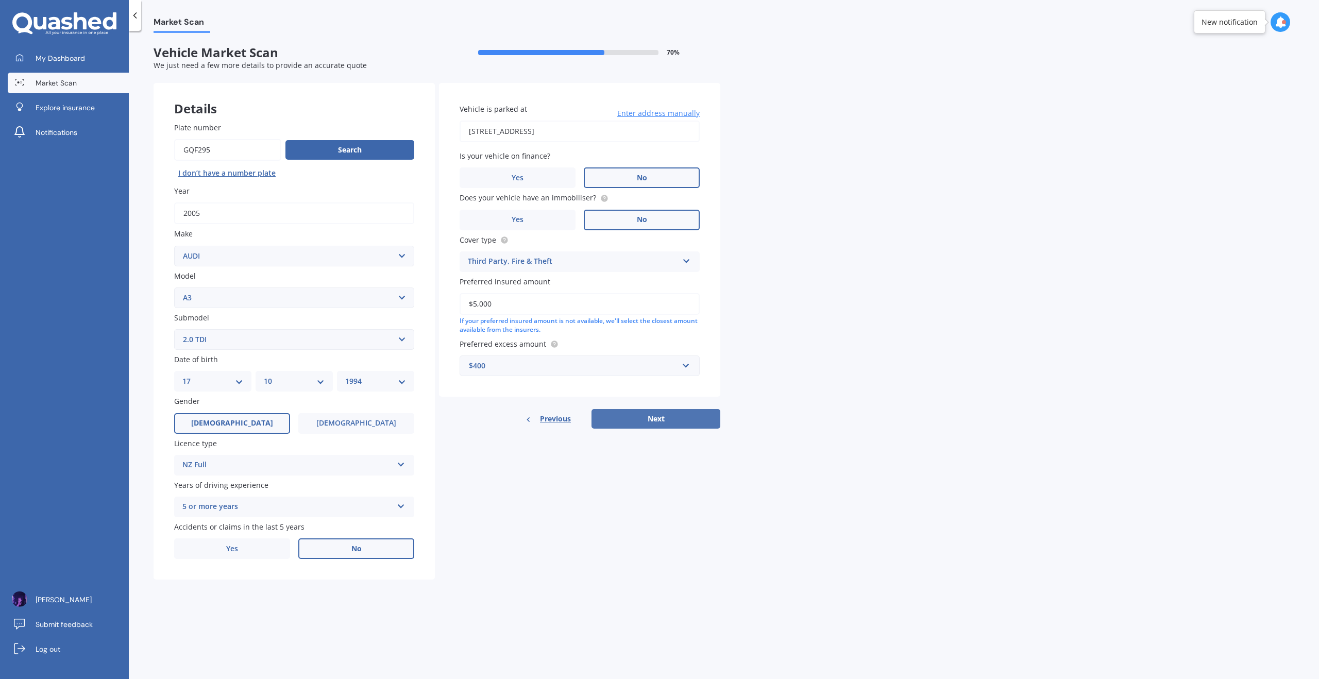
select select "17"
select select "10"
select select "1994"
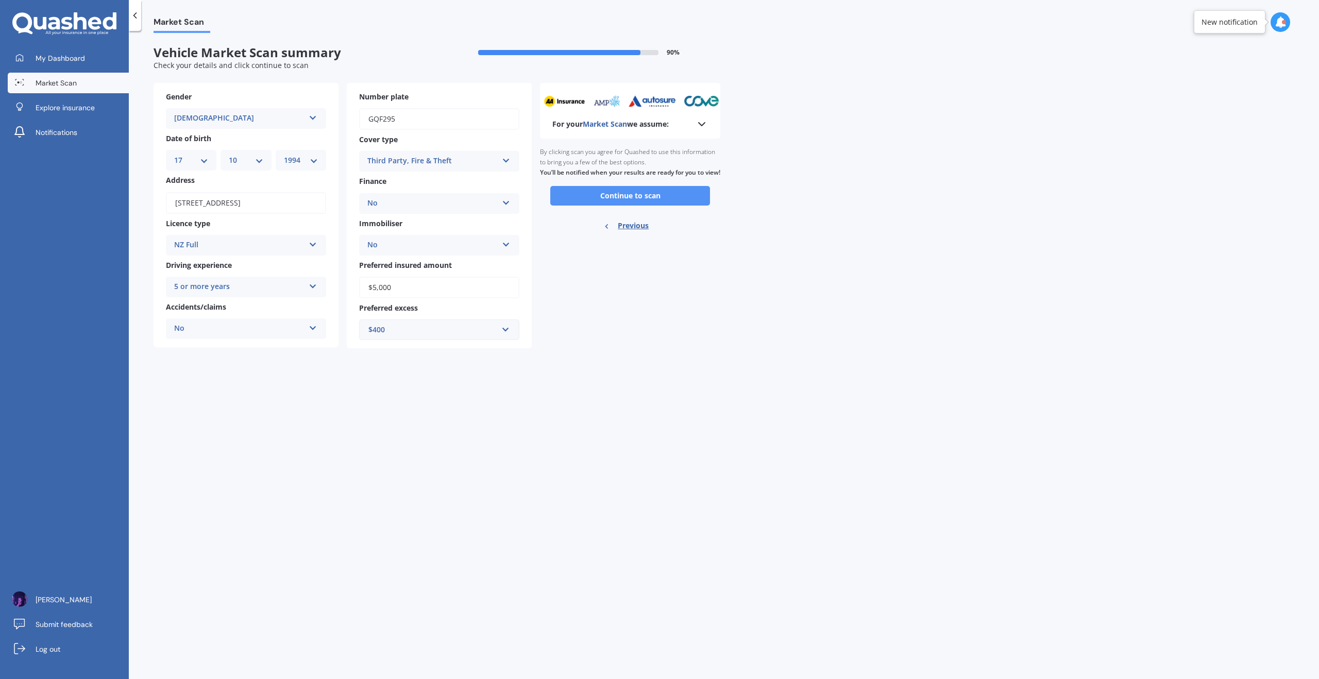
click at [657, 198] on button "Continue to scan" at bounding box center [630, 196] width 160 height 20
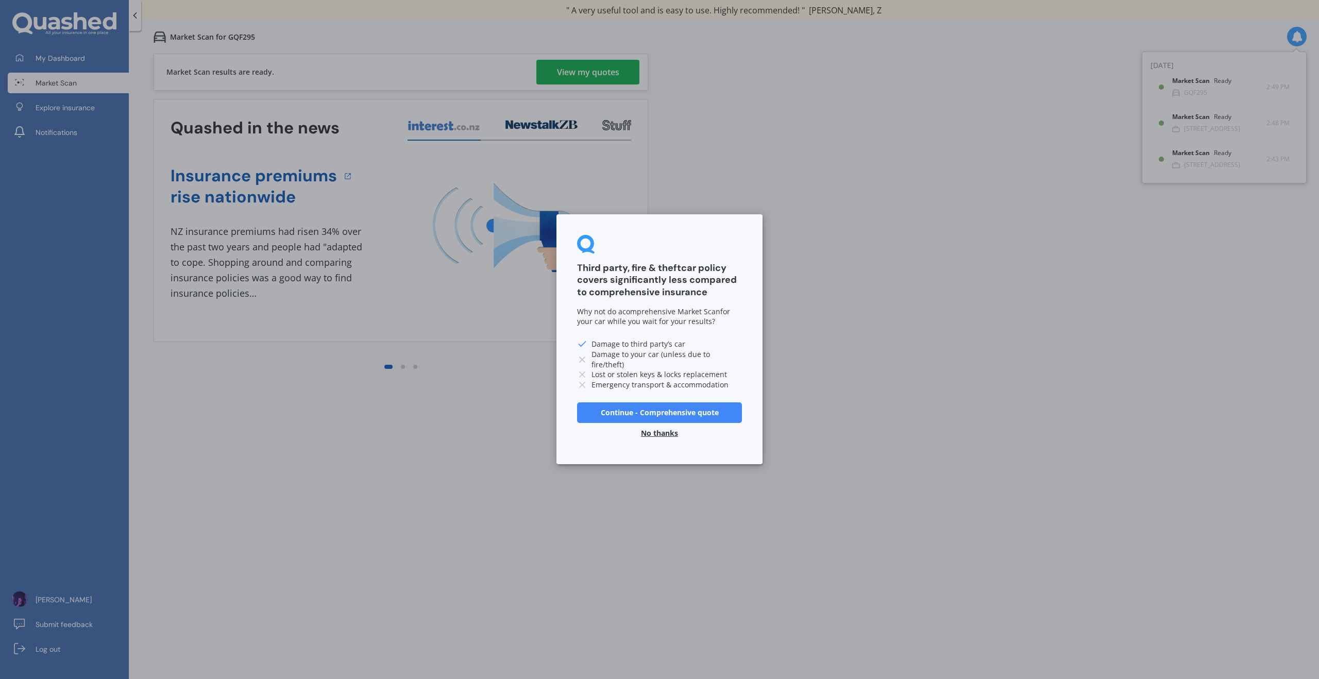
click at [655, 433] on button "No thanks" at bounding box center [659, 434] width 49 height 21
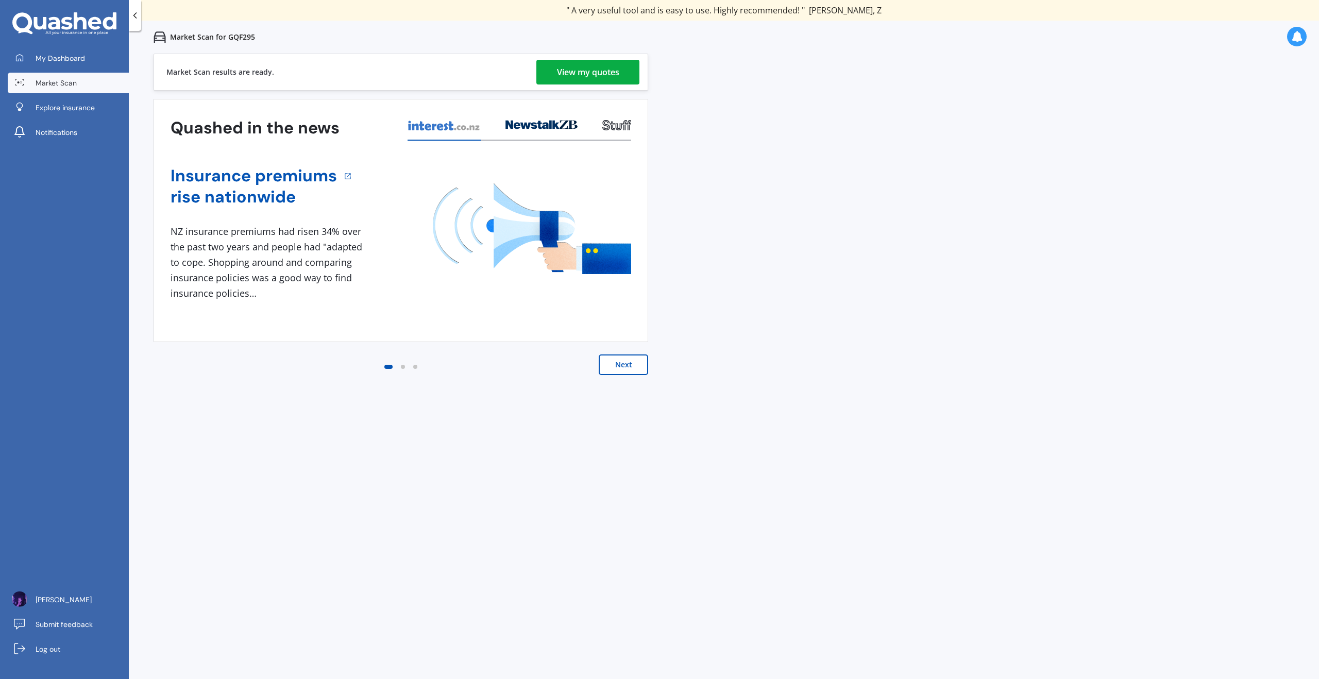
click at [625, 355] on button "Next" at bounding box center [623, 365] width 49 height 21
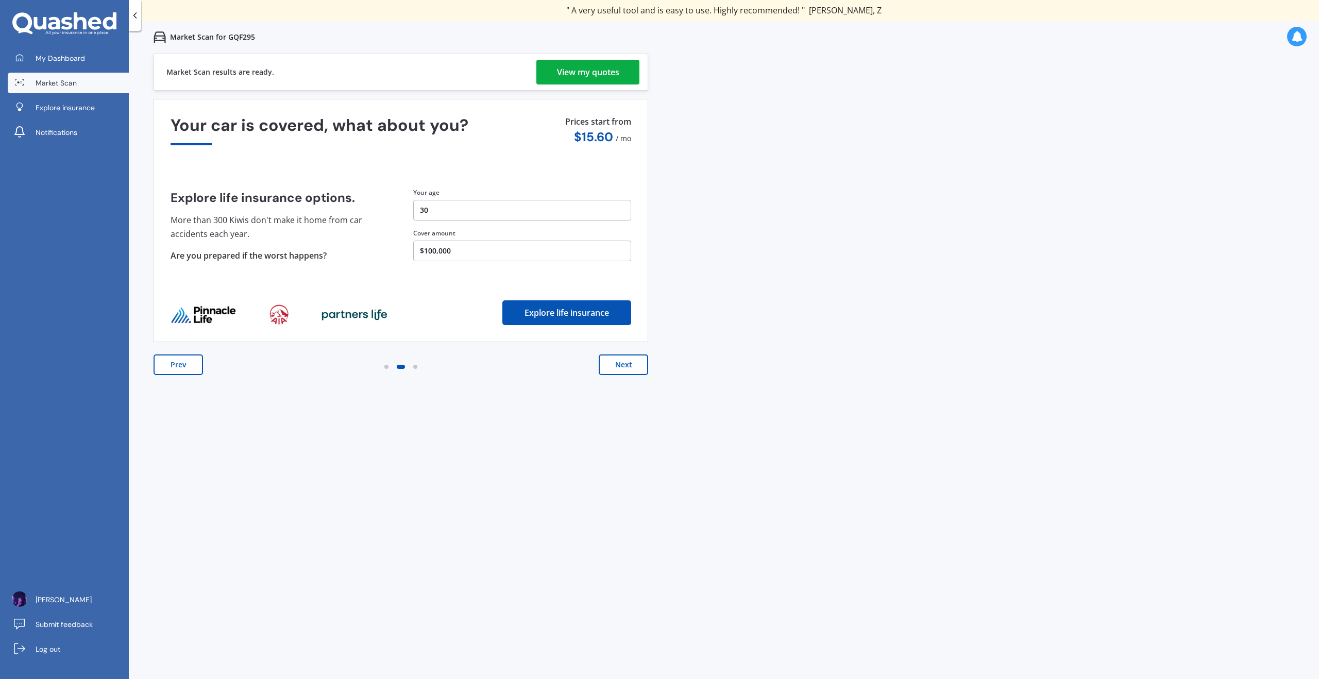
click at [622, 362] on button "Next" at bounding box center [623, 365] width 49 height 21
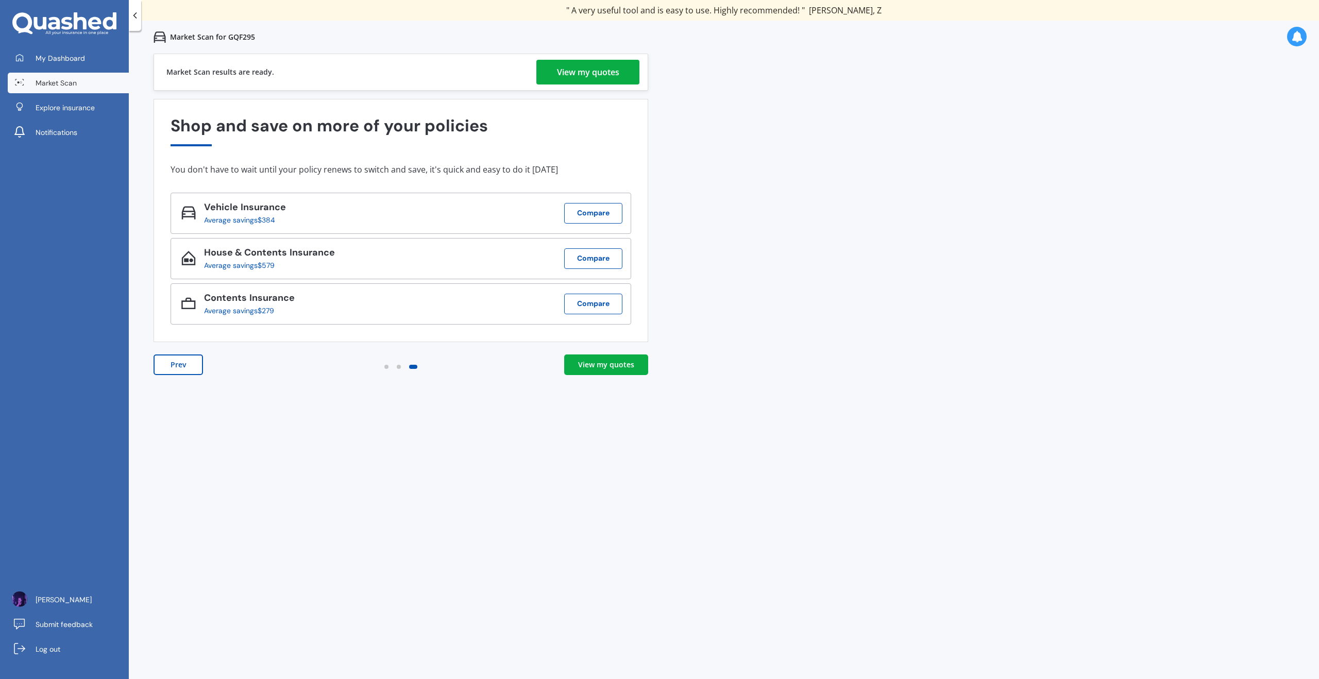
click at [622, 361] on div "View my quotes" at bounding box center [606, 365] width 56 height 10
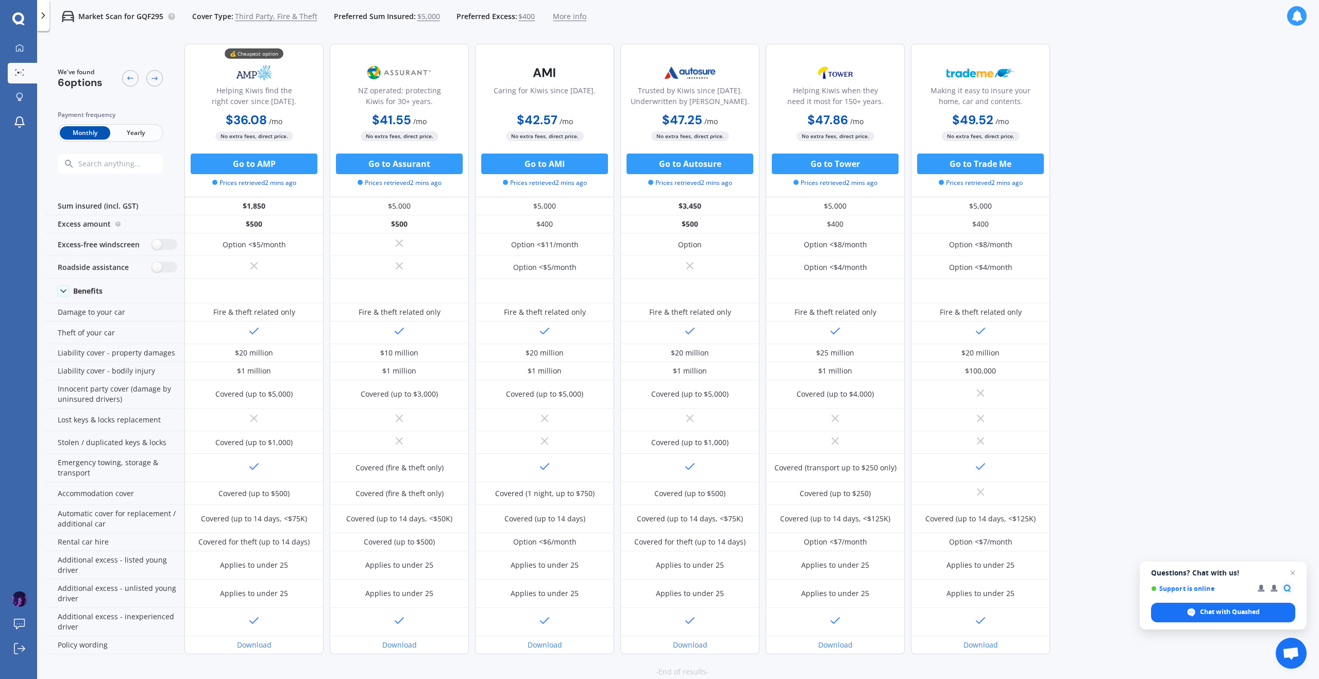
click at [1158, 241] on div "We've found 6 options Payment frequency Monthly Yearly 💰 Cheapest option Helpin…" at bounding box center [682, 357] width 1274 height 642
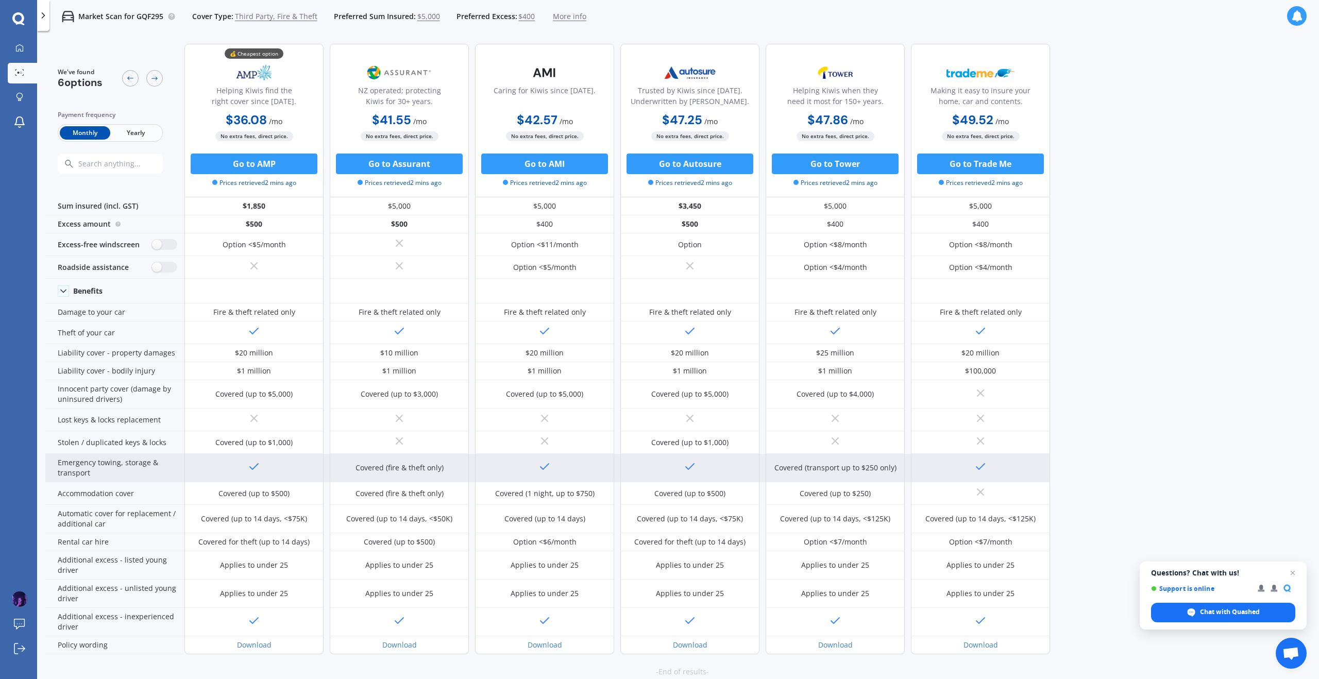
click at [284, 460] on div at bounding box center [253, 468] width 139 height 28
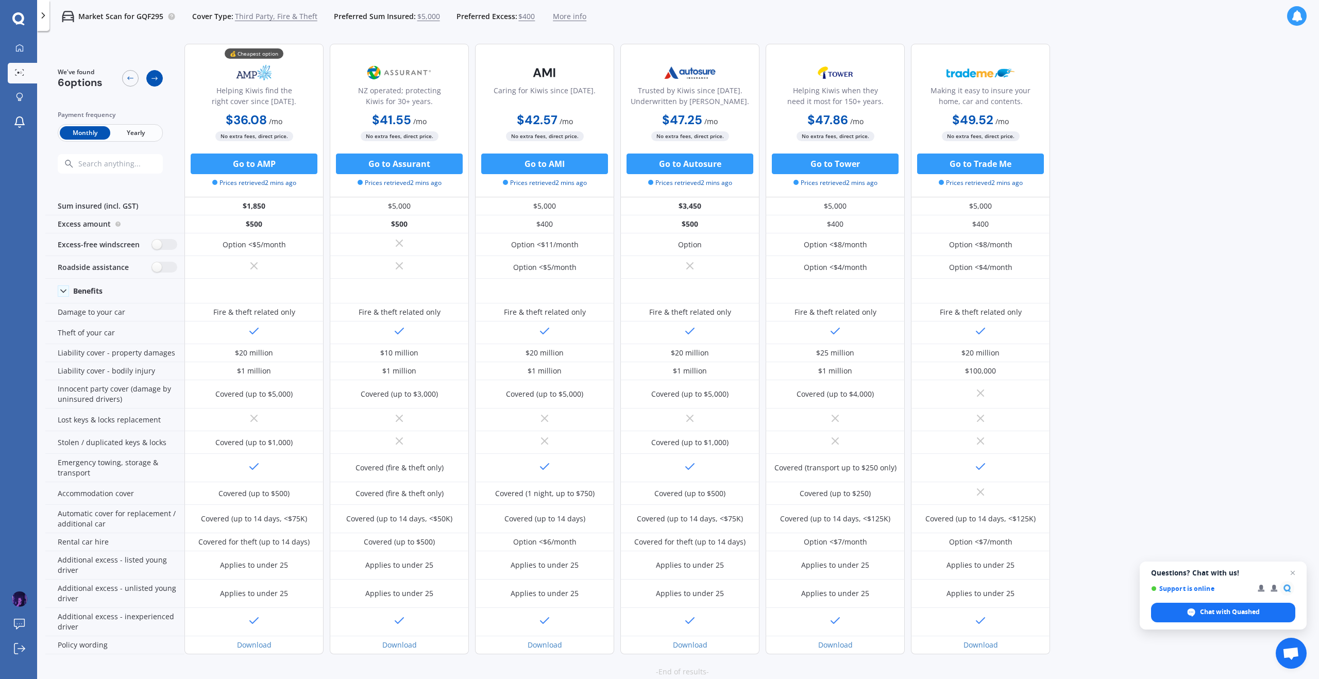
click at [150, 79] on icon at bounding box center [154, 78] width 8 height 8
click at [135, 79] on div at bounding box center [130, 78] width 16 height 16
click at [152, 78] on icon at bounding box center [154, 78] width 8 height 8
click at [152, 79] on icon at bounding box center [154, 78] width 8 height 8
click at [152, 80] on icon at bounding box center [154, 78] width 8 height 8
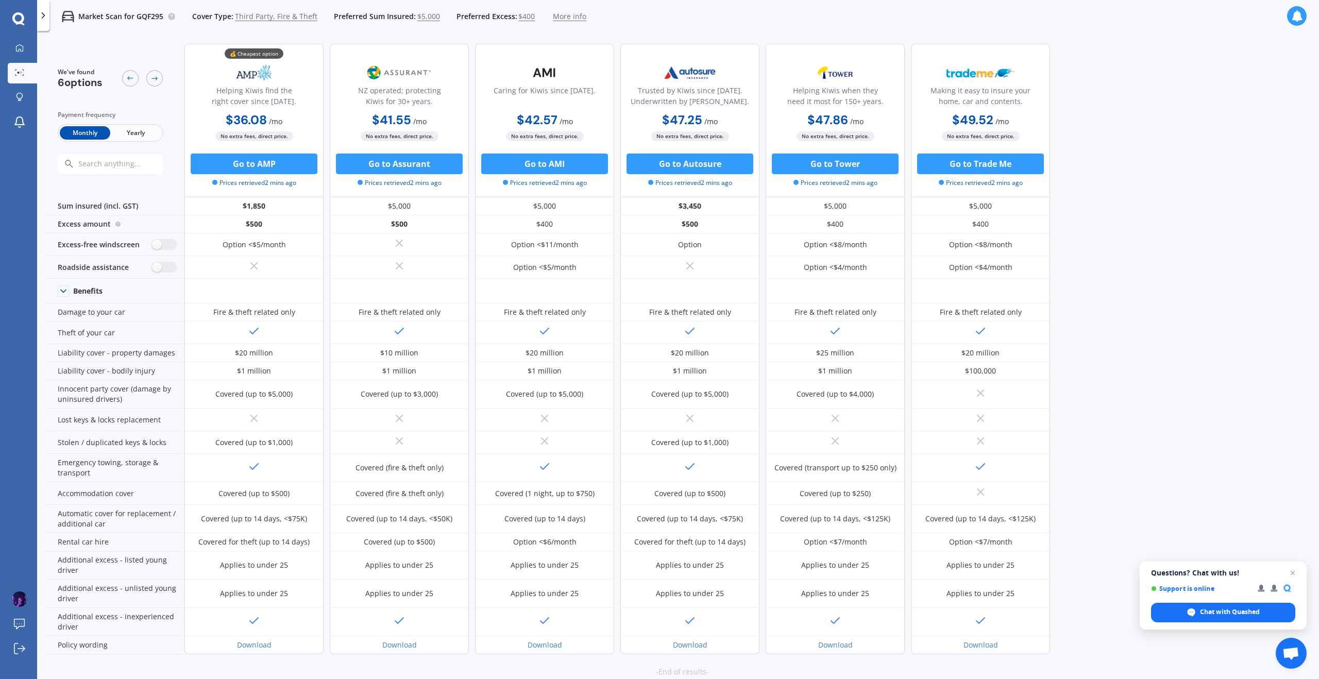
click at [567, 18] on span "More info" at bounding box center [569, 16] width 33 height 10
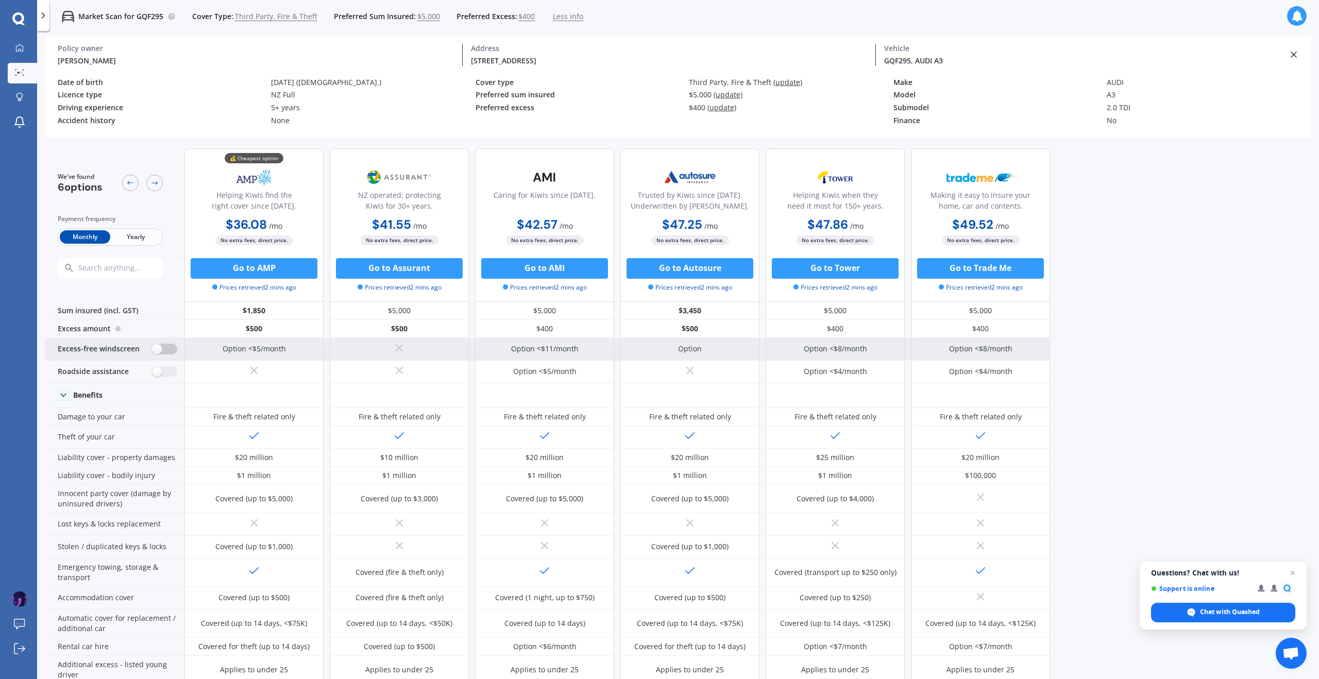
click at [164, 348] on label at bounding box center [164, 349] width 25 height 11
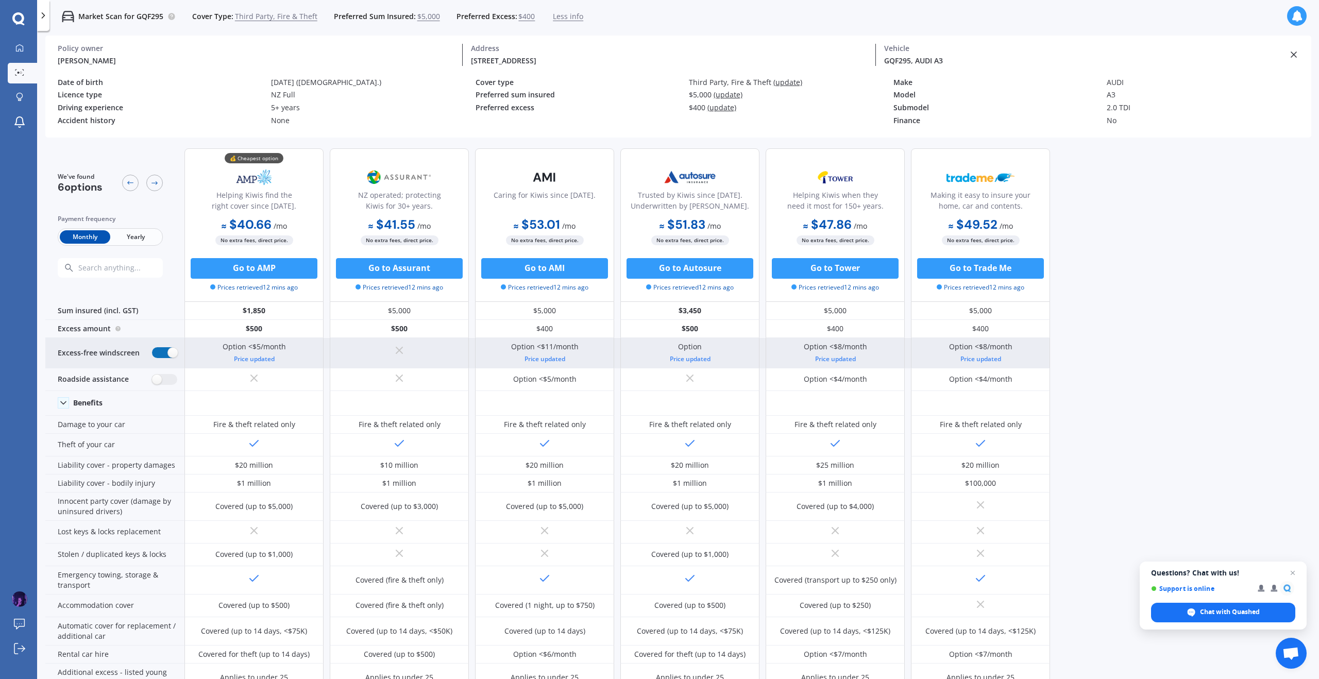
click at [166, 351] on label at bounding box center [164, 352] width 25 height 11
radio input "false"
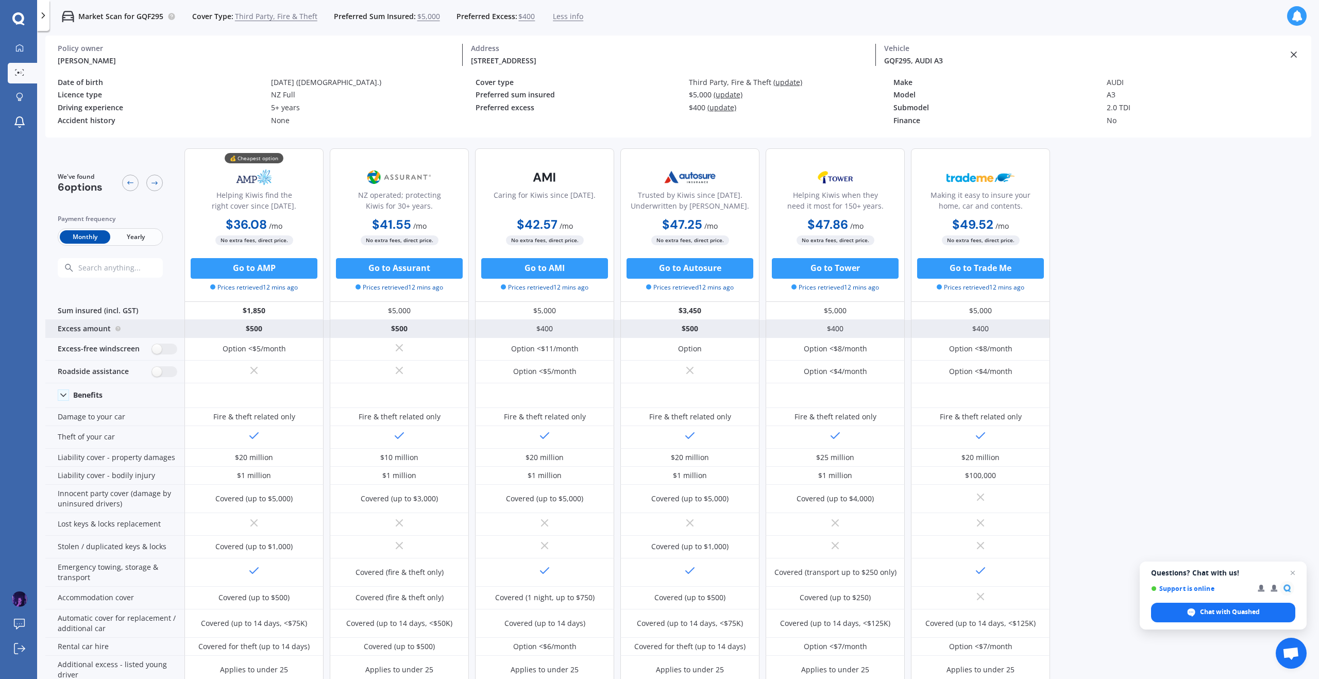
click at [165, 332] on div "Excess amount" at bounding box center [114, 329] width 139 height 18
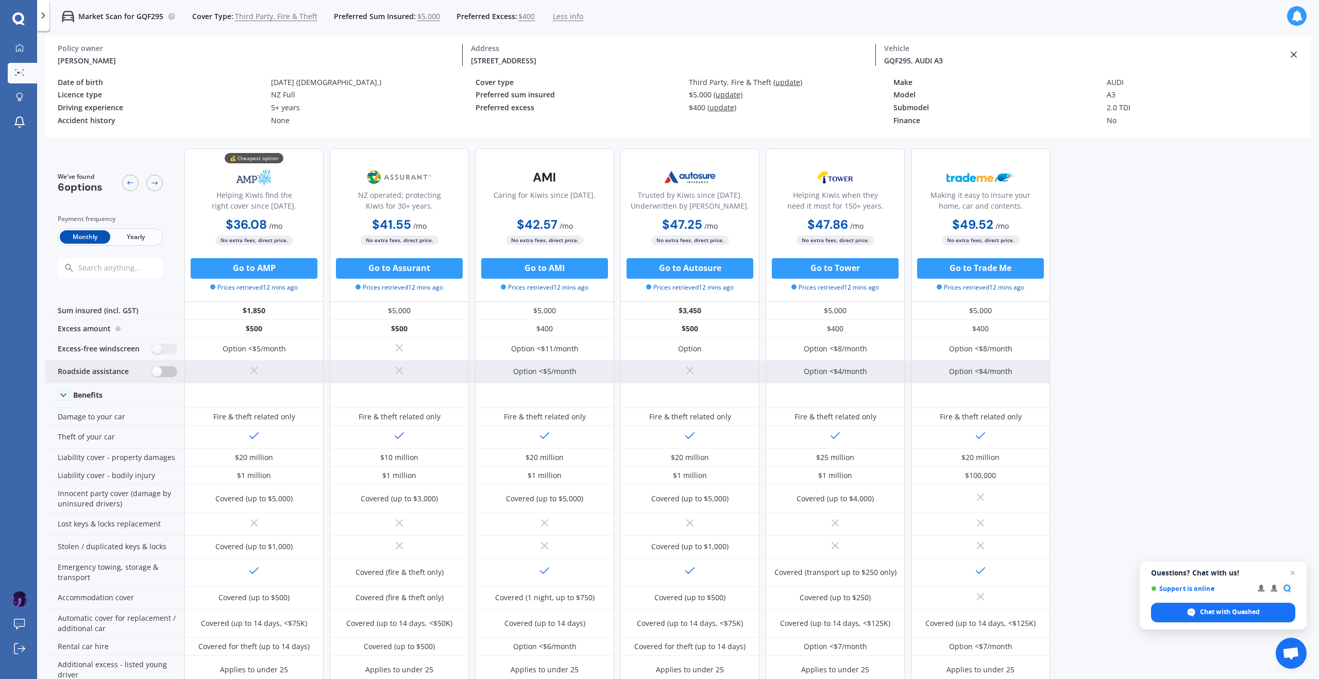
click at [159, 371] on label at bounding box center [164, 371] width 25 height 11
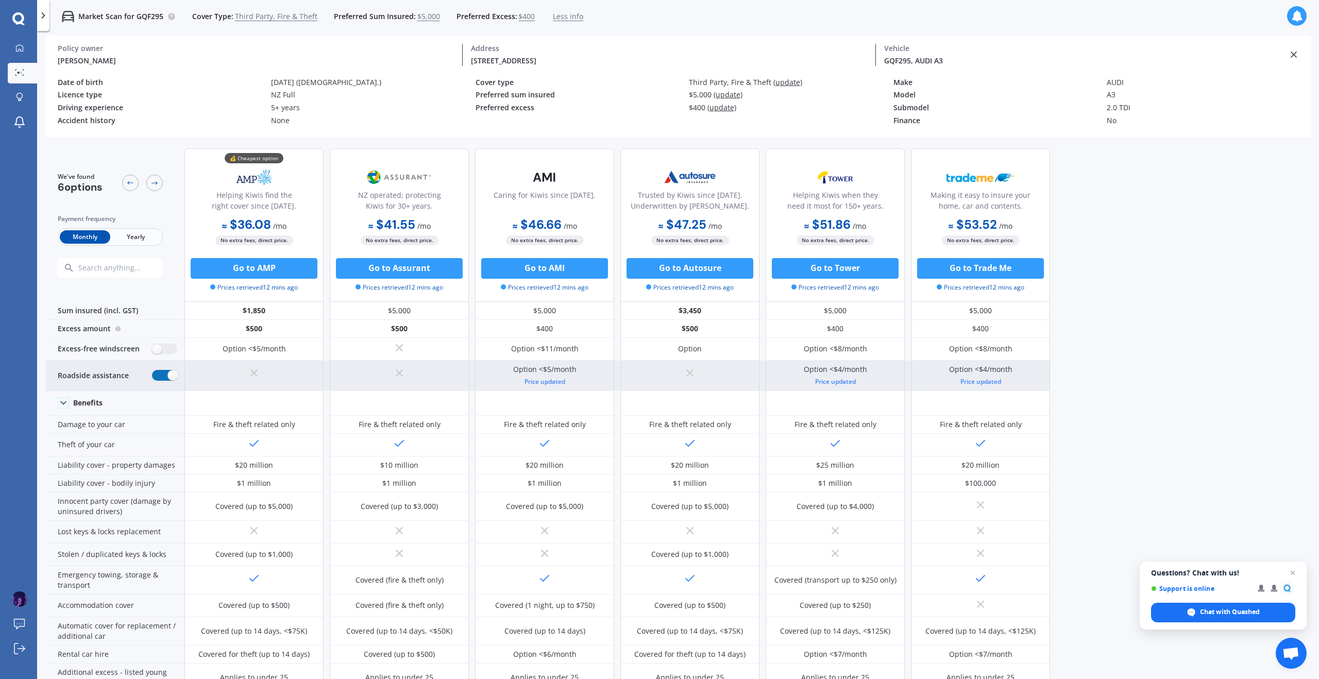
click at [159, 371] on label at bounding box center [164, 375] width 25 height 11
radio input "false"
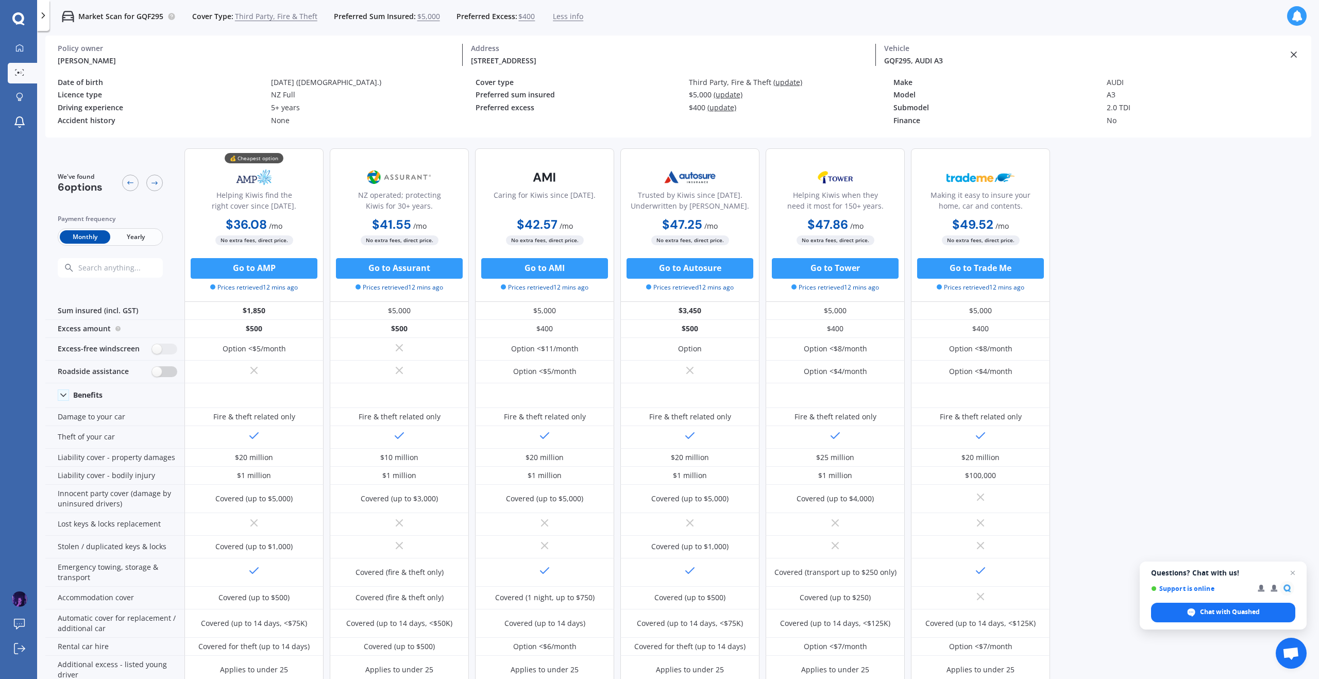
scroll to position [7, 0]
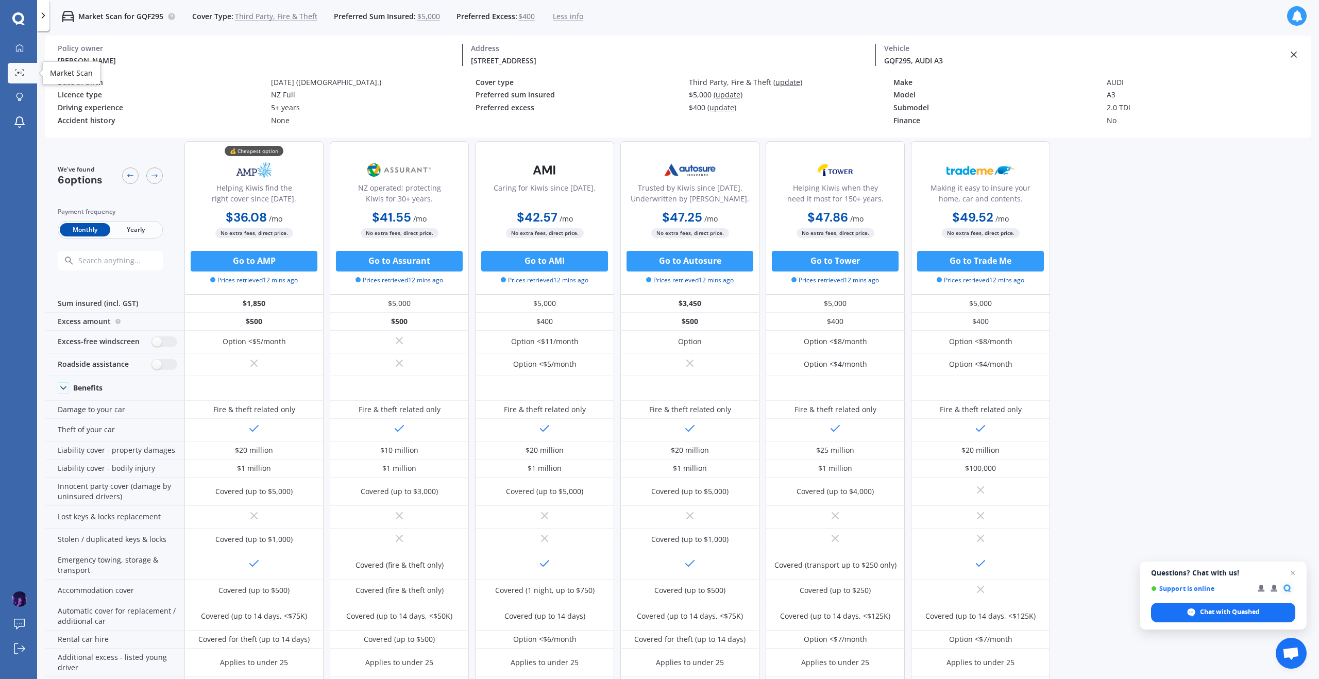
click at [24, 73] on div at bounding box center [19, 73] width 15 height 8
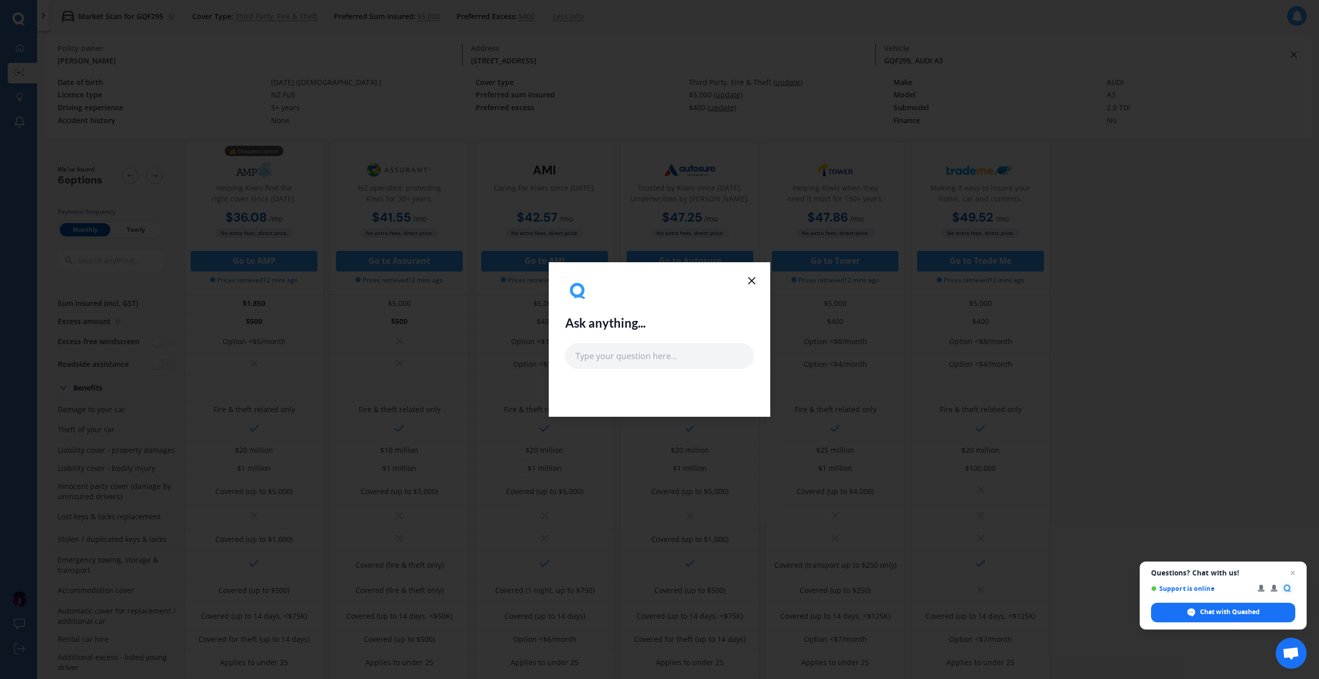
click at [750, 283] on icon at bounding box center [752, 281] width 12 height 12
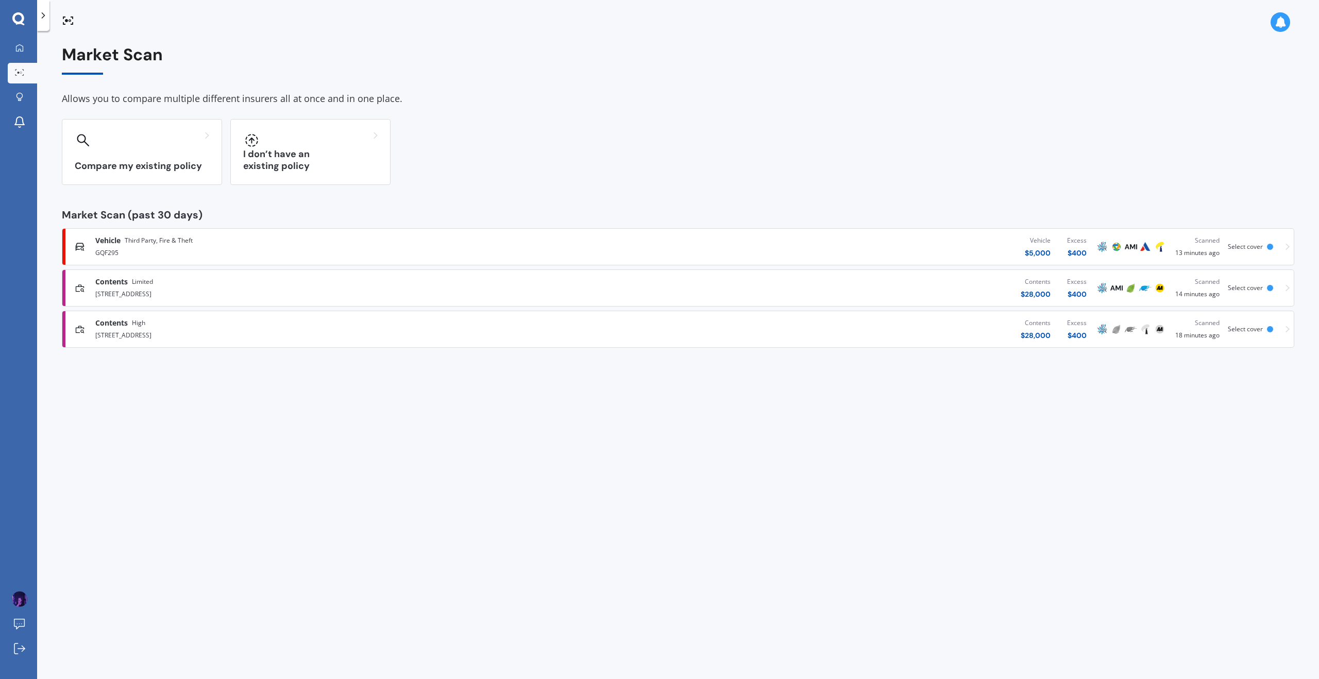
click at [1286, 330] on icon at bounding box center [1288, 329] width 4 height 7
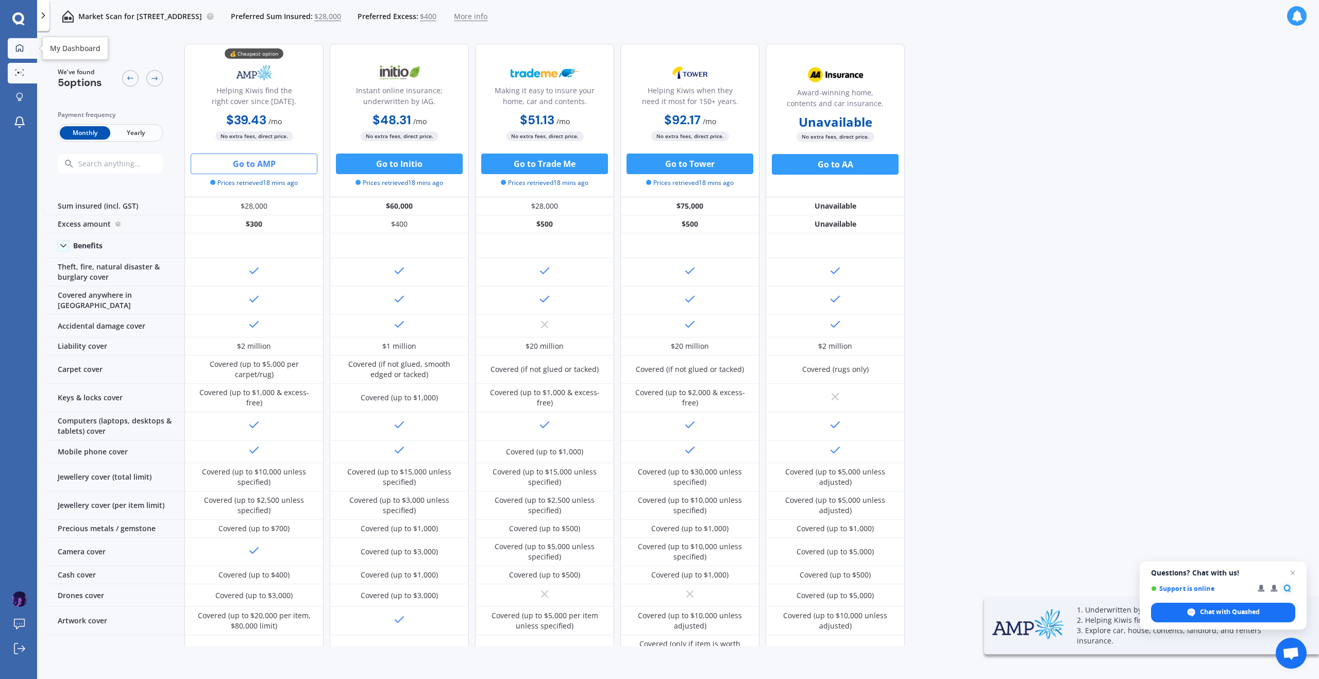
click at [31, 48] on link "My Dashboard" at bounding box center [22, 48] width 29 height 21
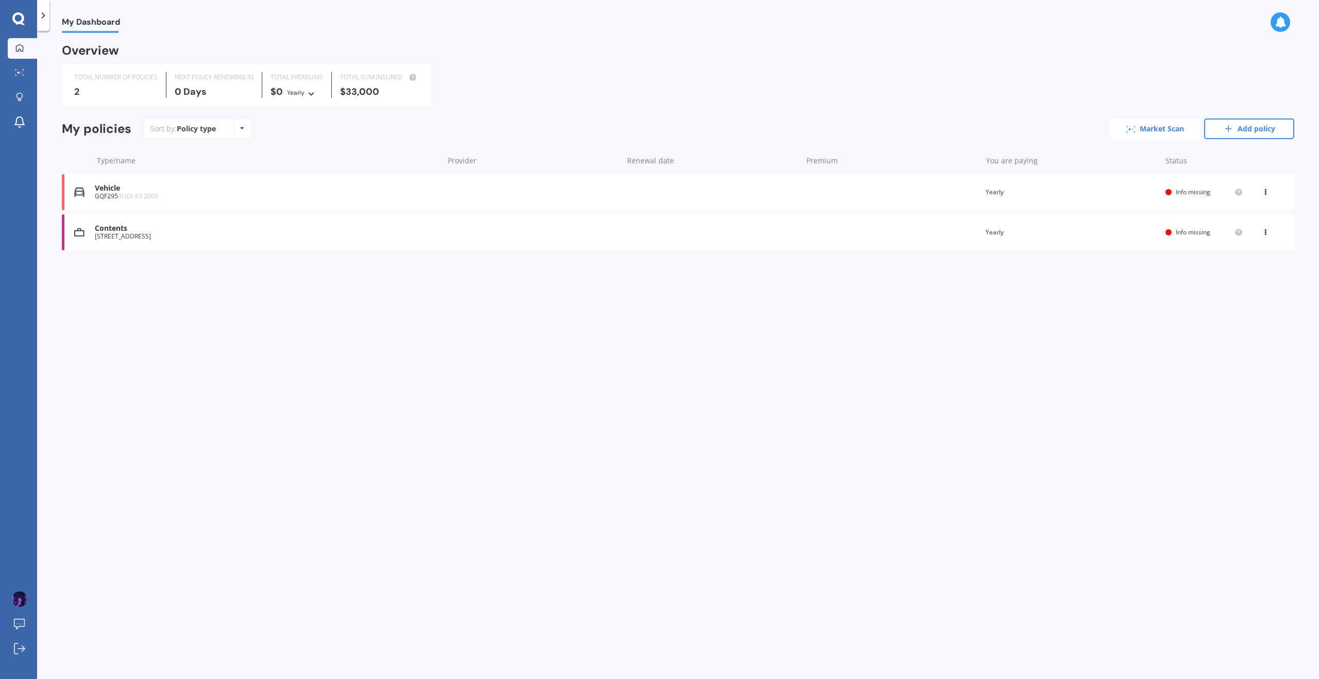
click at [1158, 133] on link "Market Scan" at bounding box center [1155, 129] width 90 height 21
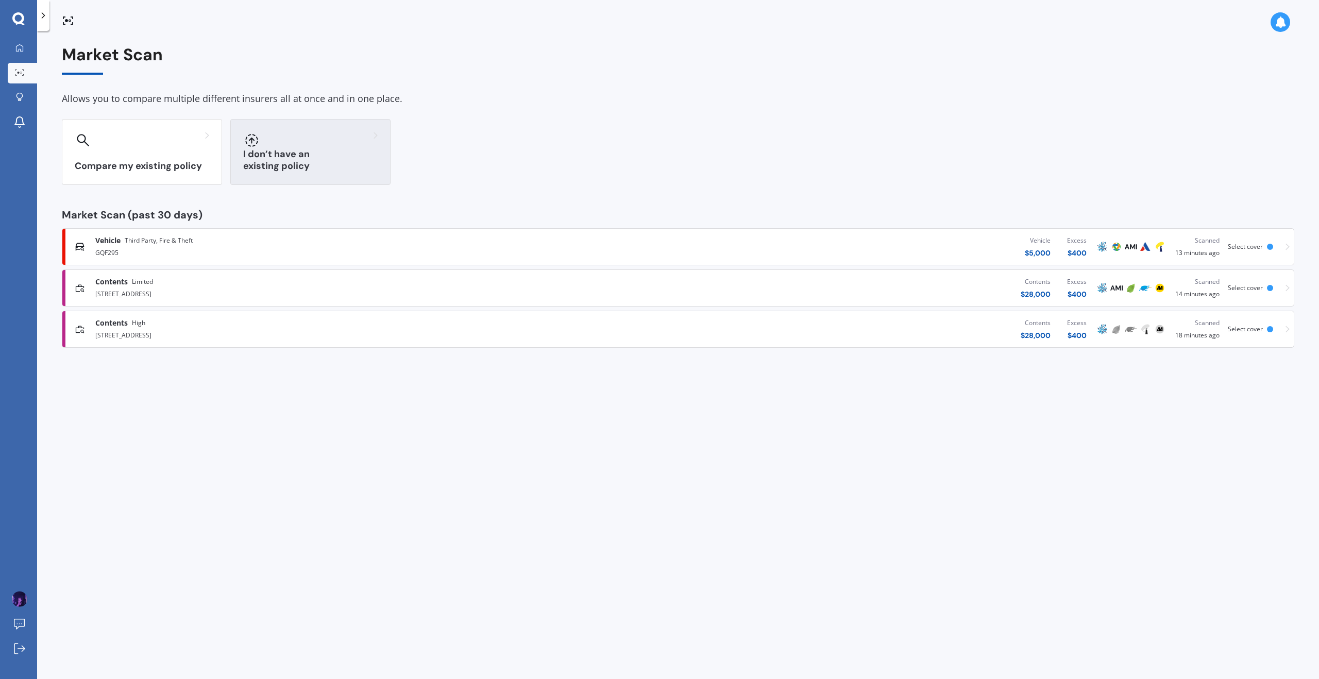
click at [296, 153] on div "I don’t have an existing policy" at bounding box center [310, 152] width 160 height 66
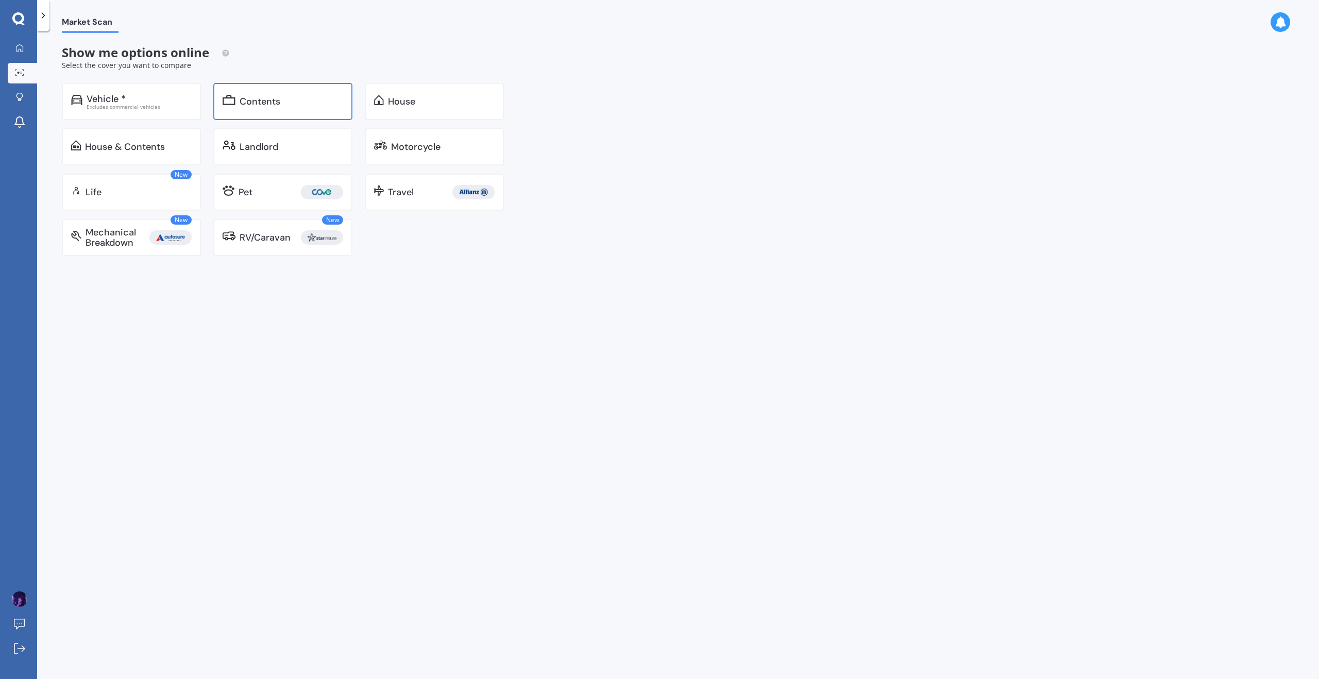
click at [307, 102] on div "Contents" at bounding box center [292, 101] width 104 height 10
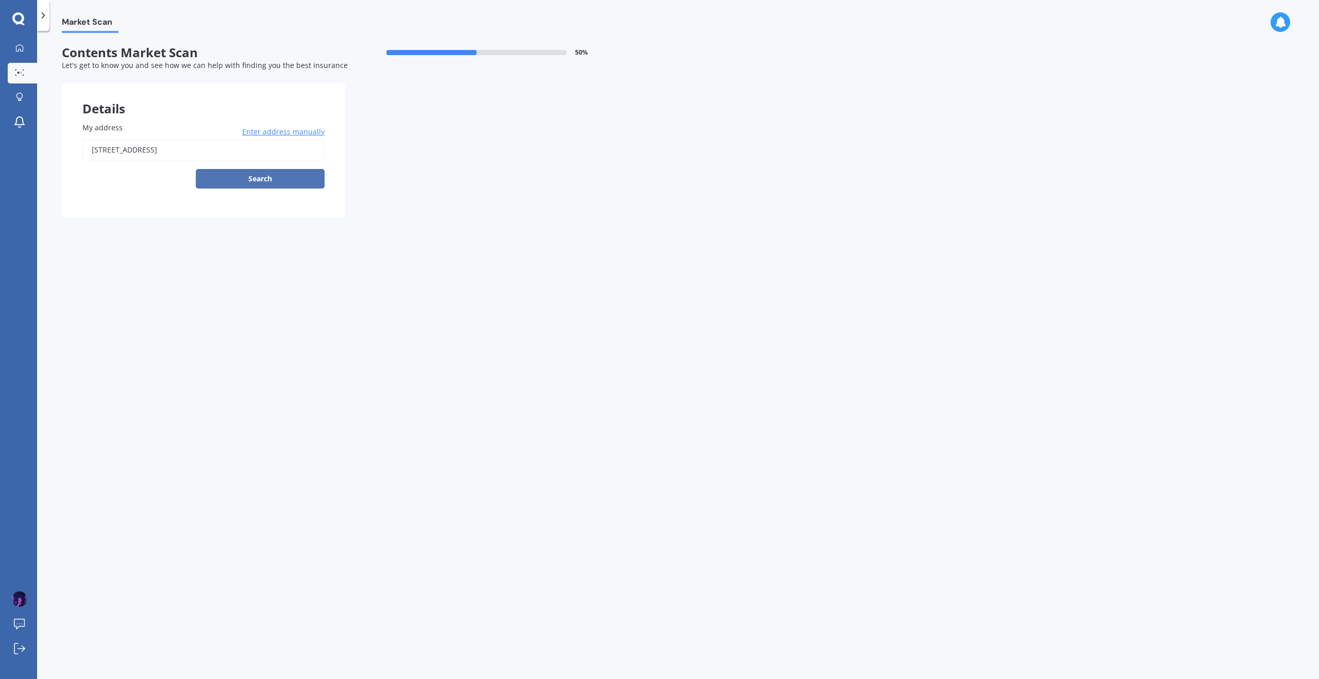
click at [253, 185] on button "Search" at bounding box center [260, 179] width 129 height 20
click at [255, 152] on input "[STREET_ADDRESS]" at bounding box center [203, 150] width 242 height 22
click at [305, 146] on input "[STREET_ADDRESS]" at bounding box center [203, 150] width 242 height 22
type input "[STREET_ADDRESS]"
select select "17"
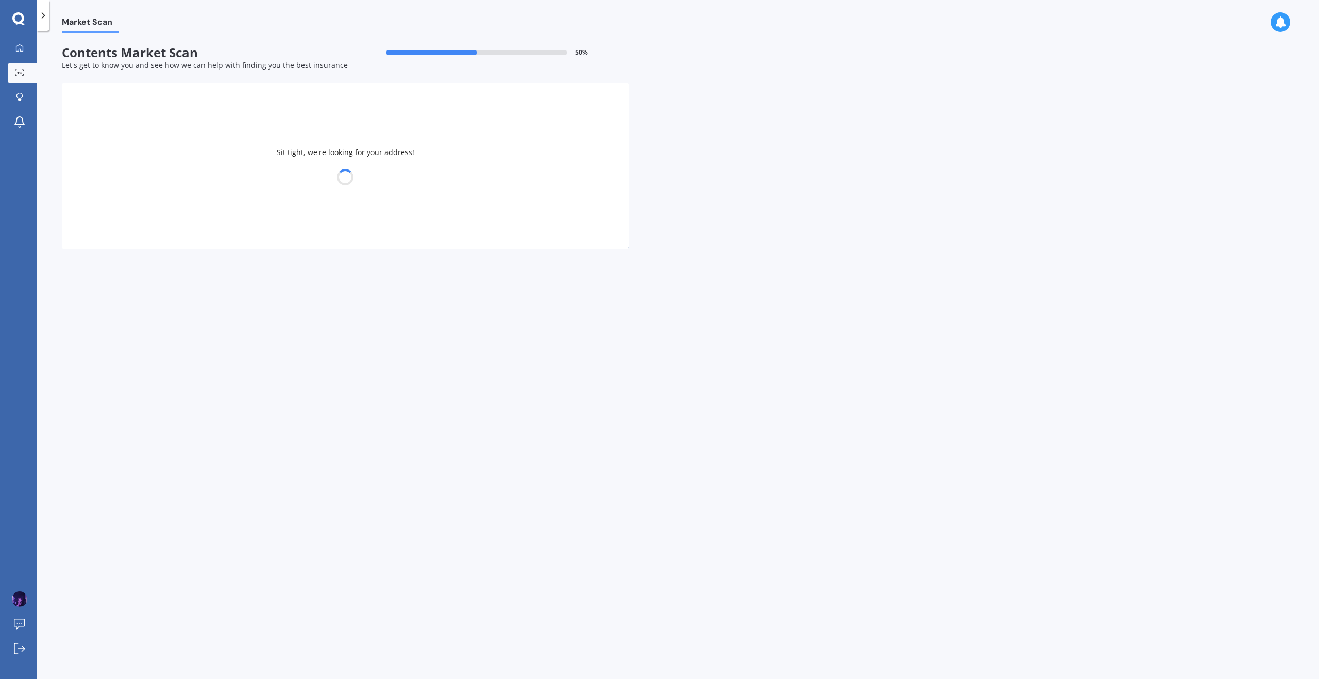
select select "10"
select select "1994"
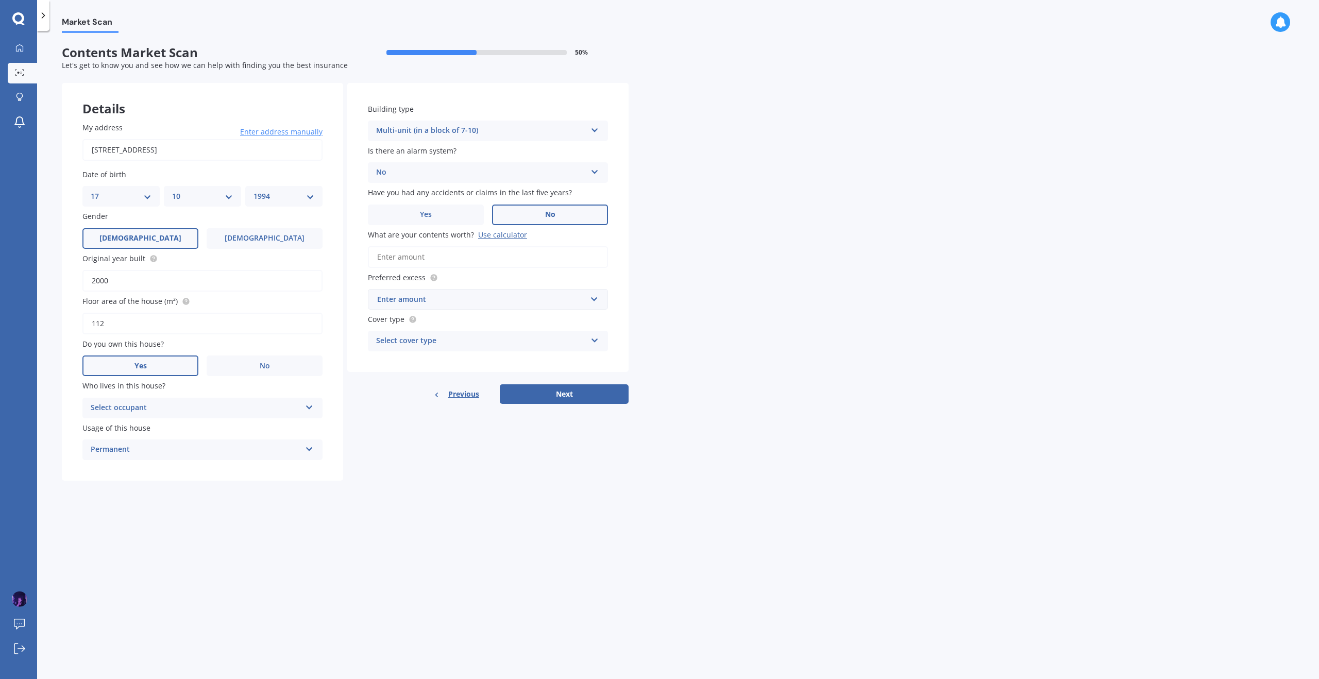
click at [459, 300] on div "Enter amount" at bounding box center [481, 299] width 209 height 11
click at [423, 396] on div "$750" at bounding box center [487, 394] width 239 height 19
click at [420, 331] on div "Select cover type High Limited" at bounding box center [488, 341] width 240 height 21
click at [405, 363] on div "High" at bounding box center [487, 361] width 239 height 19
click at [208, 411] on div "Select occupant" at bounding box center [196, 408] width 210 height 12
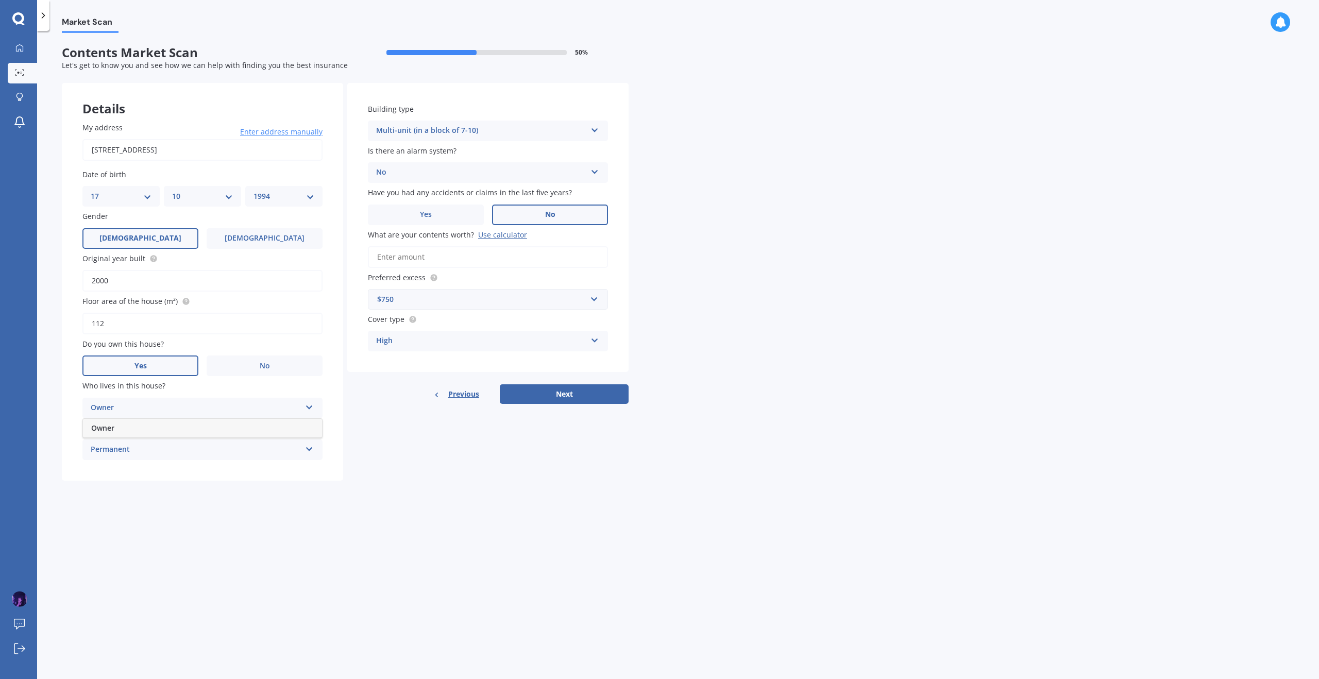
click at [198, 429] on div "Owner" at bounding box center [202, 428] width 239 height 19
click at [195, 446] on div "Permanent" at bounding box center [196, 450] width 210 height 12
click at [188, 457] on div "Permanent Permanent Holiday (without tenancy)" at bounding box center [202, 450] width 240 height 21
click at [446, 512] on div "Market Scan Contents Market Scan 50 % Let's get to know you and see how we can …" at bounding box center [678, 357] width 1282 height 648
click at [589, 401] on button "Next" at bounding box center [564, 394] width 129 height 20
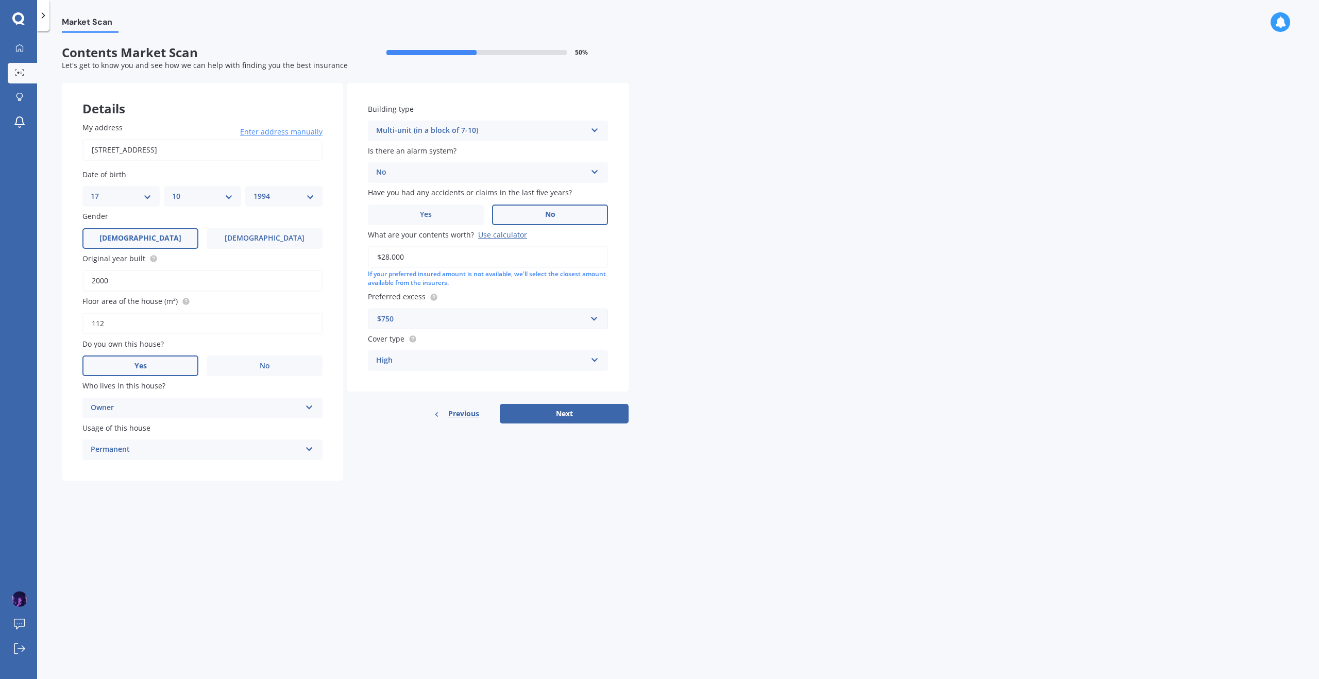
type input "$28,000"
click at [700, 391] on div "Market Scan Contents Market Scan 50 % Let's get to know you and see how we can …" at bounding box center [678, 357] width 1282 height 648
click at [586, 426] on div "Details My address [STREET_ADDRESS] Enter address manually Search Date of birth…" at bounding box center [345, 282] width 567 height 398
click at [589, 414] on button "Next" at bounding box center [564, 414] width 129 height 20
select select "17"
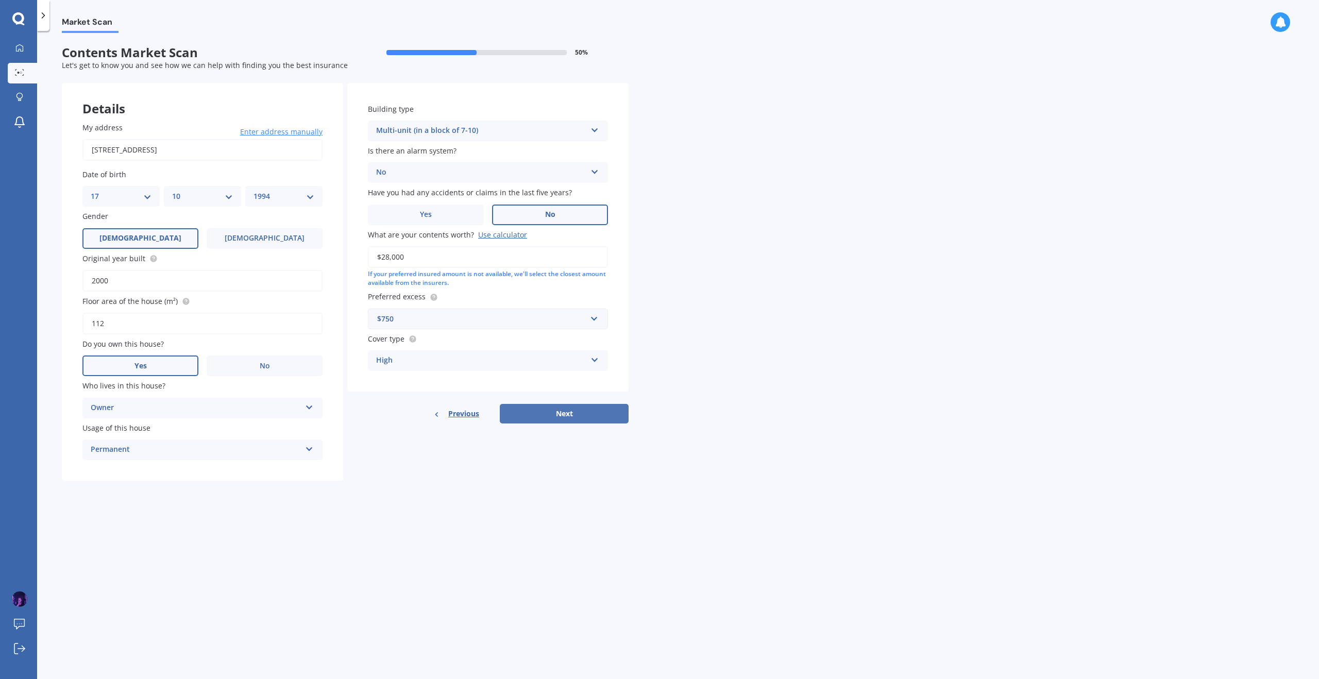
select select "10"
select select "1994"
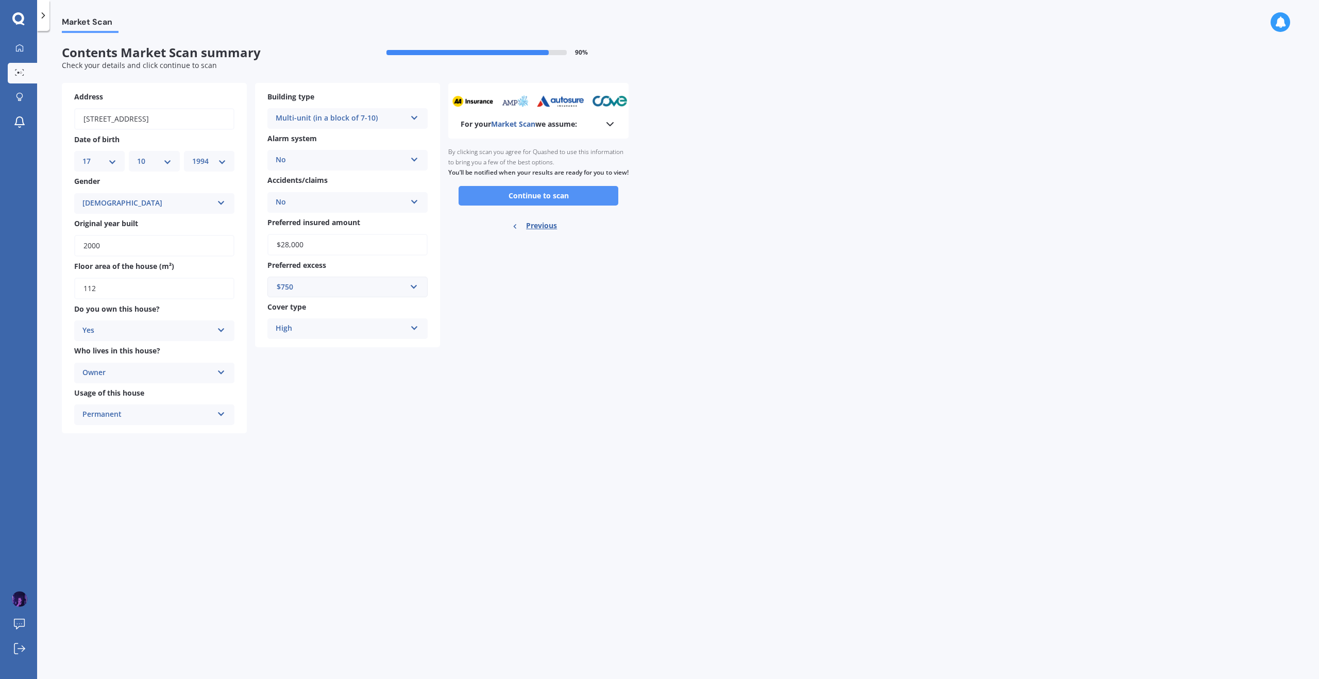
click at [549, 206] on button "Continue to scan" at bounding box center [539, 196] width 160 height 20
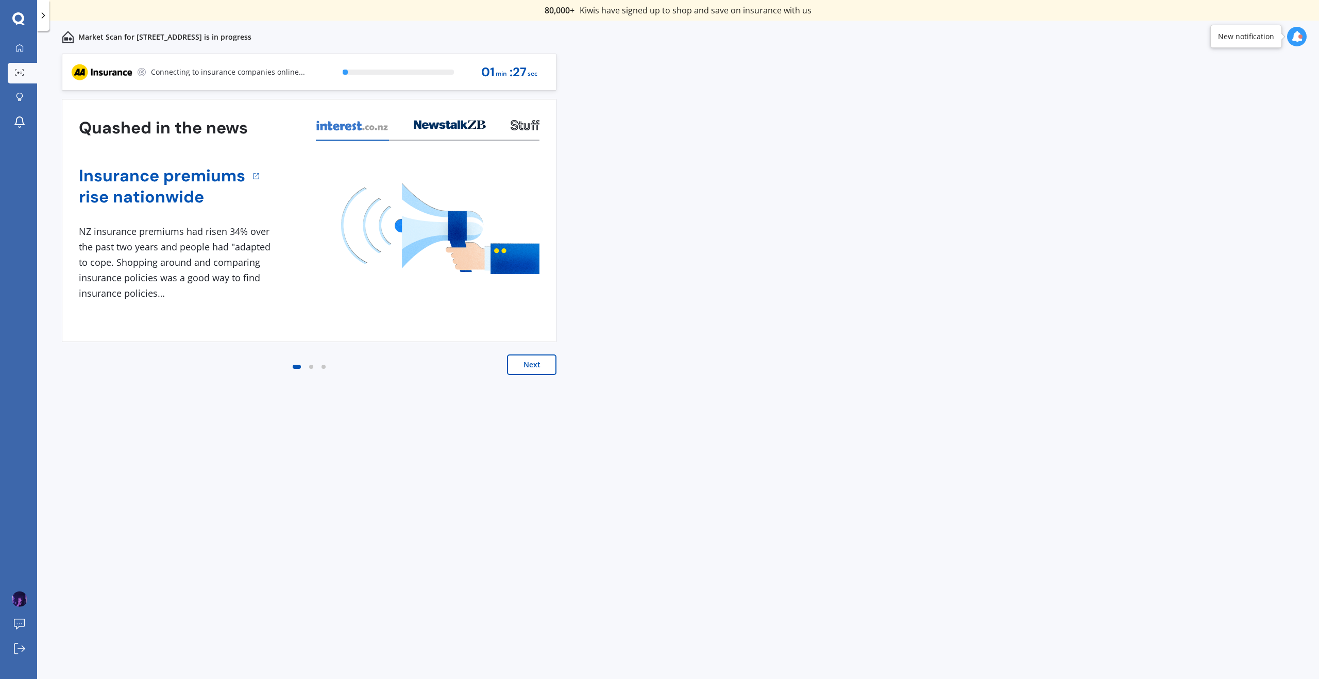
click at [535, 355] on button "Next" at bounding box center [531, 365] width 49 height 21
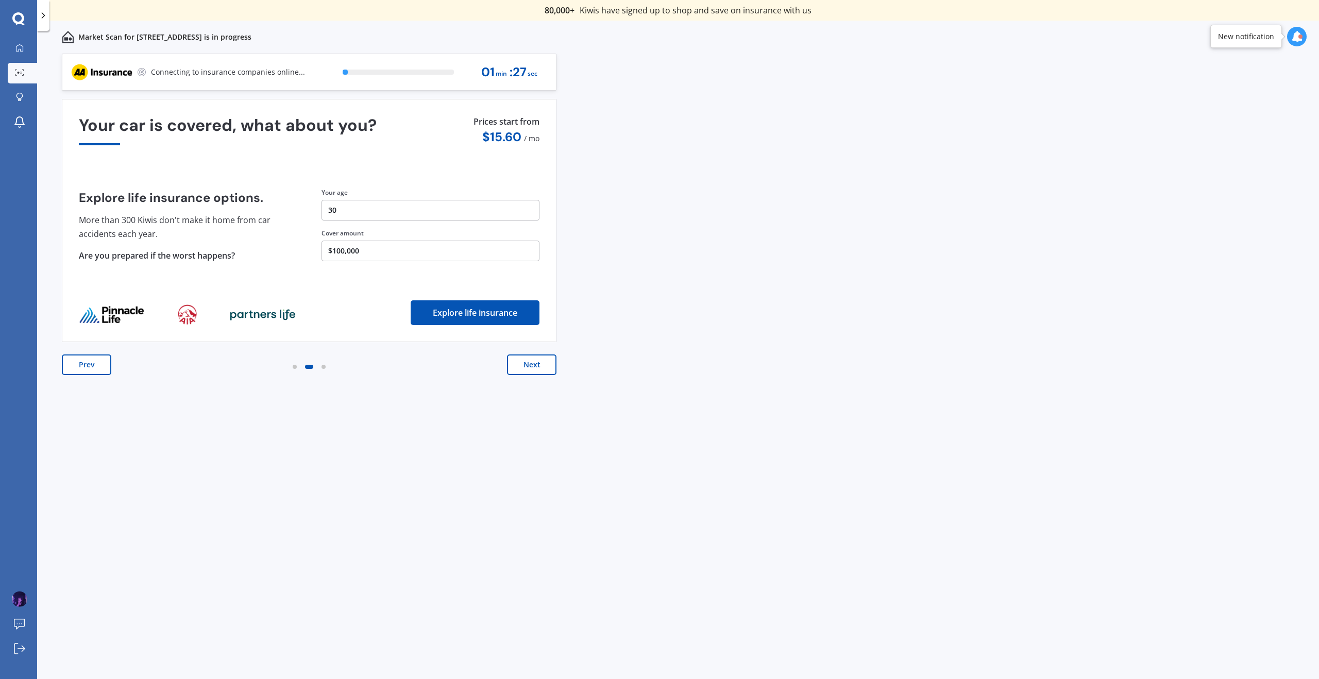
click at [533, 367] on button "Next" at bounding box center [531, 365] width 49 height 21
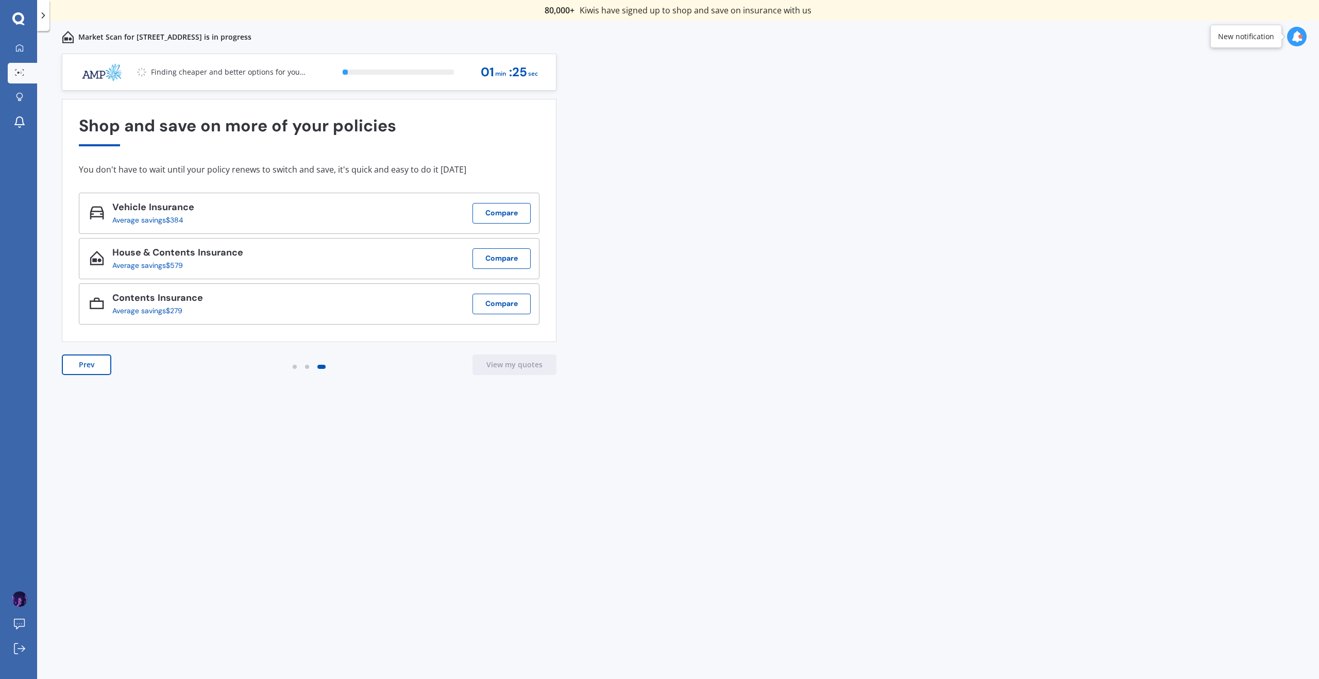
click at [659, 362] on div "Previous 80,000+ Kiwis have signed up to shop and save on insurance with us " H…" at bounding box center [678, 378] width 1282 height 648
